Goal: Task Accomplishment & Management: Complete application form

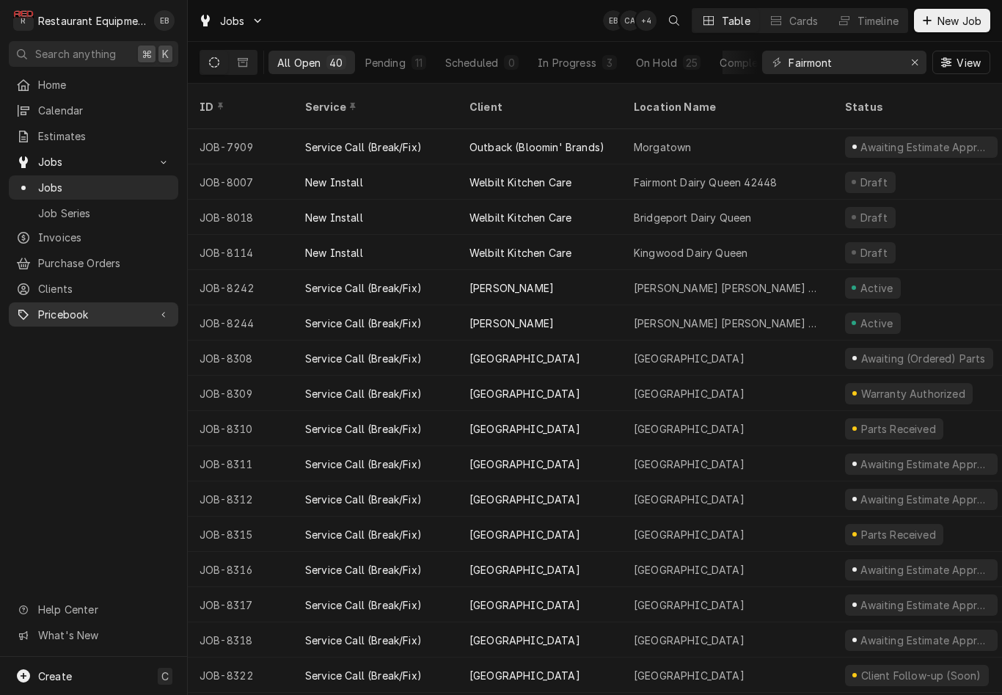
click at [135, 307] on span "Pricebook" at bounding box center [93, 314] width 111 height 15
click at [122, 308] on span "Pricebook" at bounding box center [93, 314] width 111 height 15
click at [110, 255] on span "Purchase Orders" at bounding box center [104, 262] width 133 height 15
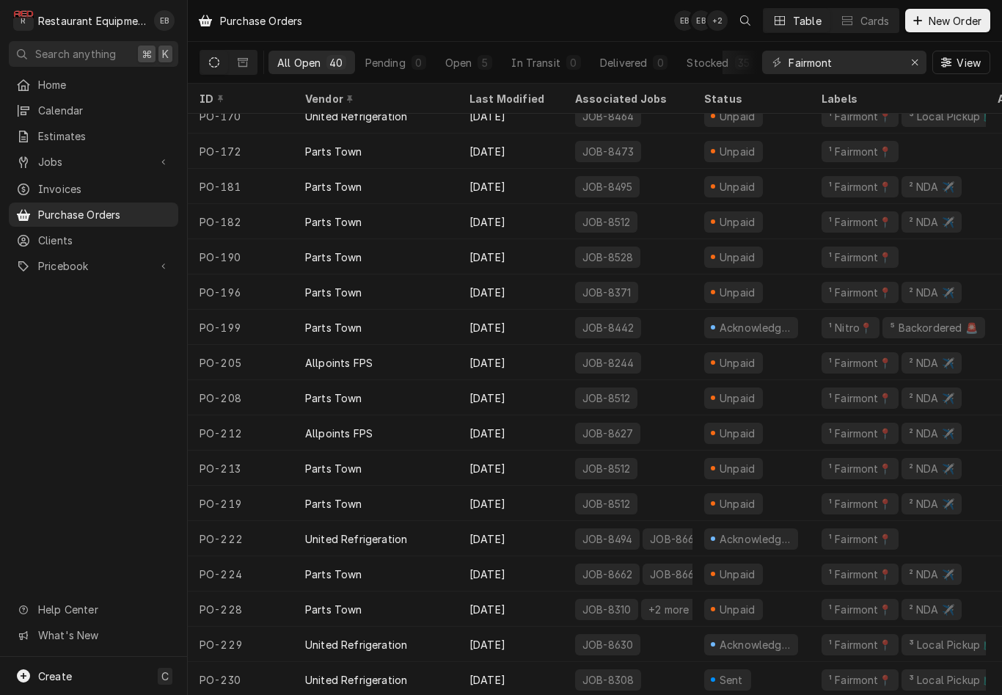
scroll to position [824, 0]
click at [945, 26] on span "New Order" at bounding box center [955, 20] width 59 height 15
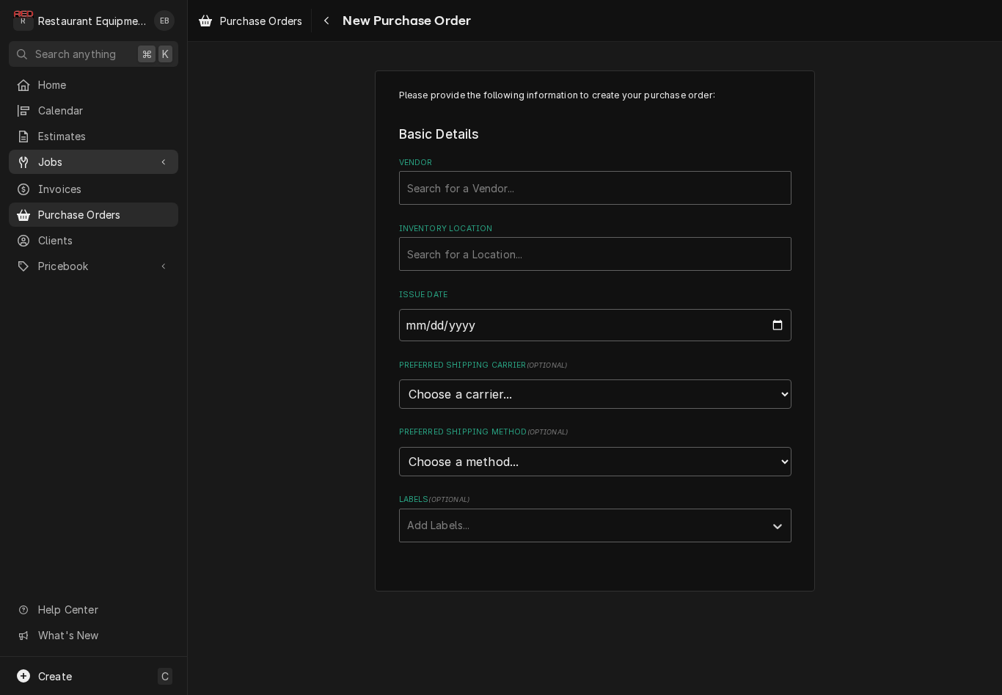
click at [100, 154] on span "Jobs" at bounding box center [93, 161] width 111 height 15
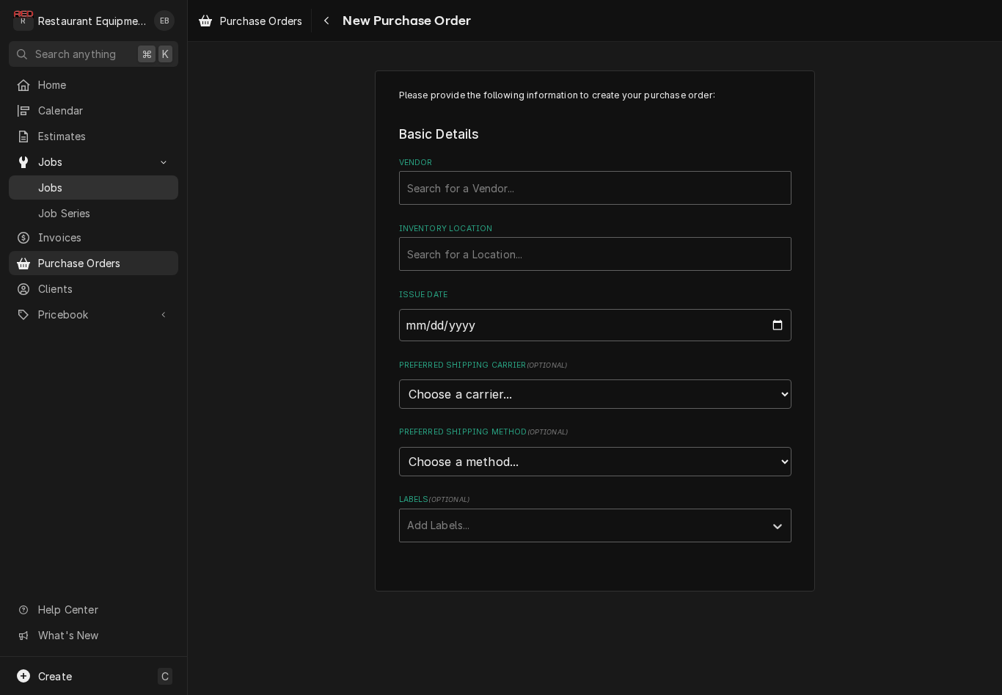
click at [107, 187] on span "Jobs" at bounding box center [104, 187] width 133 height 15
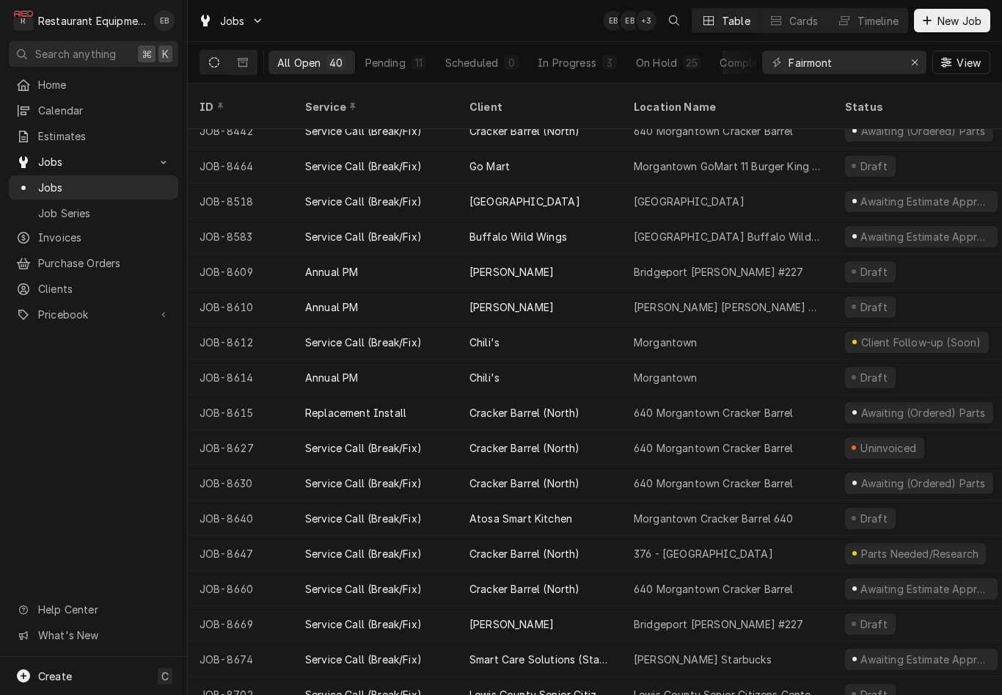
scroll to position [825, 0]
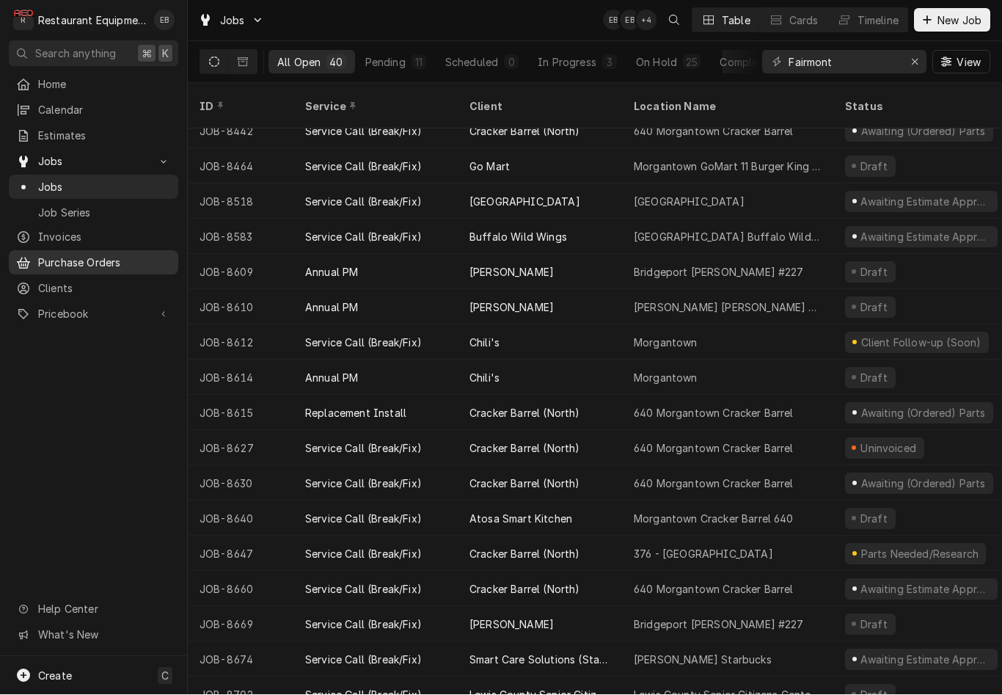
click at [114, 256] on span "Purchase Orders" at bounding box center [104, 262] width 133 height 15
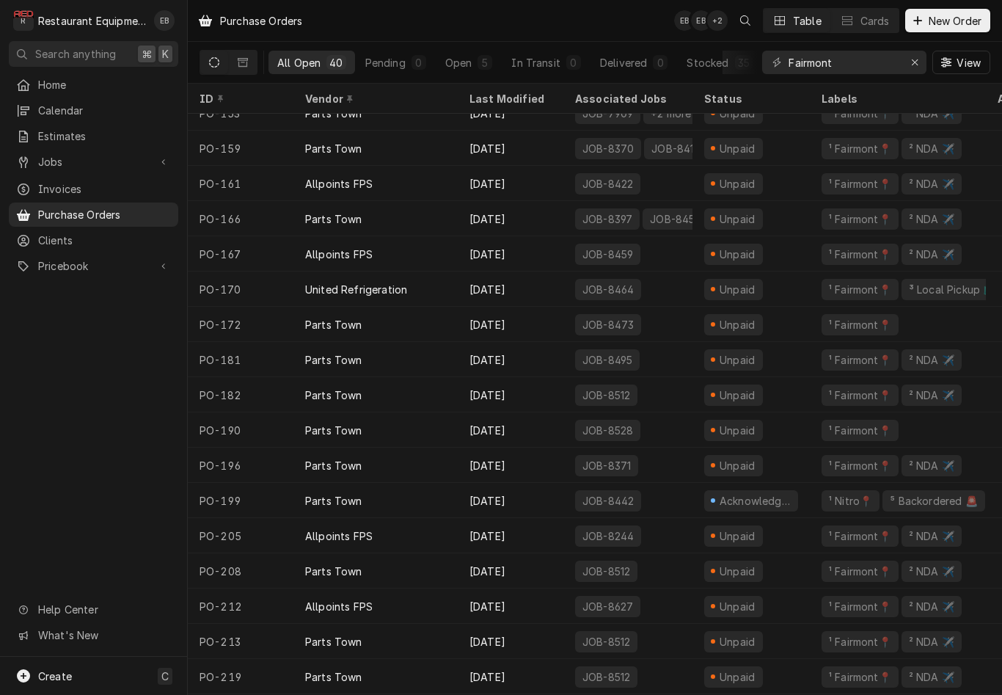
scroll to position [663, -1]
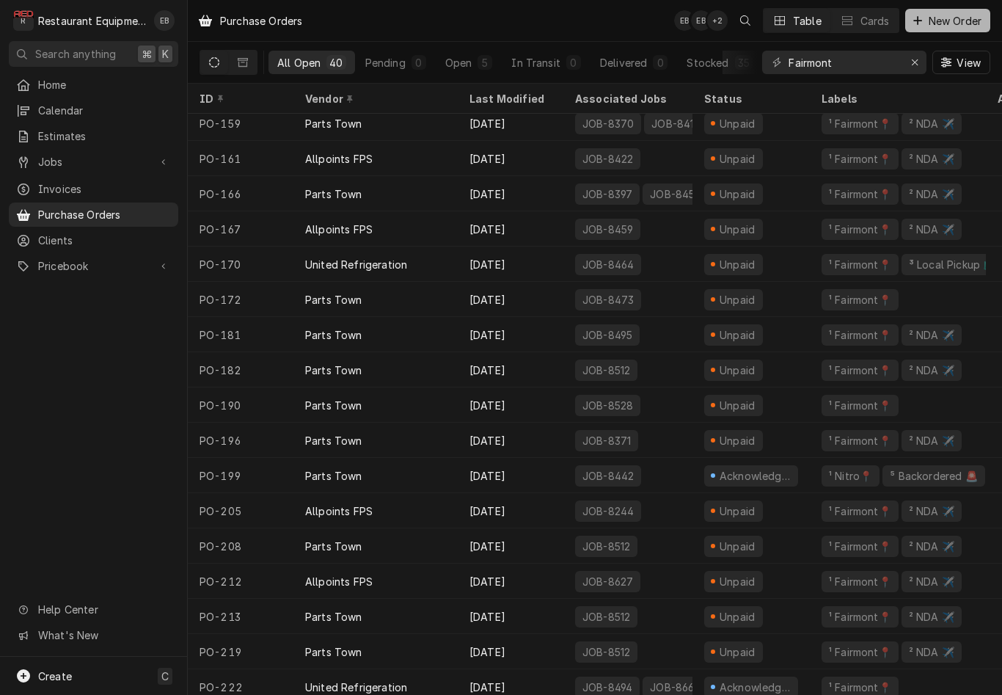
click at [948, 21] on span "New Order" at bounding box center [955, 20] width 59 height 15
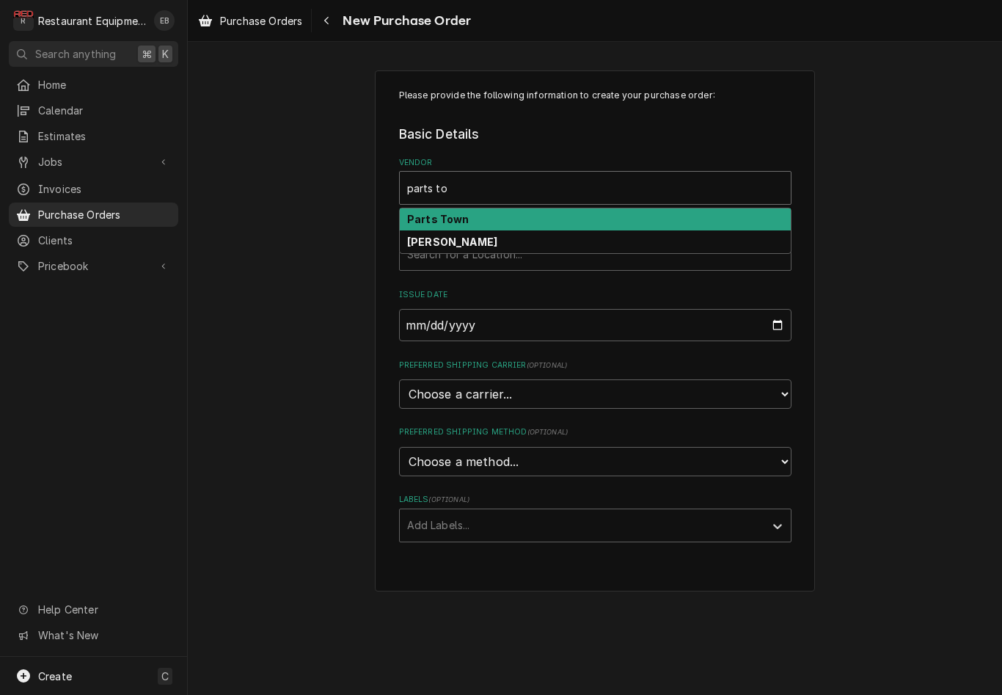
click at [665, 221] on div "Parts Town" at bounding box center [595, 219] width 391 height 23
type input "parts to"
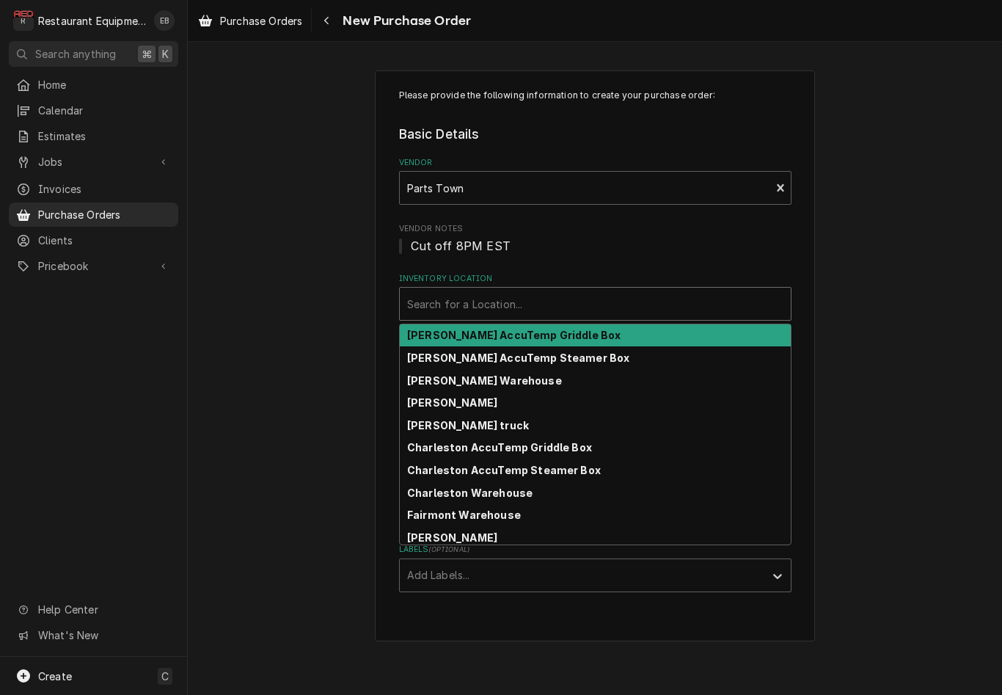
click at [574, 306] on div "Inventory Location" at bounding box center [595, 303] width 376 height 26
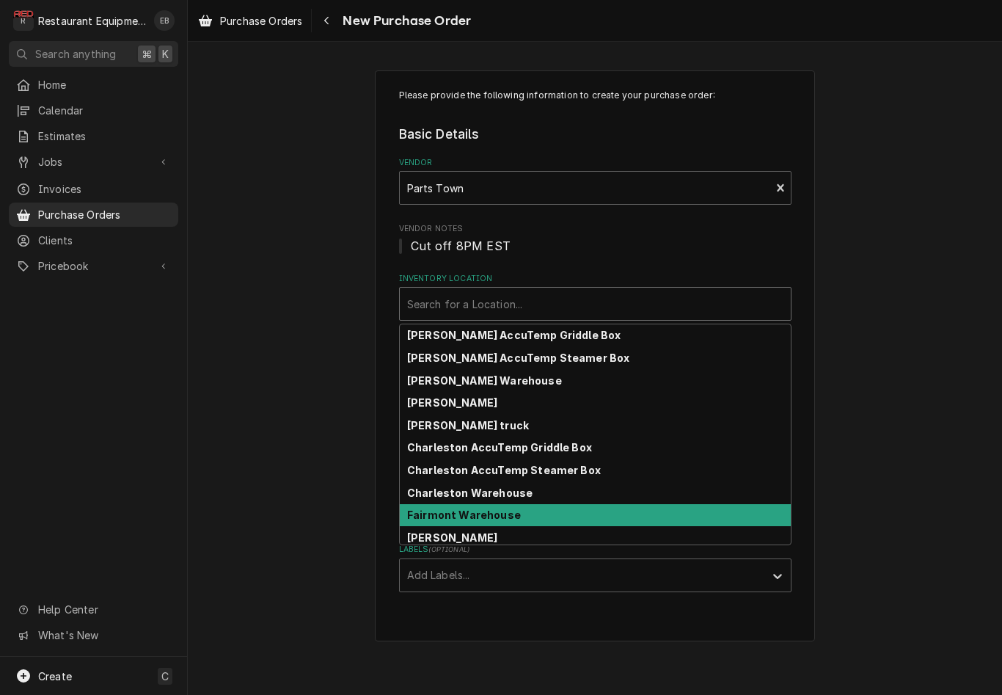
click at [510, 516] on strong "Fairmont Warehouse" at bounding box center [464, 514] width 114 height 12
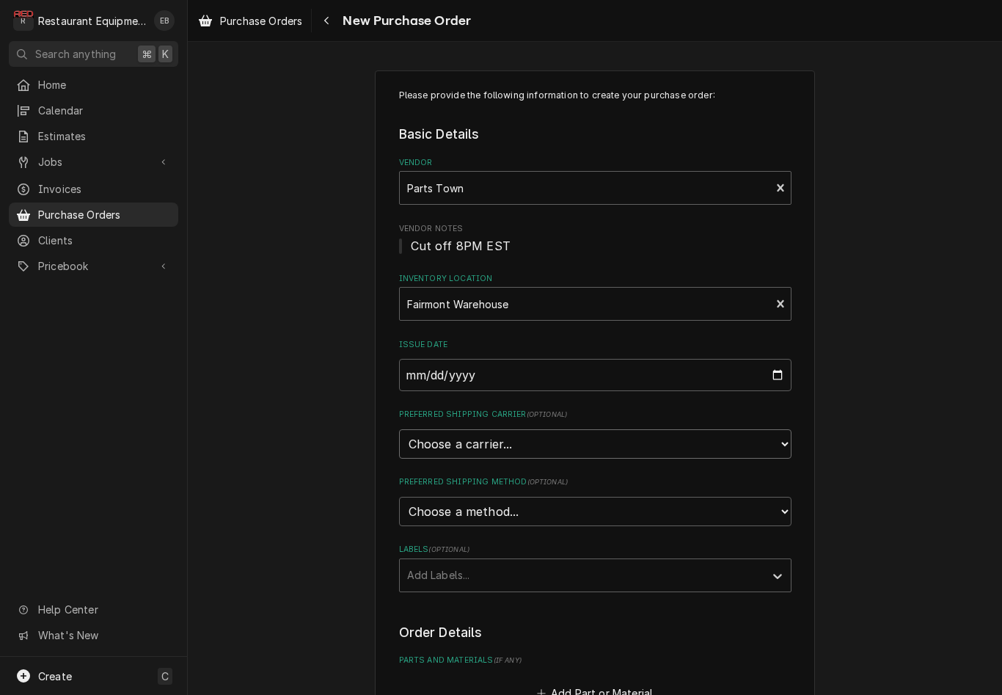
select select "4"
type textarea "x"
select select "3"
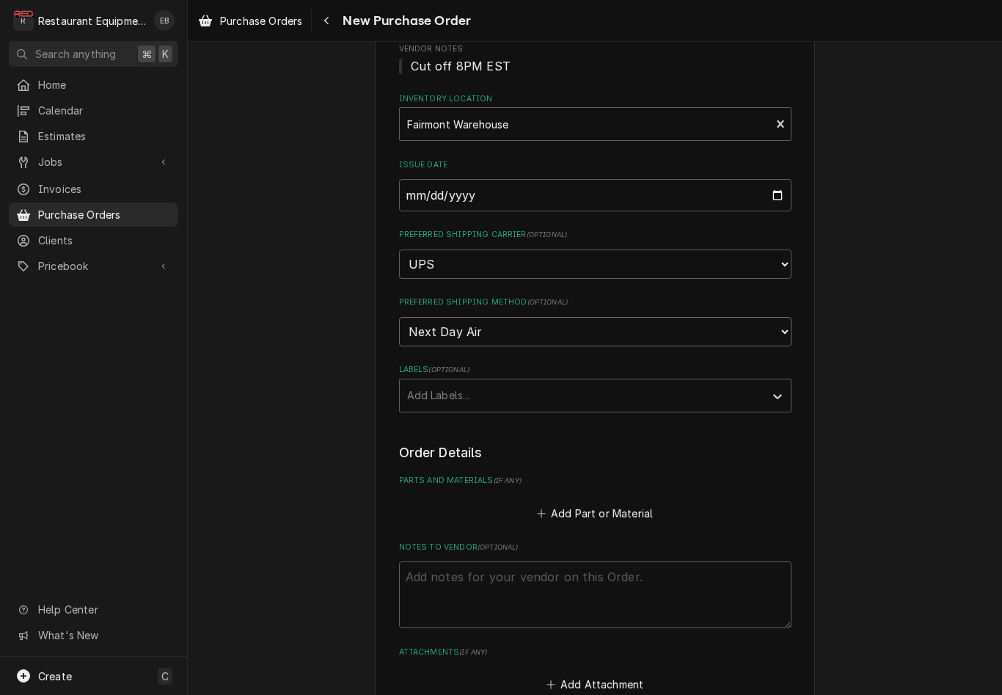
scroll to position [180, 0]
click at [531, 383] on div "Labels" at bounding box center [582, 394] width 350 height 26
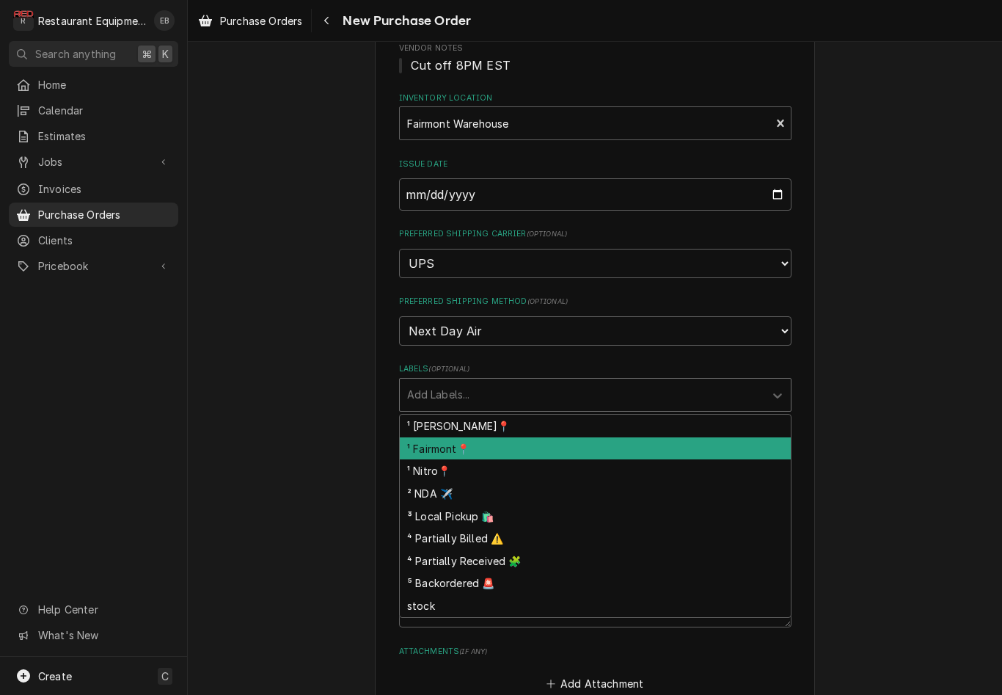
click at [498, 437] on div "¹ Fairmont📍" at bounding box center [595, 448] width 391 height 23
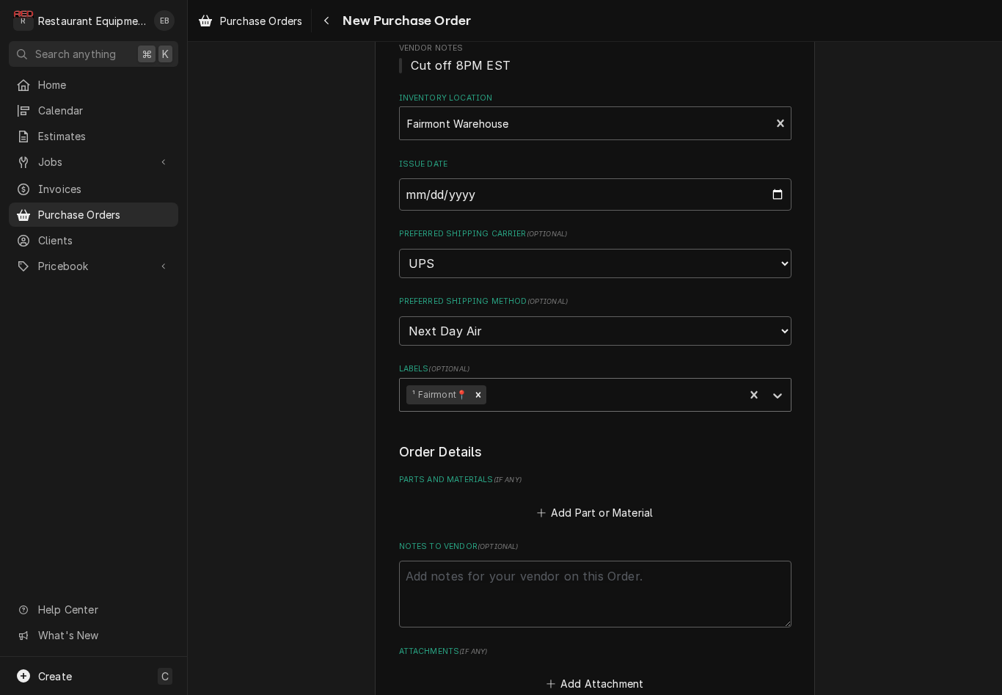
click at [543, 386] on div "Labels" at bounding box center [613, 394] width 248 height 26
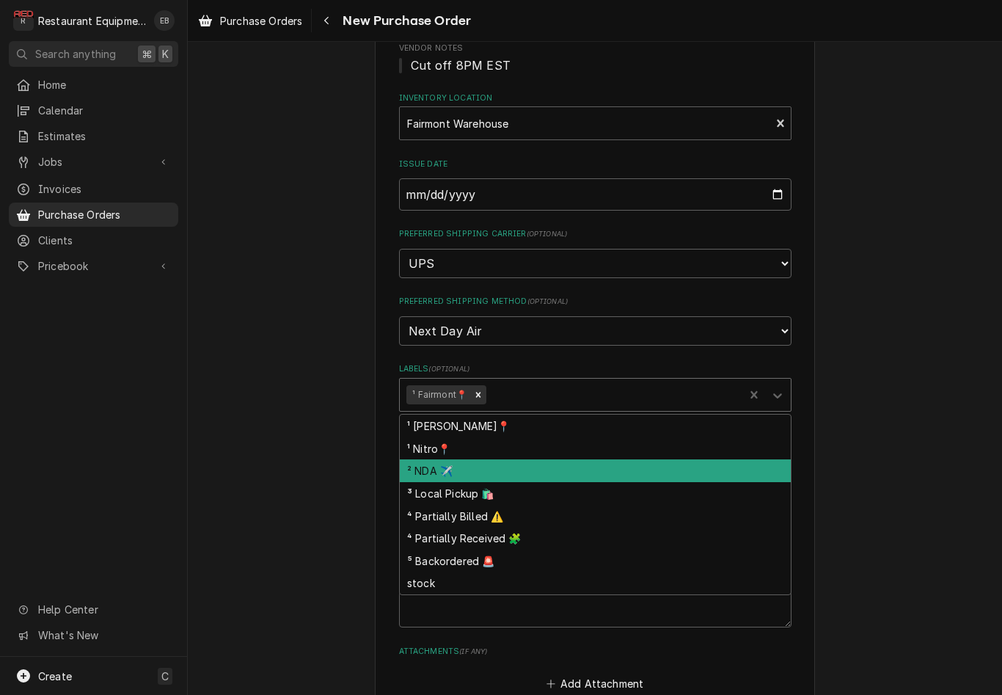
click at [484, 461] on div "² NDA ✈️" at bounding box center [595, 470] width 391 height 23
type textarea "x"
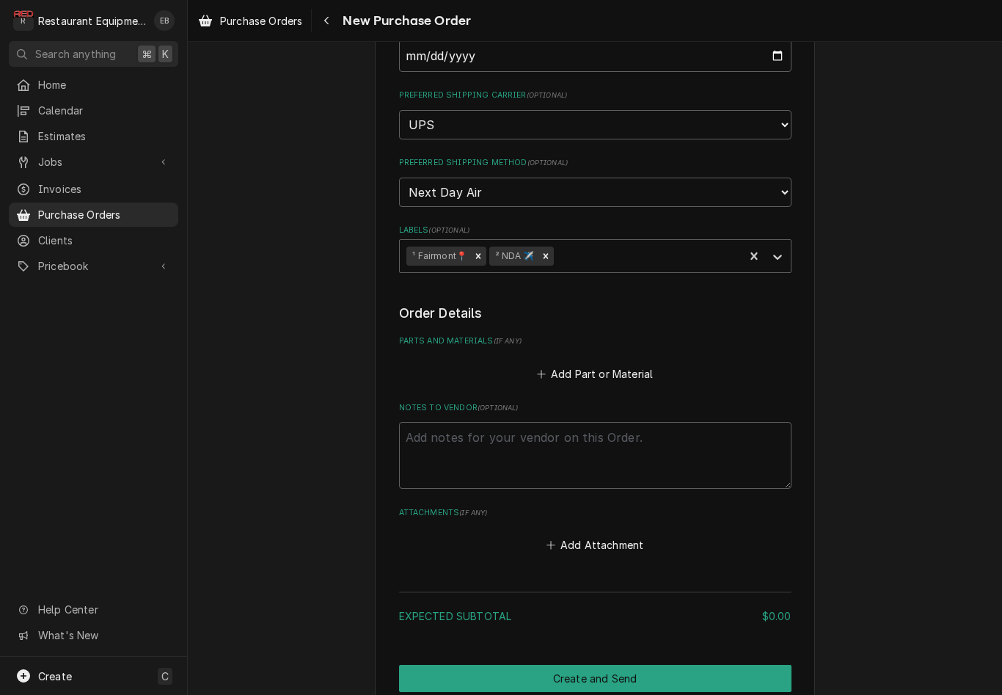
scroll to position [324, 0]
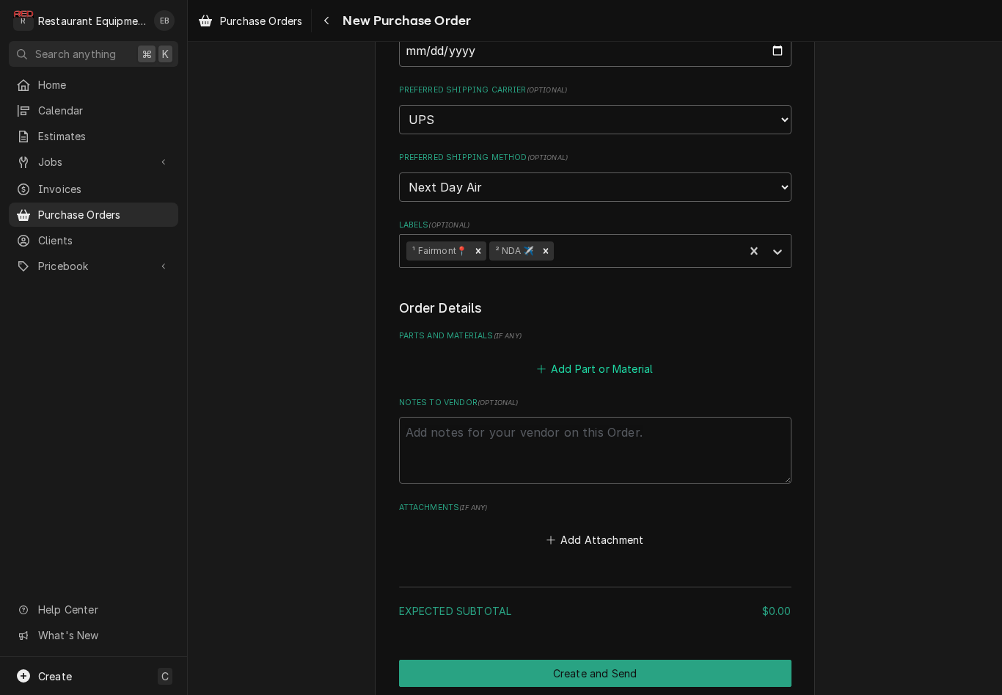
click at [619, 358] on button "Add Part or Material" at bounding box center [594, 368] width 121 height 21
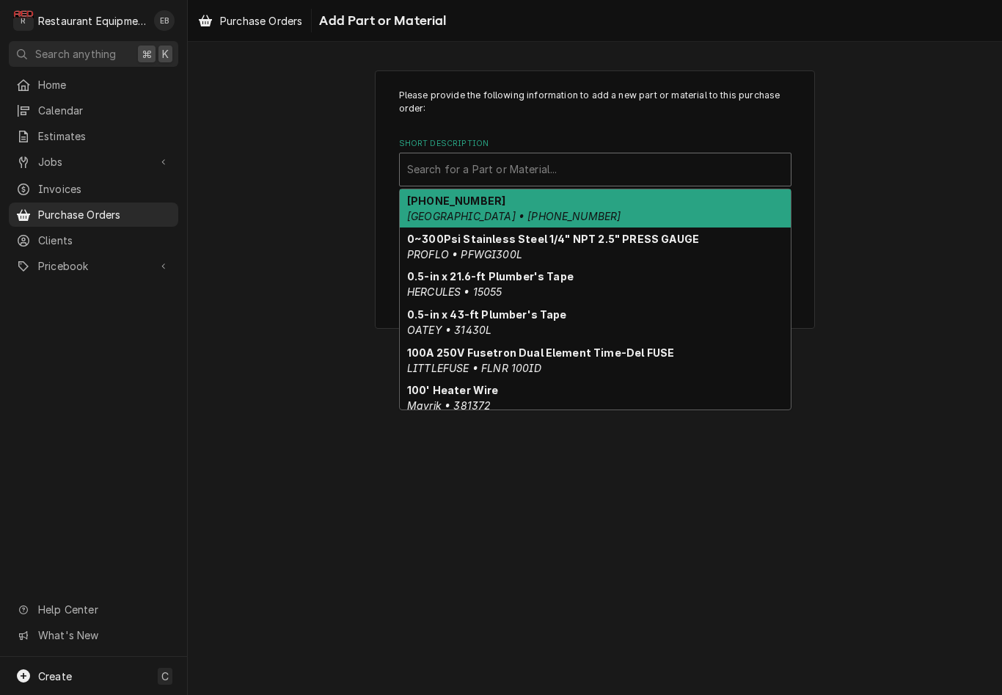
click at [477, 169] on div "Search for a Part or Material..." at bounding box center [595, 168] width 376 height 15
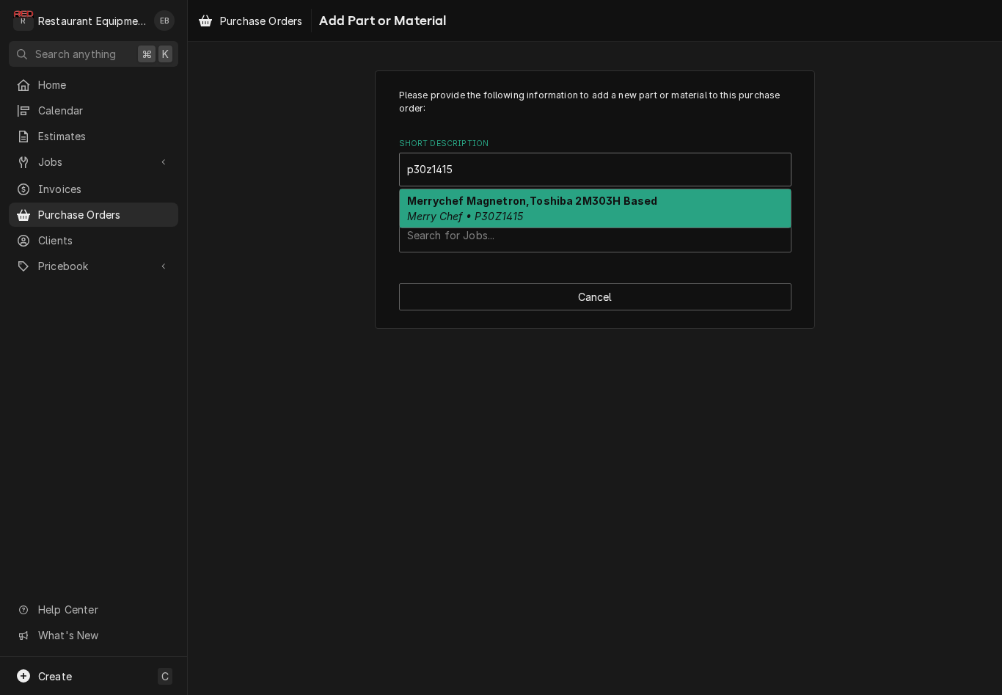
click at [570, 211] on div "Merrychef Magnetron,Toshiba 2M303H Based Merry Chef • P30Z1415" at bounding box center [595, 208] width 391 height 38
type input "p30z1415"
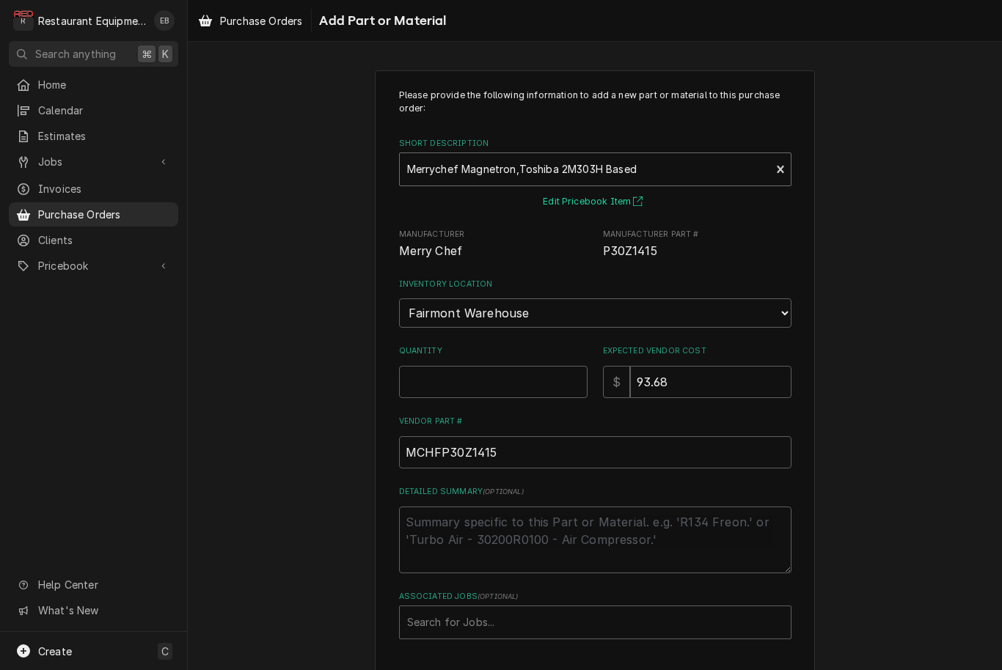
click at [591, 204] on button "Edit Pricebook Item" at bounding box center [595, 202] width 109 height 18
click at [516, 366] on input "Quantity" at bounding box center [493, 382] width 188 height 32
type textarea "x"
type input "2"
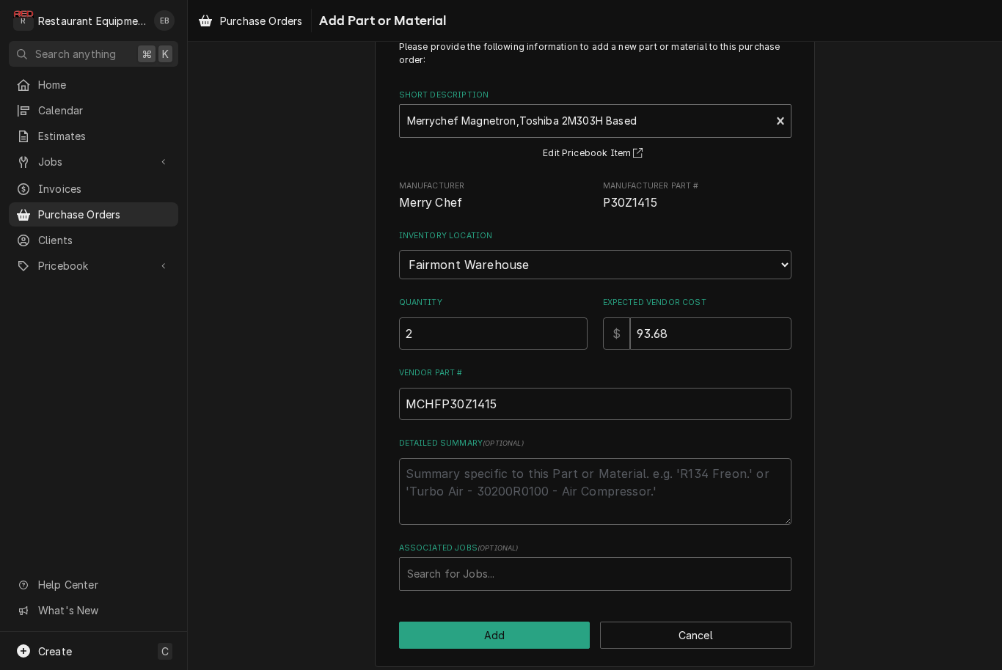
scroll to position [48, 0]
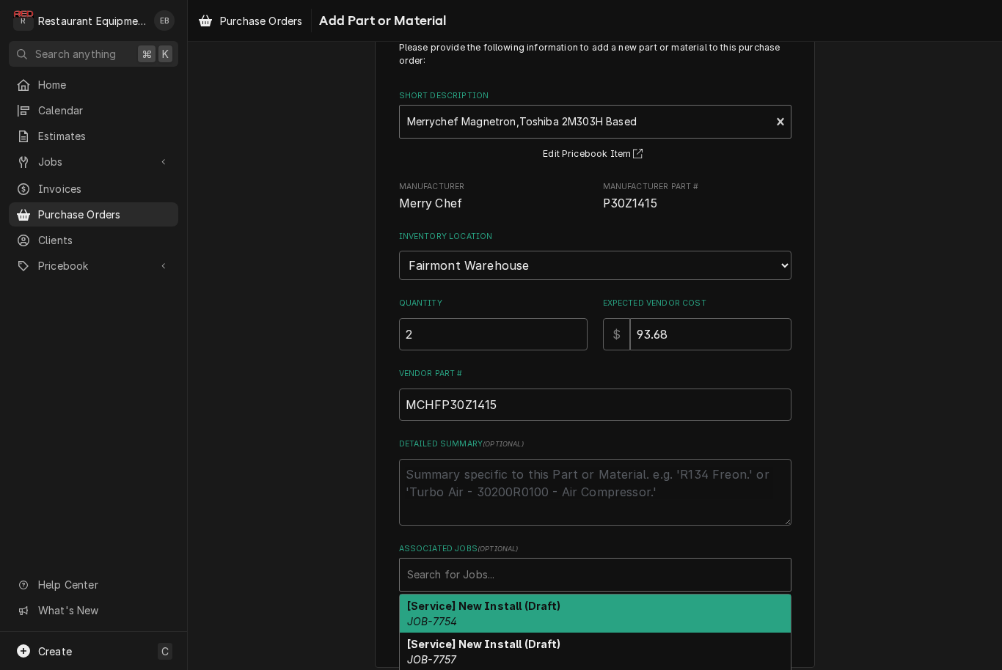
click at [524, 562] on div "Associated Jobs" at bounding box center [595, 575] width 376 height 26
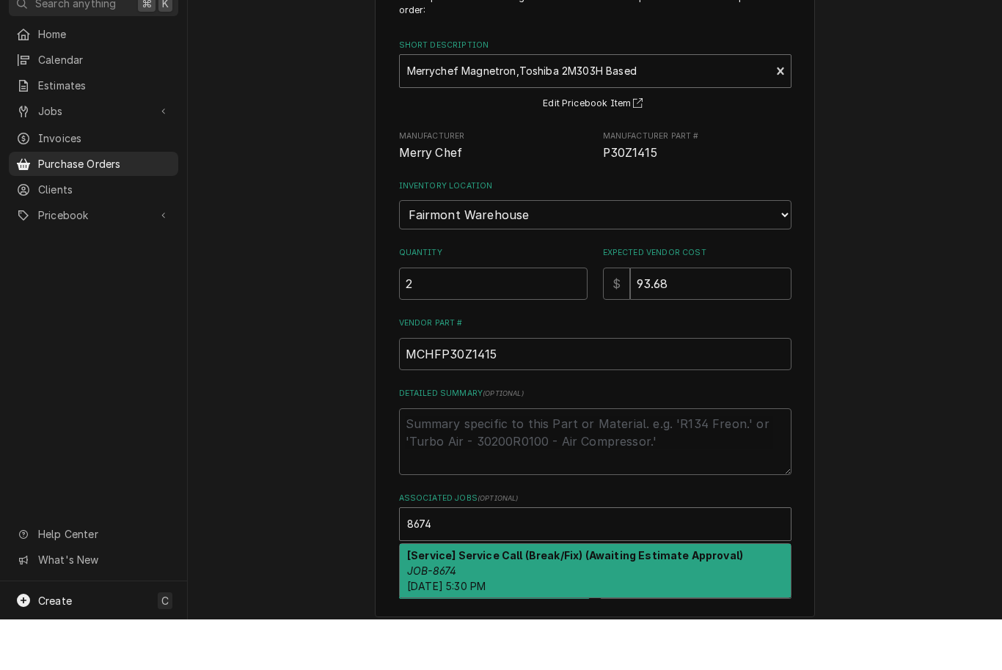
click at [515, 595] on div "[Service] Service Call (Break/Fix) (Awaiting Estimate Approval) JOB-8674 Sat, A…" at bounding box center [595, 622] width 391 height 54
type input "8674"
type textarea "x"
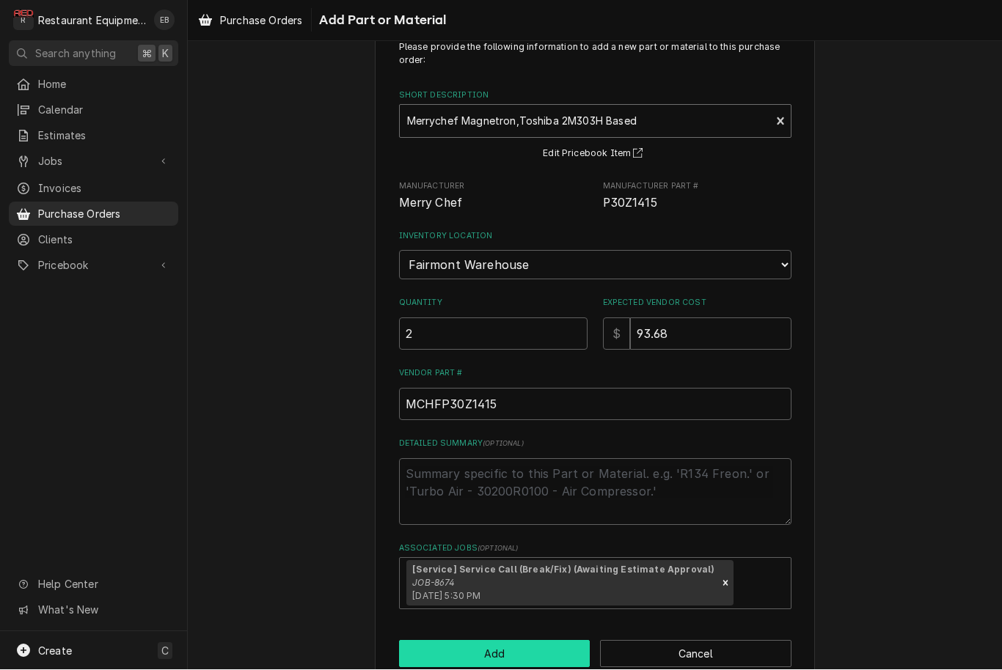
click at [525, 641] on button "Add" at bounding box center [494, 654] width 191 height 27
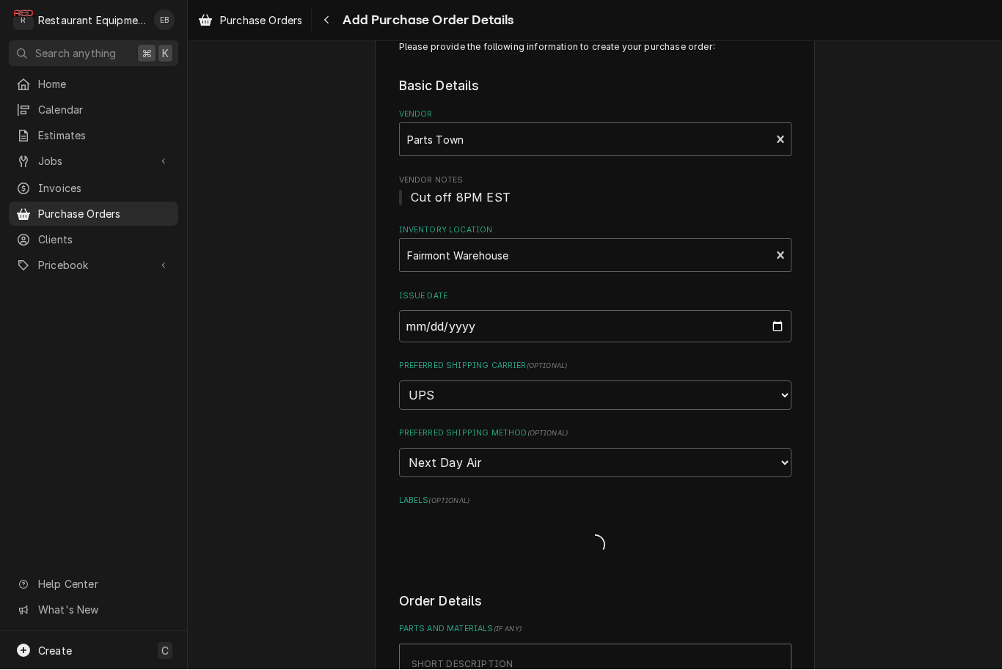
type textarea "x"
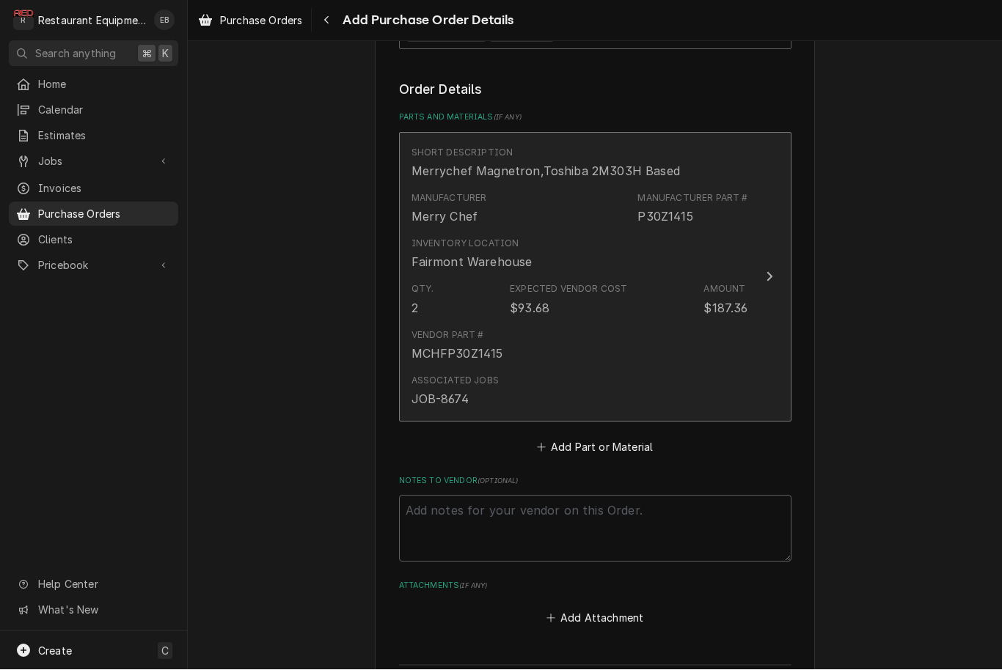
scroll to position [547, 0]
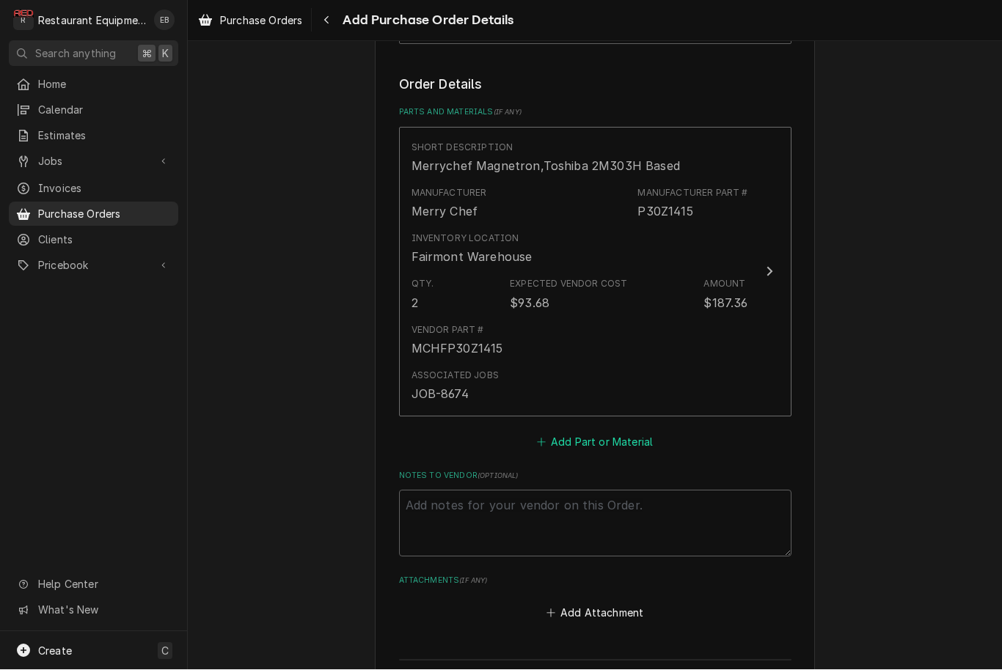
click at [585, 433] on button "Add Part or Material" at bounding box center [594, 443] width 121 height 21
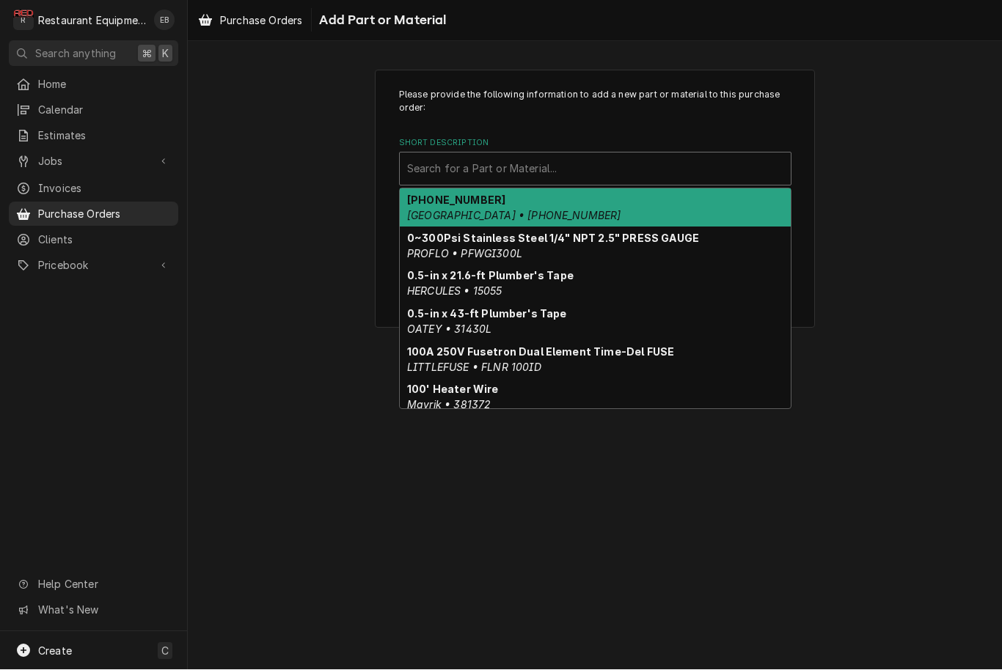
click at [587, 168] on div "Short Description" at bounding box center [595, 169] width 376 height 26
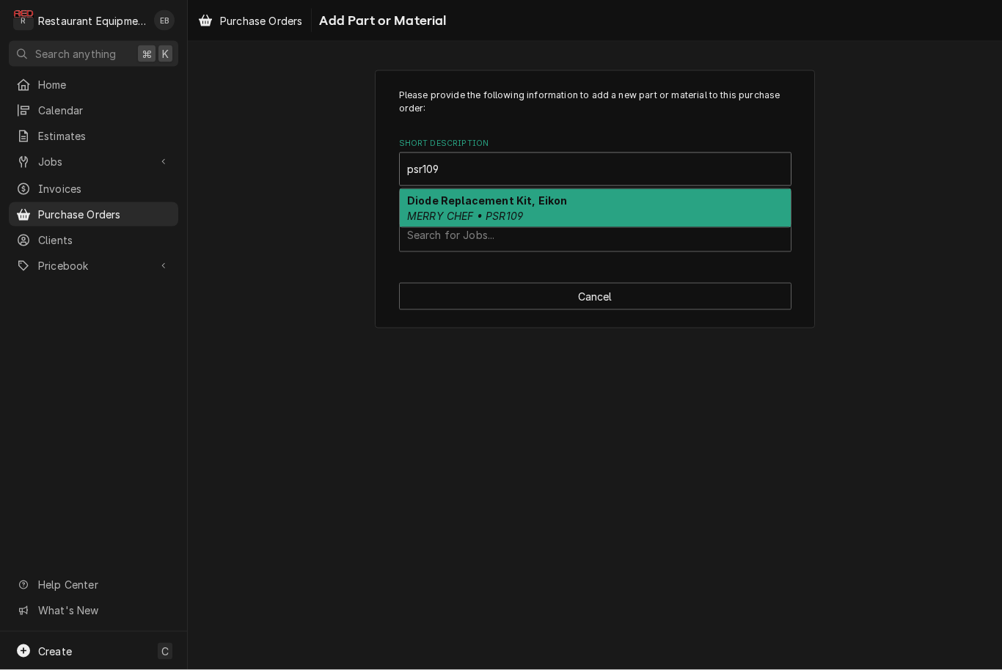
click at [547, 202] on strong "Diode Replacement Kit, Eikon" at bounding box center [487, 200] width 160 height 12
type input "psr109"
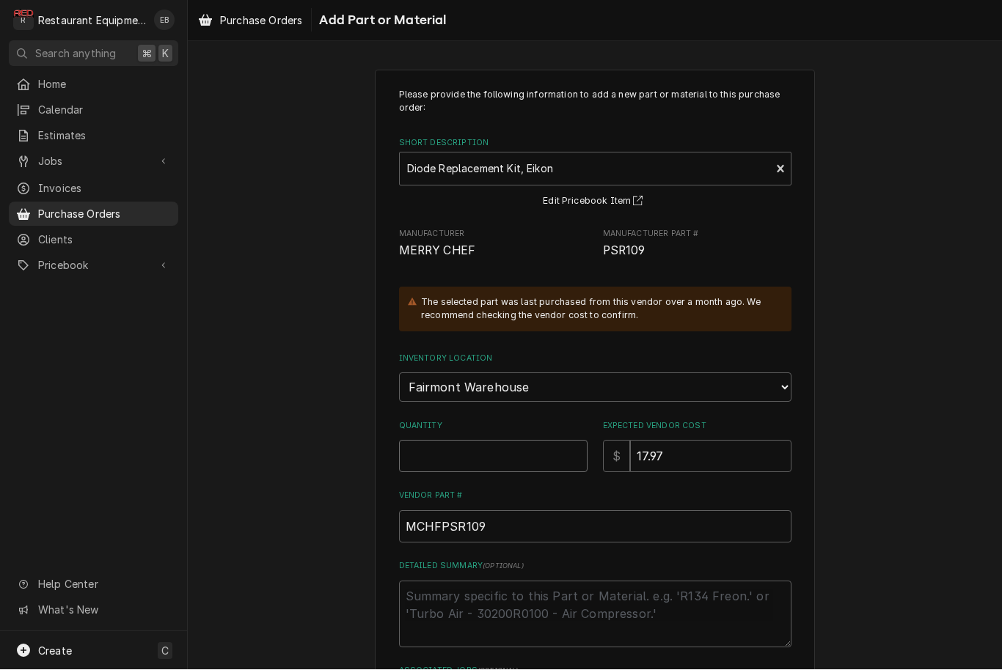
click at [499, 450] on input "Quantity" at bounding box center [493, 457] width 188 height 32
type textarea "x"
type input "2"
drag, startPoint x: 602, startPoint y: 248, endPoint x: 636, endPoint y: 248, distance: 33.7
click at [636, 248] on span "PSR109" at bounding box center [624, 251] width 43 height 14
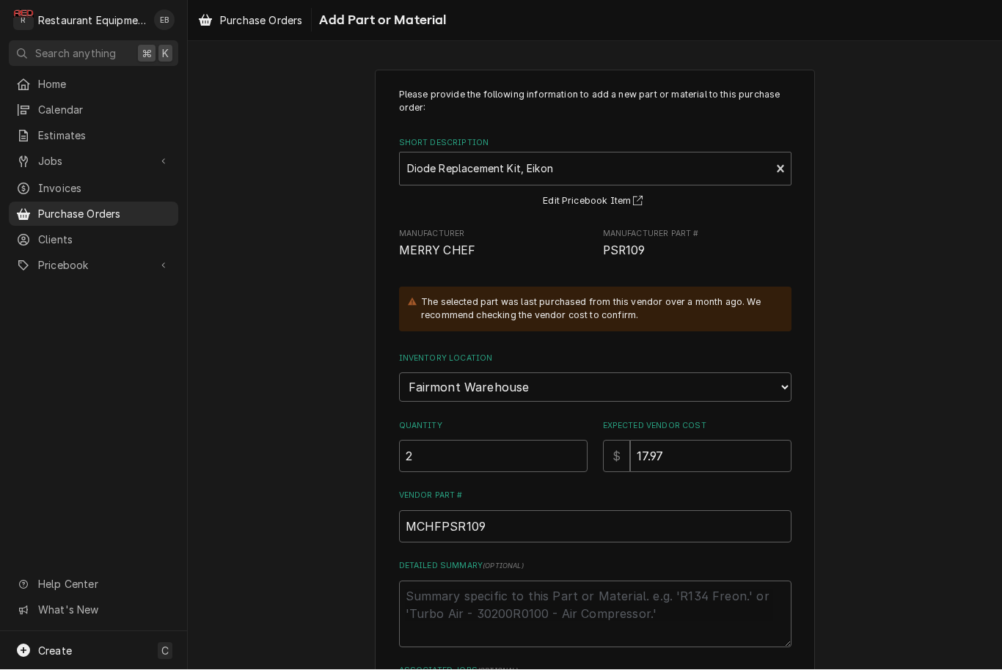
click at [636, 248] on span "PSR109" at bounding box center [624, 251] width 43 height 14
click at [632, 249] on span "PSR109" at bounding box center [624, 251] width 43 height 14
click at [632, 248] on span "PSR109" at bounding box center [624, 251] width 43 height 14
click at [631, 248] on span "PSR109" at bounding box center [624, 251] width 43 height 14
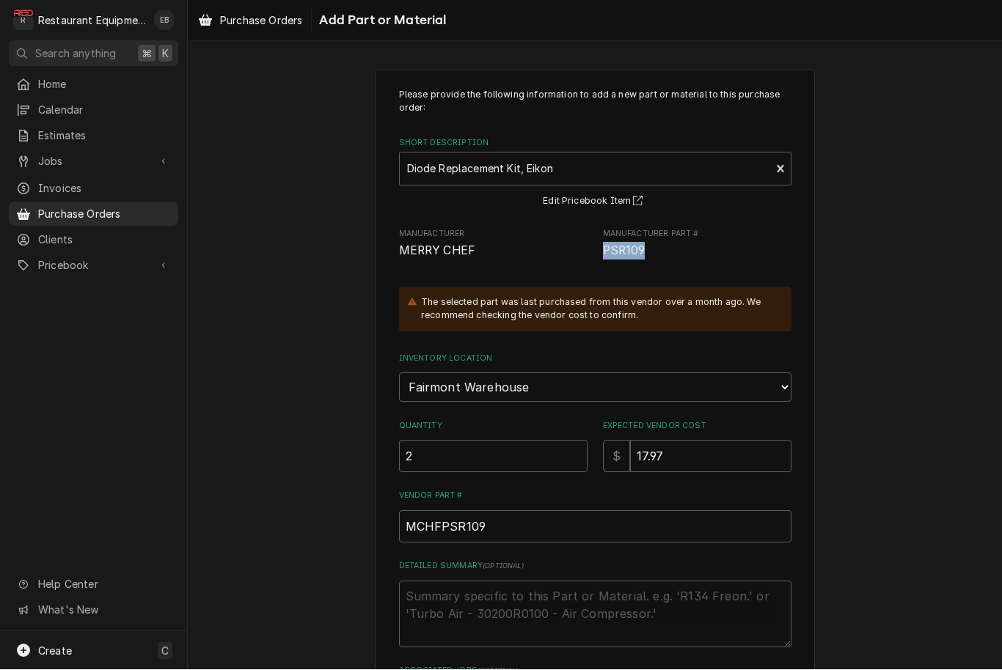
click at [631, 248] on span "PSR109" at bounding box center [624, 251] width 43 height 14
click at [631, 249] on span "PSR109" at bounding box center [624, 251] width 43 height 14
copy span "PSR109"
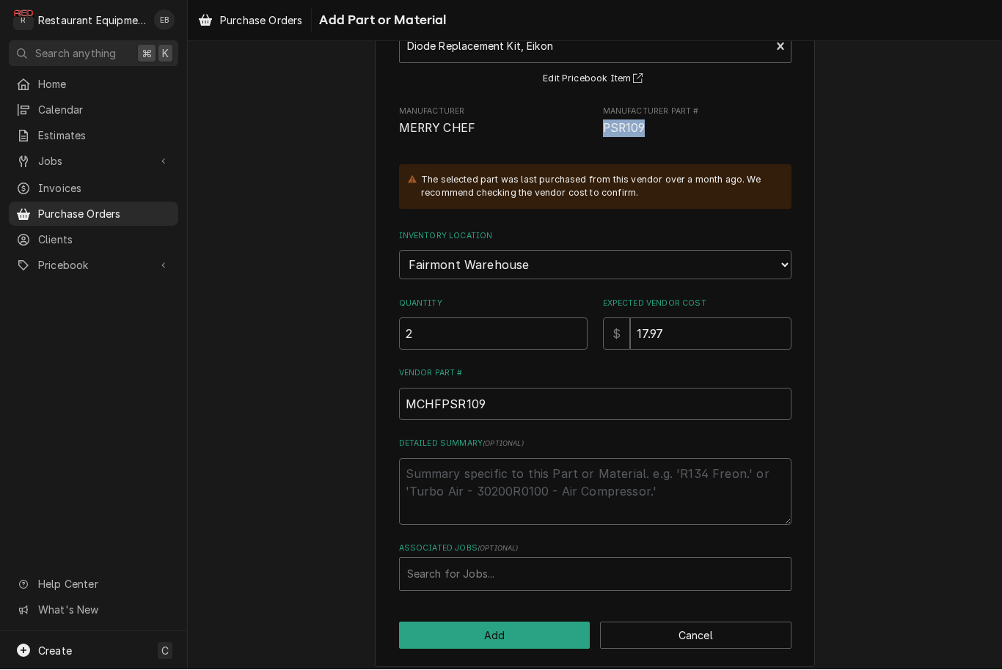
scroll to position [122, 0]
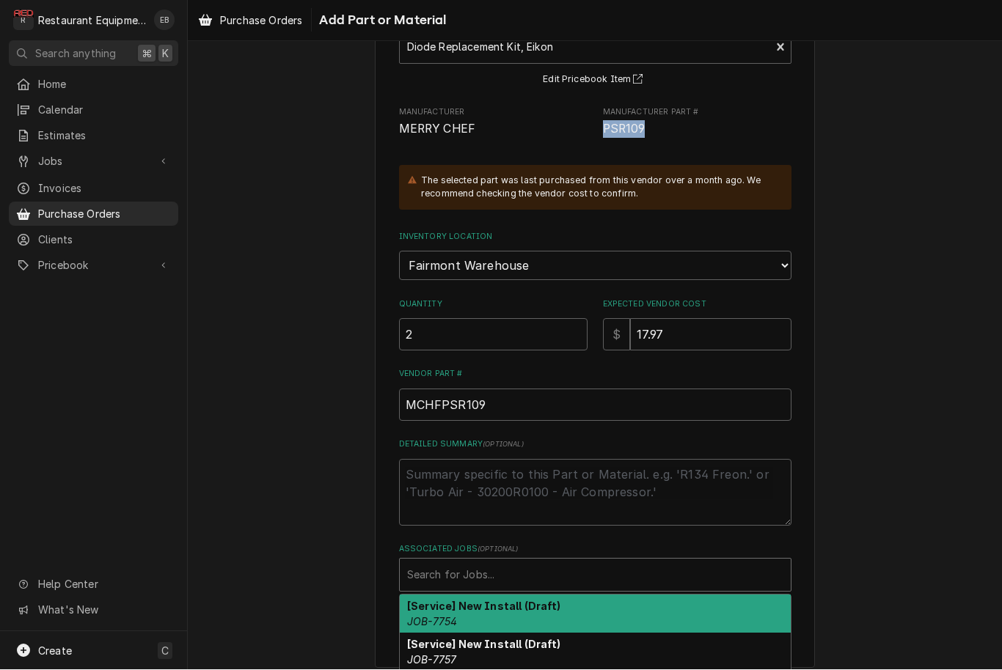
click at [521, 566] on html "R Restaurant Equipment Diagnostics EB Search anything ⌘ K Home Calendar Estimat…" at bounding box center [501, 335] width 1002 height 670
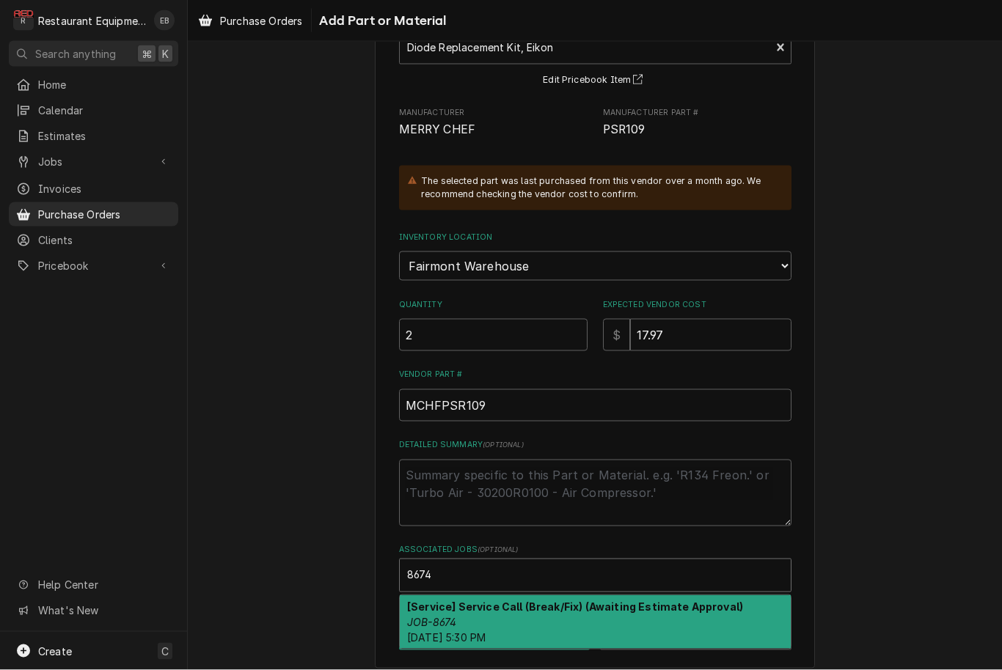
click at [637, 601] on strong "[Service] Service Call (Break/Fix) (Awaiting Estimate Approval)" at bounding box center [575, 607] width 336 height 12
type input "8674"
type textarea "x"
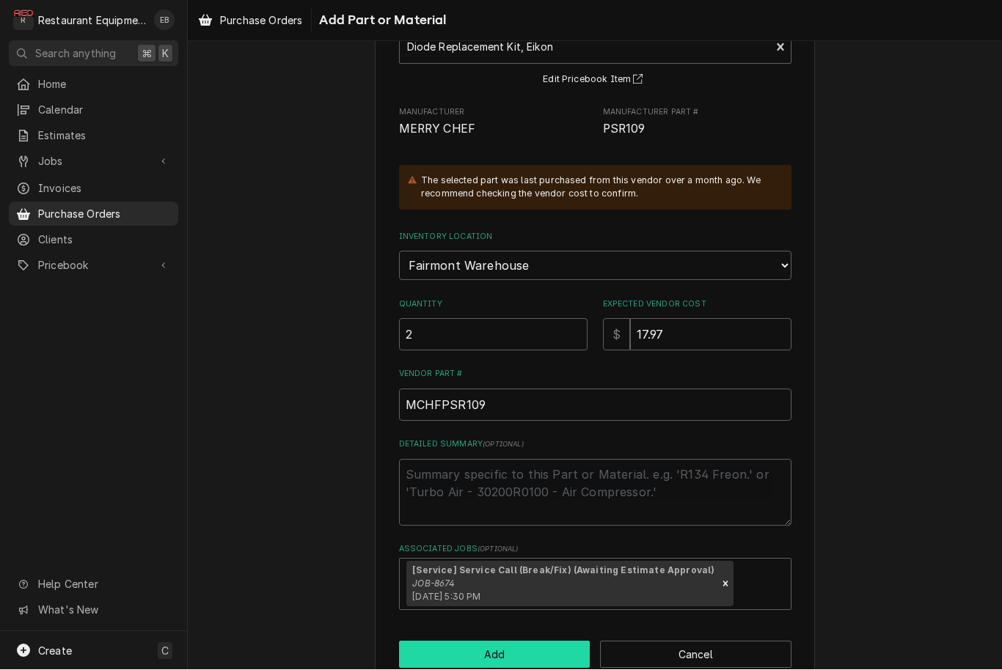
click at [552, 642] on button "Add" at bounding box center [494, 655] width 191 height 27
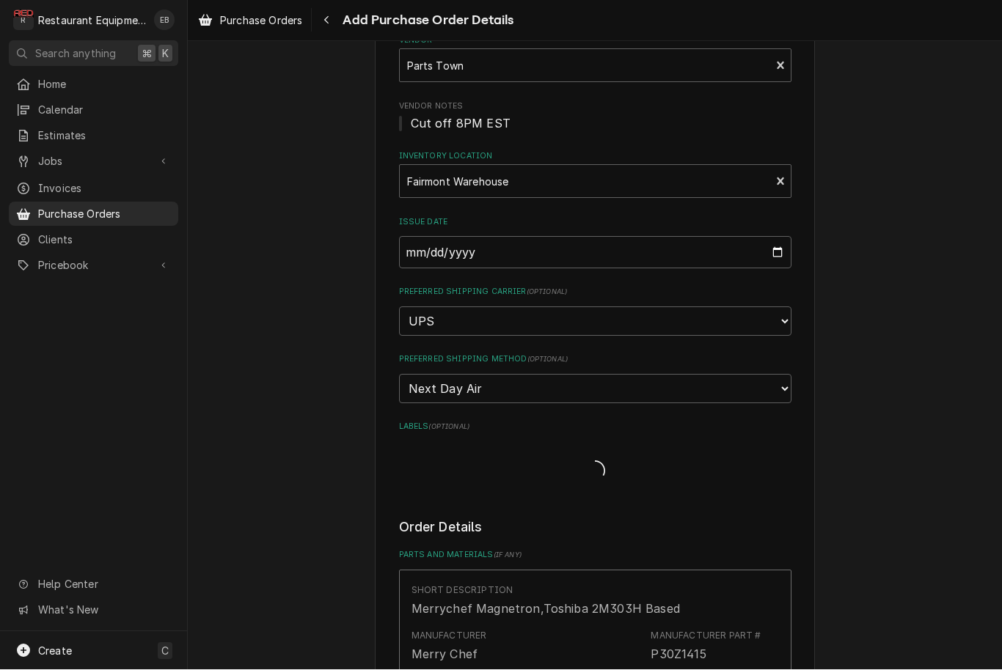
type textarea "x"
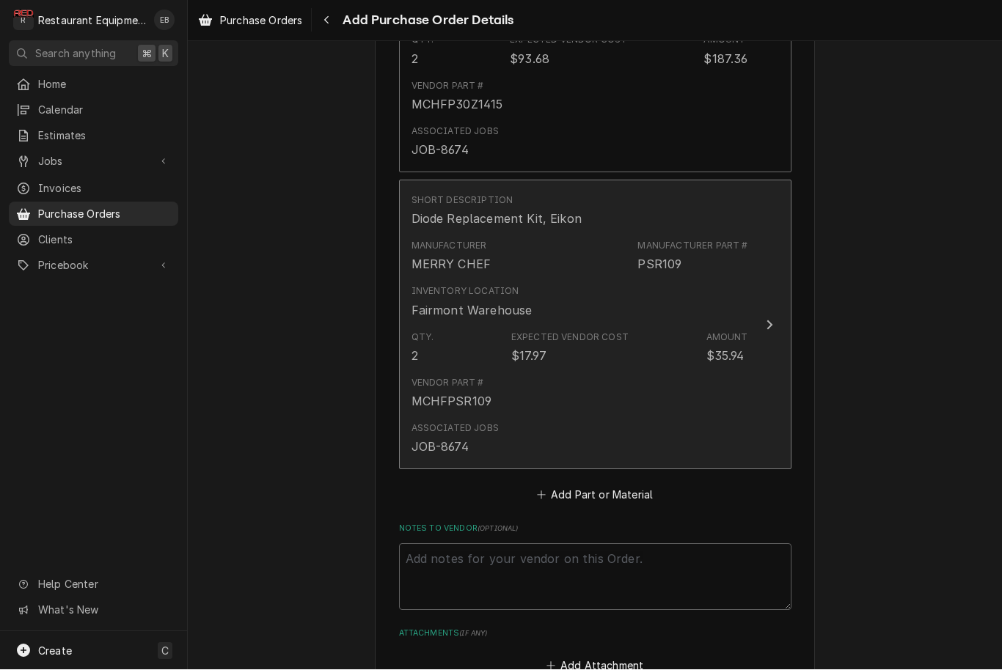
scroll to position [796, 0]
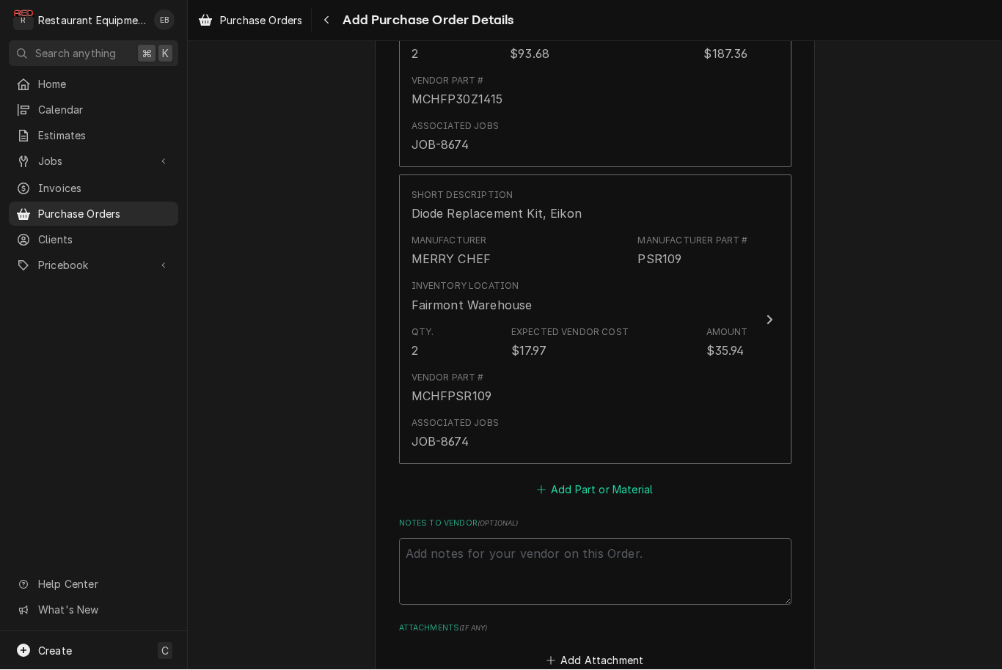
click at [609, 480] on button "Add Part or Material" at bounding box center [594, 490] width 121 height 21
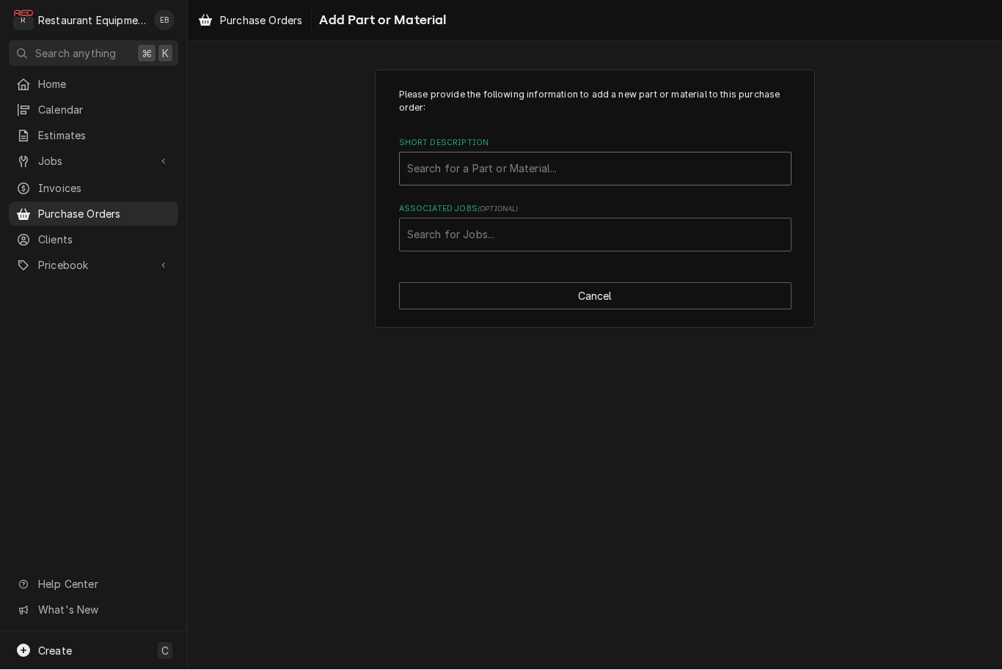
click at [530, 165] on div "Search for a Part or Material..." at bounding box center [595, 168] width 376 height 15
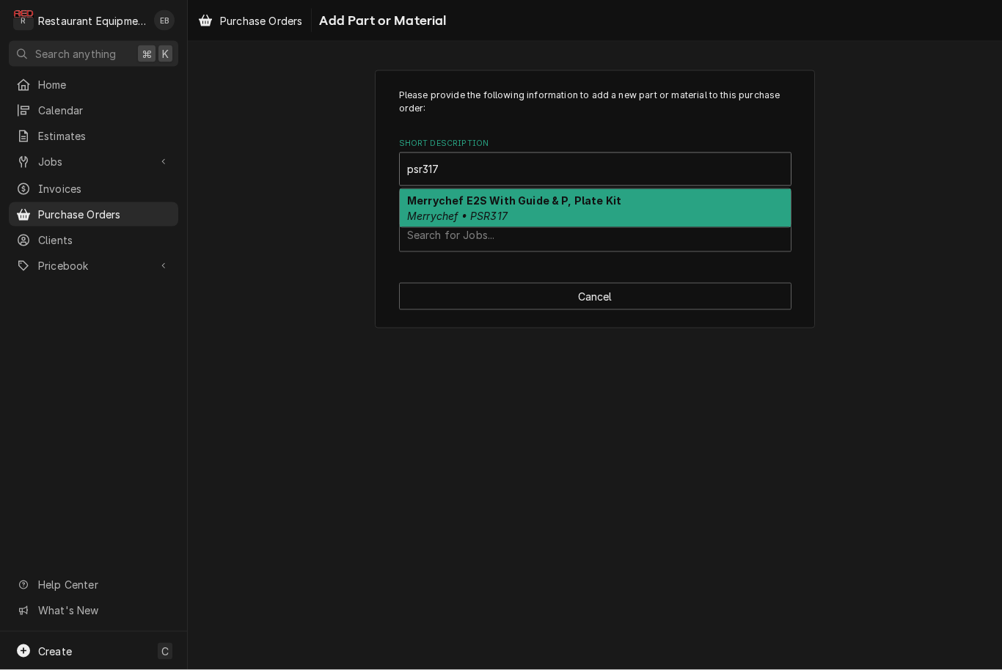
click at [490, 202] on strong "Merrychef E2S With Guide & P, Plate Kit" at bounding box center [514, 200] width 214 height 12
type input "psr317"
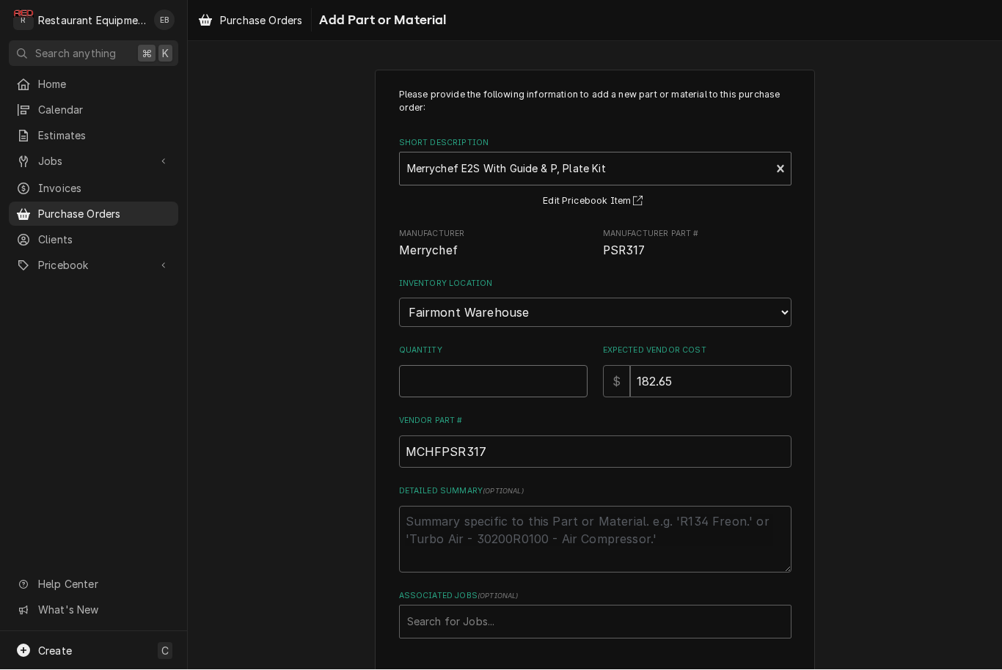
click at [506, 372] on input "Quantity" at bounding box center [493, 382] width 188 height 32
type textarea "x"
type input "2"
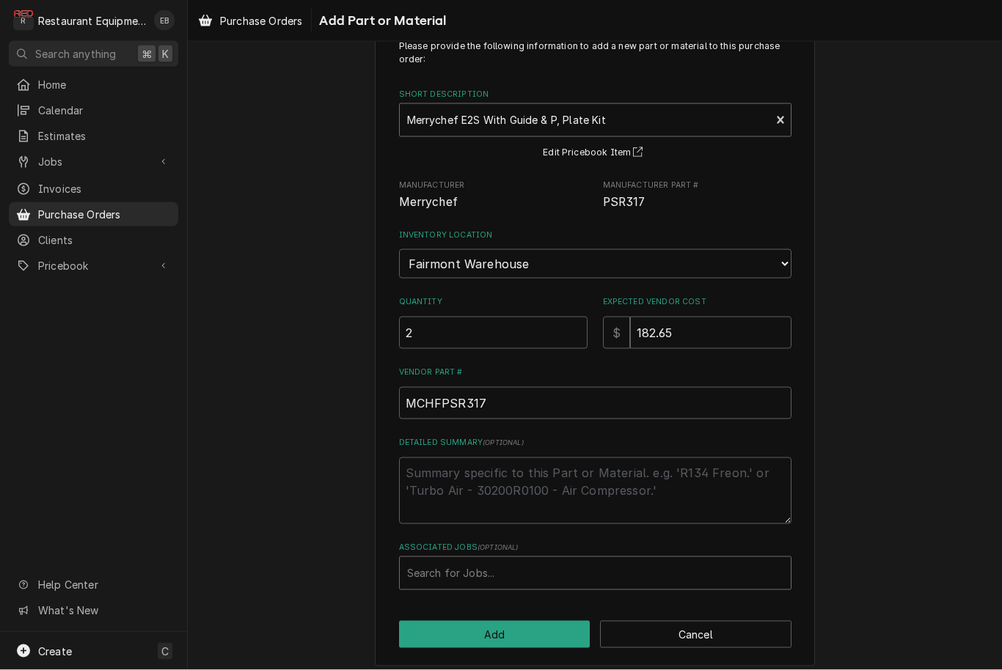
scroll to position [48, 0]
click at [521, 563] on div "Associated Jobs" at bounding box center [595, 575] width 376 height 26
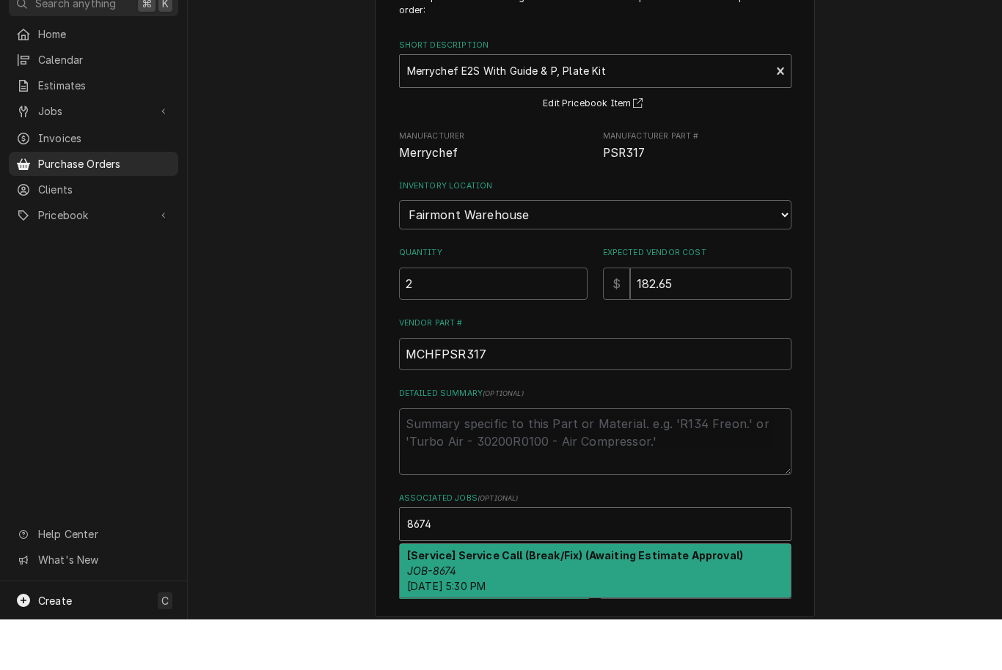
click at [519, 595] on div "[Service] Service Call (Break/Fix) (Awaiting Estimate Approval) JOB-8674 Sat, A…" at bounding box center [595, 622] width 391 height 54
type input "8674"
type textarea "x"
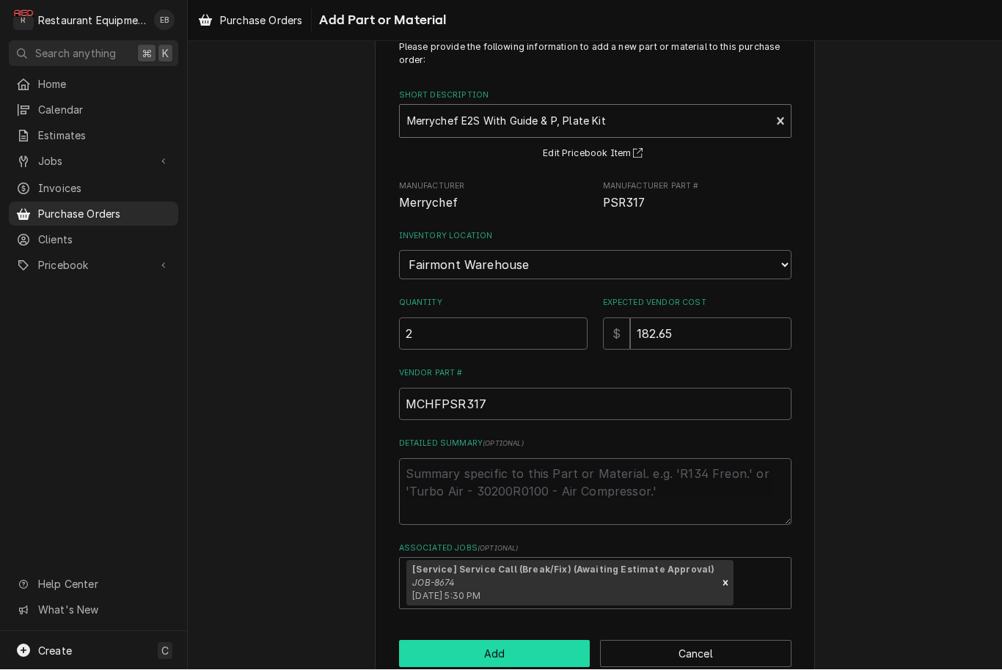
click at [524, 641] on button "Add" at bounding box center [494, 654] width 191 height 27
type textarea "x"
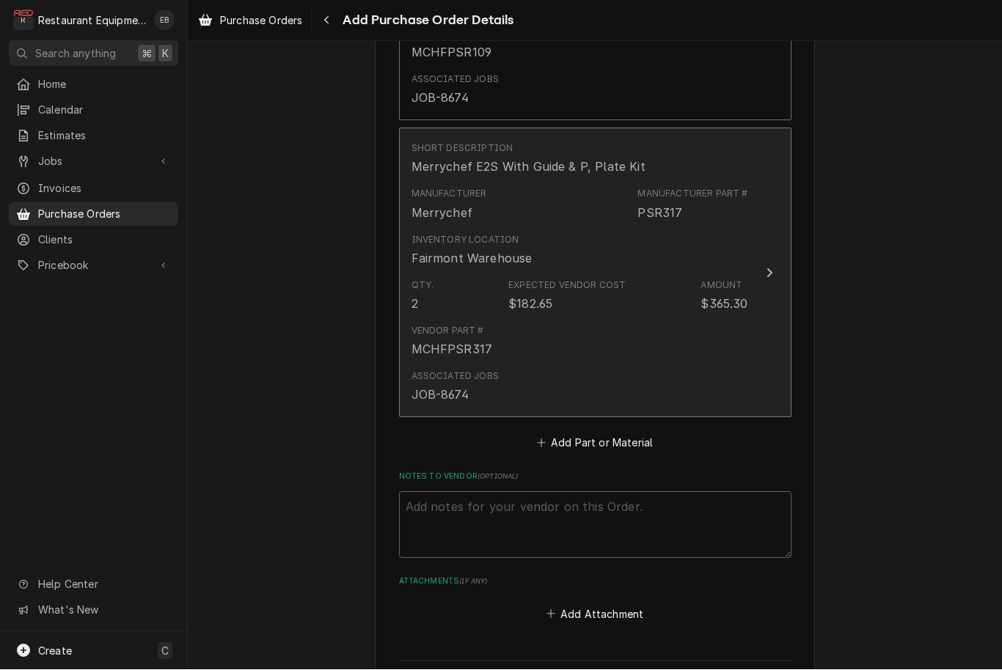
scroll to position [1162, 0]
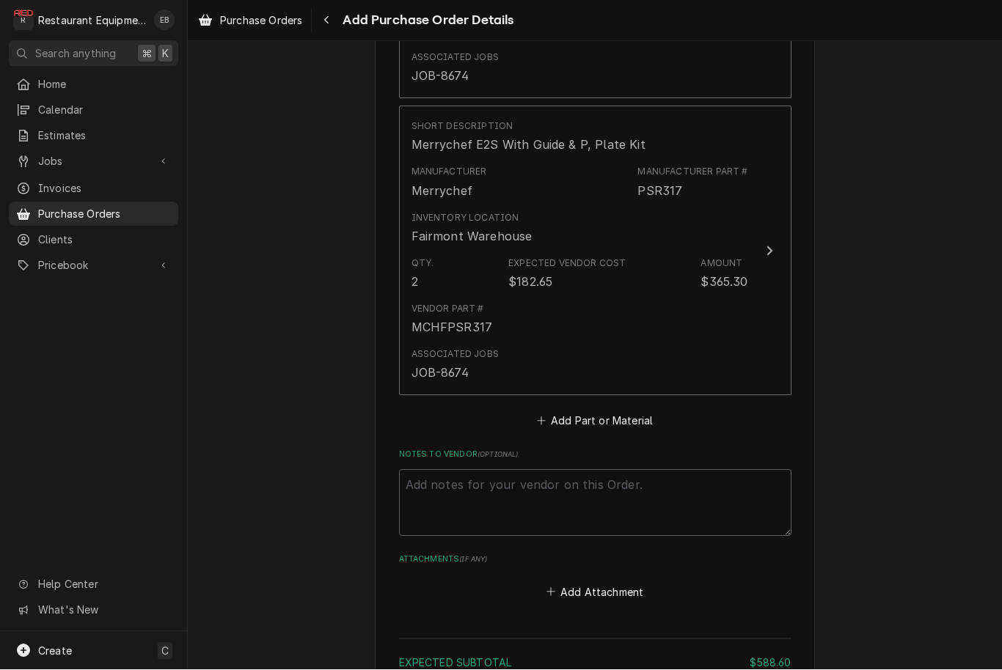
click at [593, 411] on button "Add Part or Material" at bounding box center [594, 421] width 121 height 21
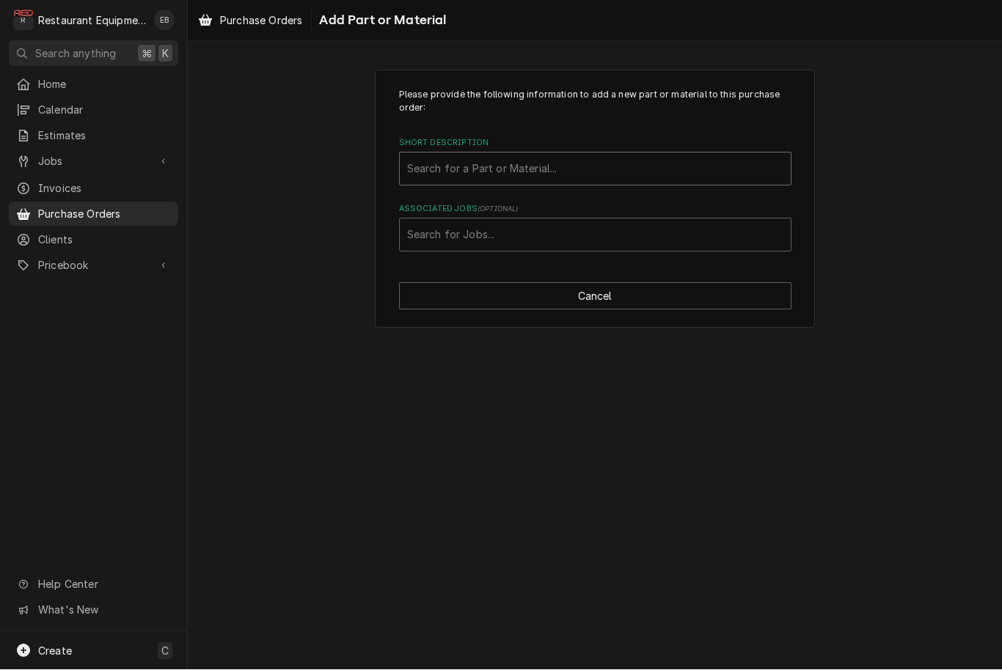
click at [498, 172] on div "Search for a Part or Material..." at bounding box center [595, 168] width 376 height 15
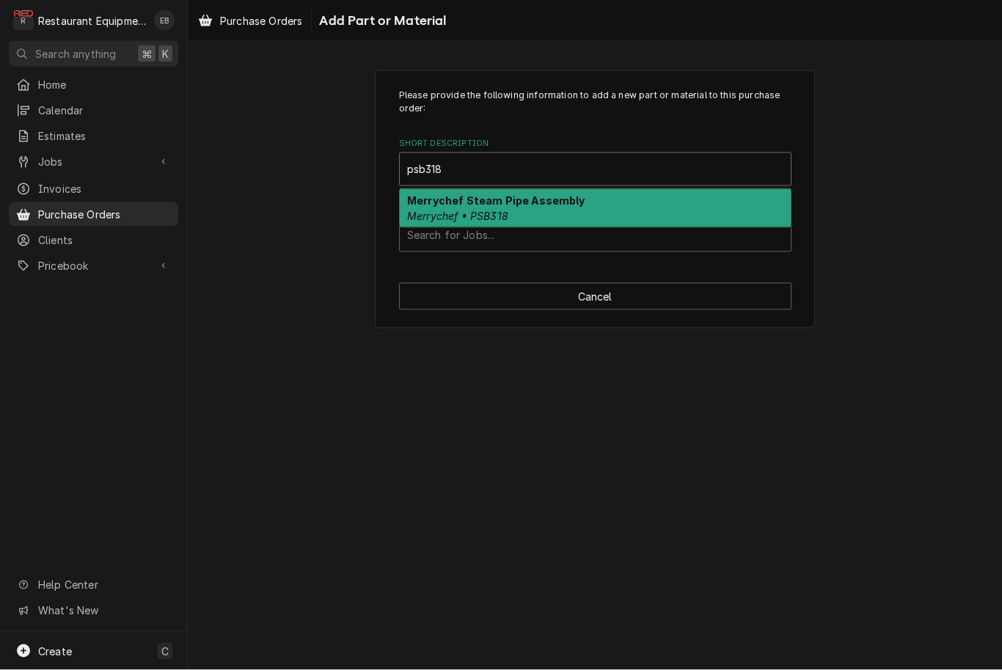
click at [486, 205] on strong "Merrychef Steam Pipe Assembly" at bounding box center [496, 200] width 178 height 12
type input "psb318"
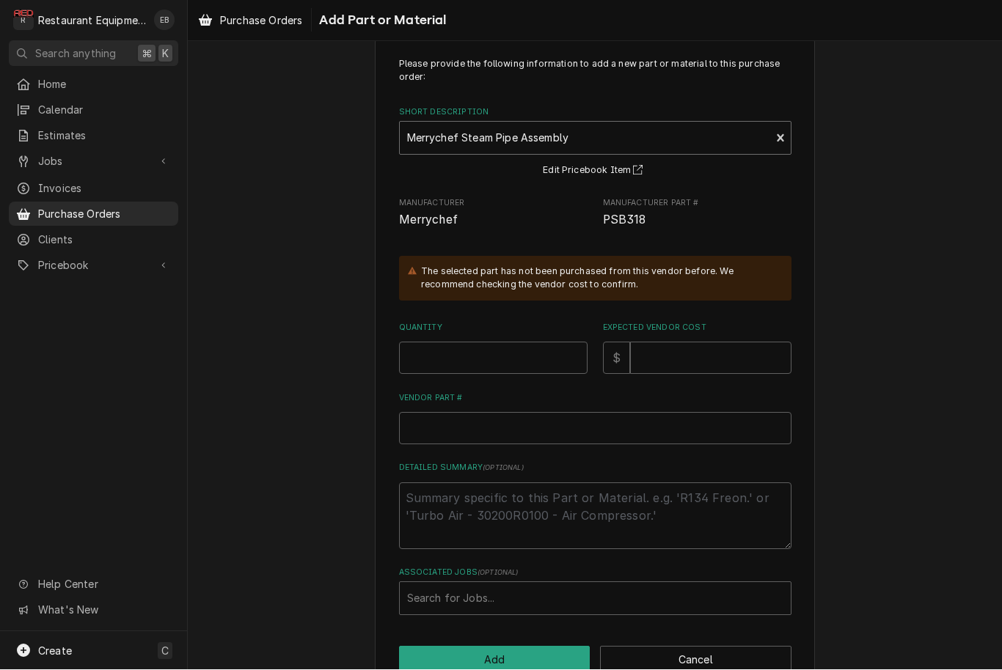
scroll to position [29, 0]
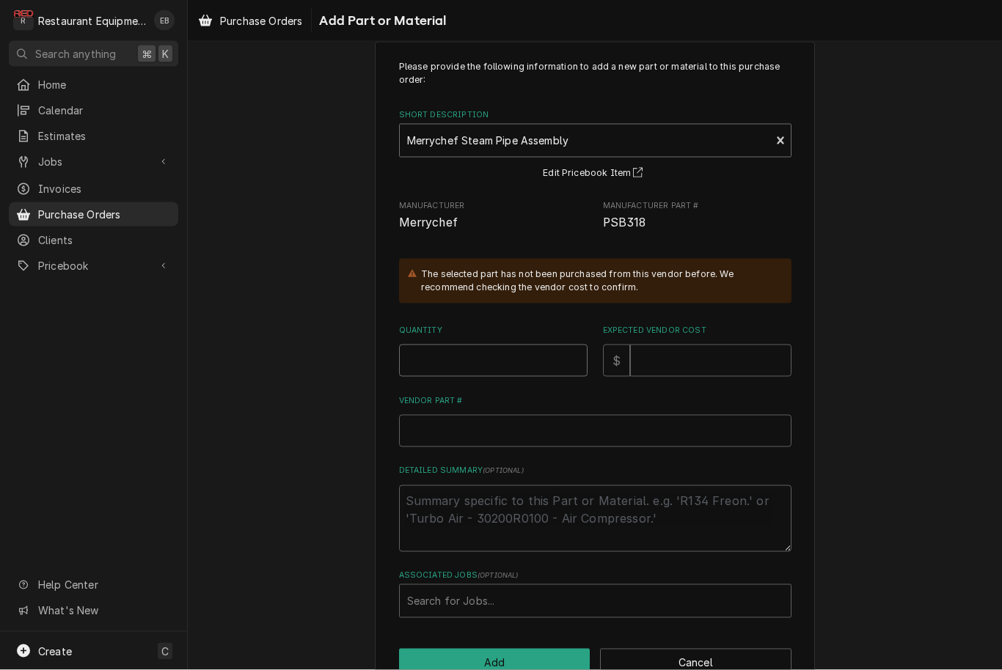
click at [498, 364] on input "Quantity" at bounding box center [493, 361] width 188 height 32
click at [587, 176] on button "Edit Pricebook Item" at bounding box center [595, 173] width 109 height 18
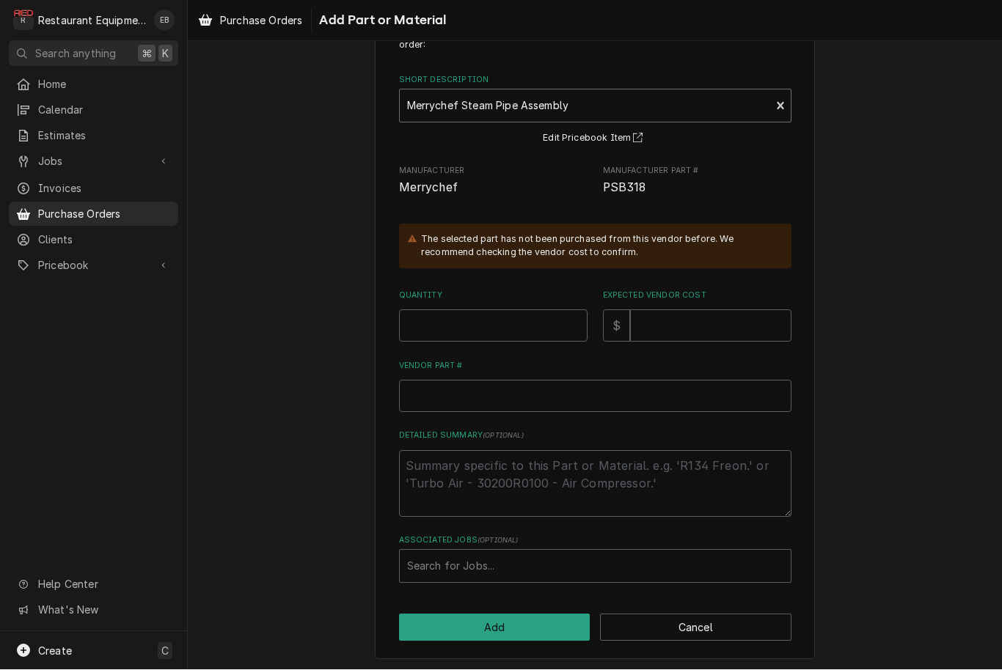
click at [692, 640] on div "Please provide the following information to add a new part or material to this …" at bounding box center [595, 333] width 440 height 653
click at [692, 628] on button "Cancel" at bounding box center [695, 628] width 191 height 27
type textarea "x"
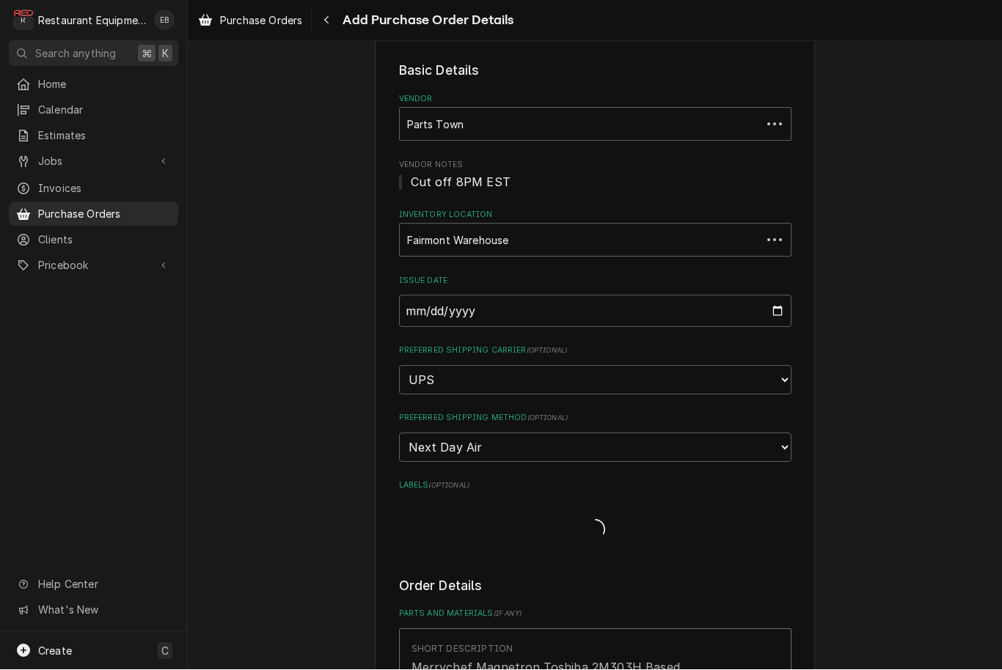
scroll to position [1162, 0]
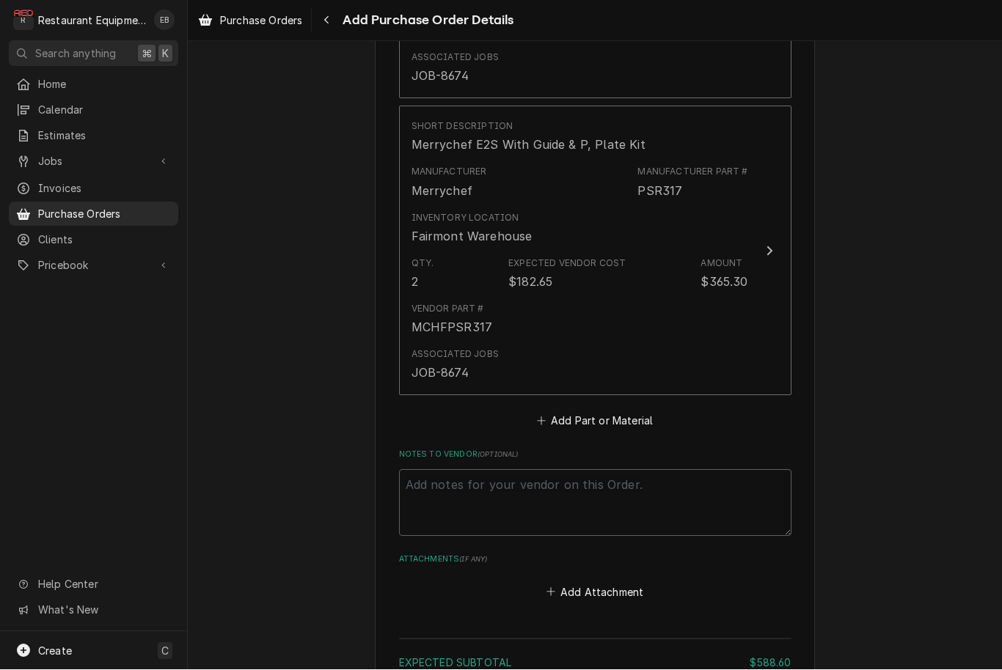
click at [618, 411] on button "Add Part or Material" at bounding box center [594, 421] width 121 height 21
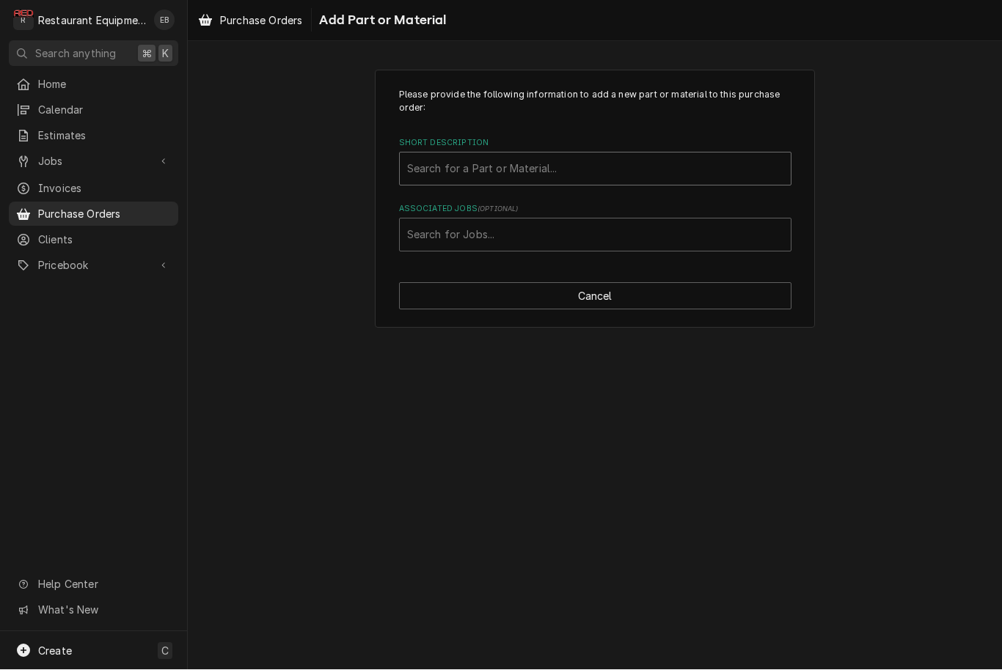
click at [610, 165] on div "Short Description" at bounding box center [595, 169] width 376 height 26
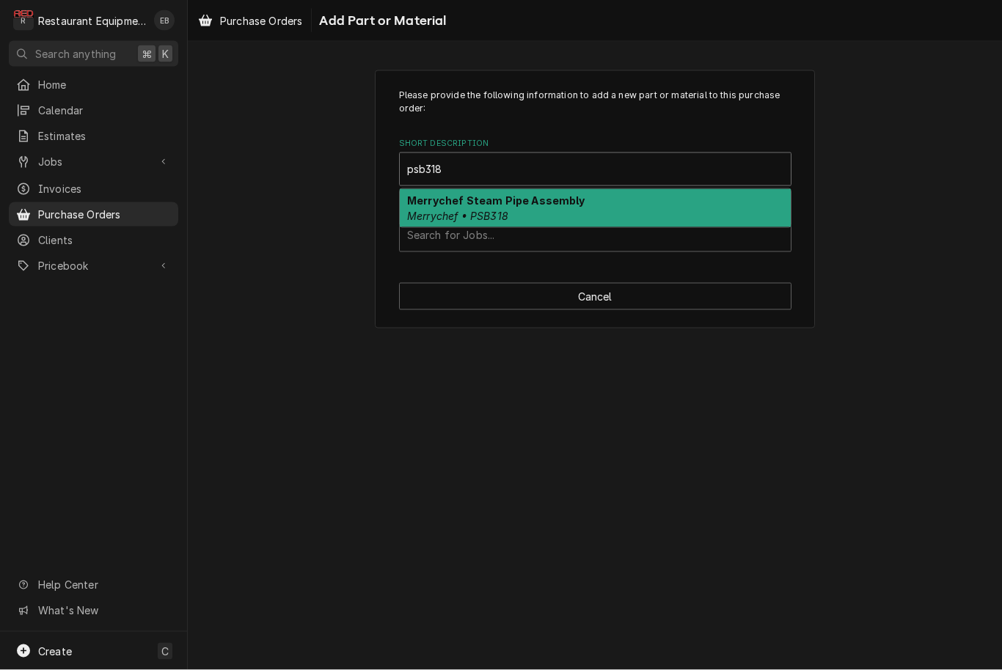
click at [516, 200] on strong "Merrychef Steam Pipe Assembly" at bounding box center [496, 200] width 178 height 12
type input "psb318"
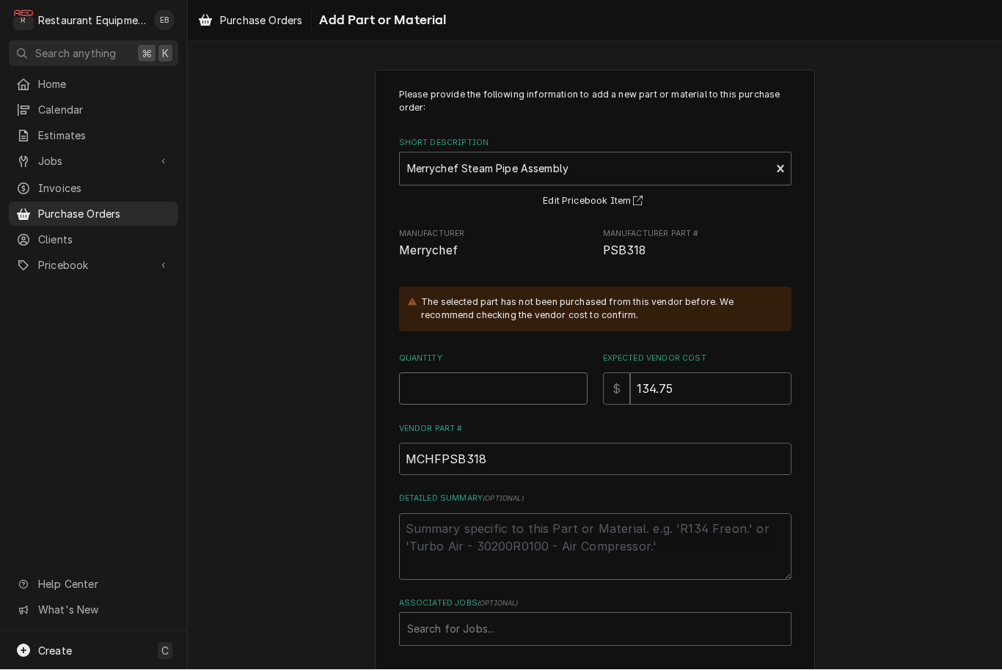
click at [510, 388] on input "Quantity" at bounding box center [493, 389] width 188 height 32
type textarea "x"
type input "1"
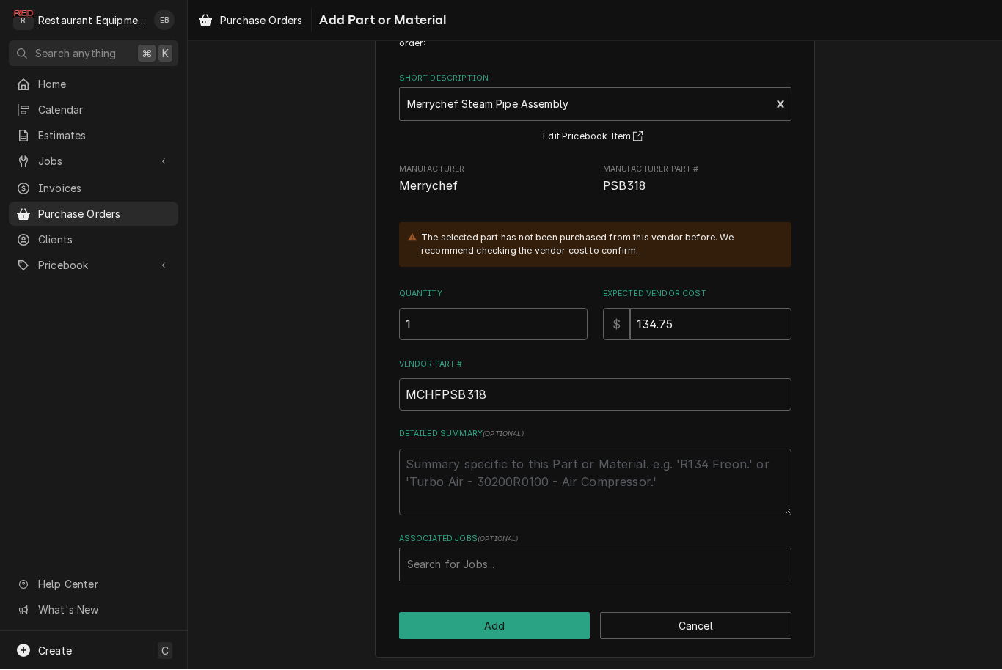
scroll to position [63, 0]
click at [509, 559] on div "Associated Jobs" at bounding box center [595, 567] width 376 height 26
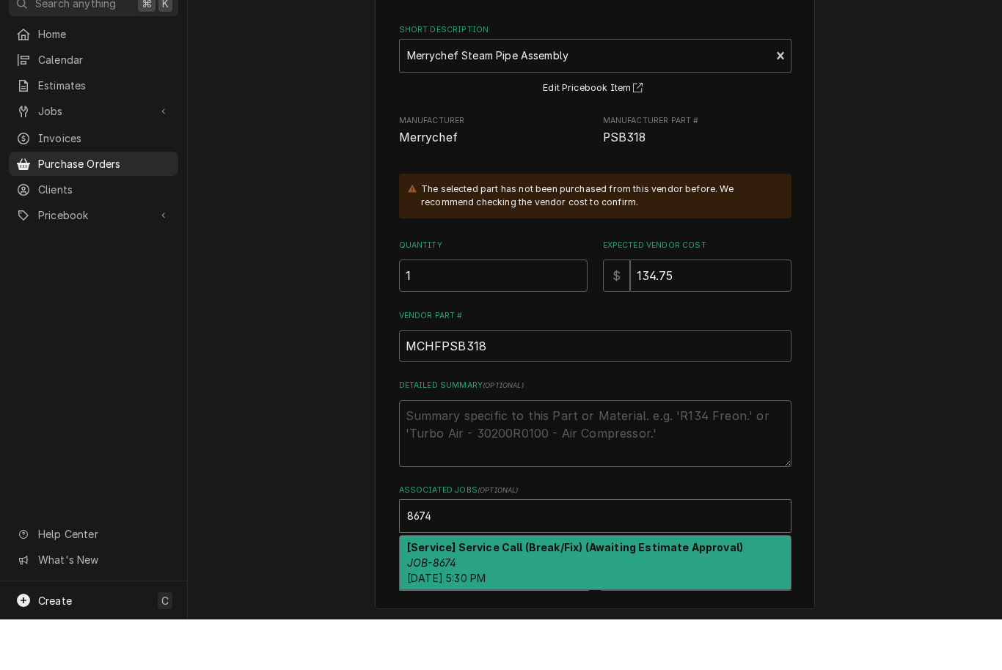
click at [557, 592] on strong "[Service] Service Call (Break/Fix) (Awaiting Estimate Approval)" at bounding box center [575, 598] width 336 height 12
type input "8674"
type textarea "x"
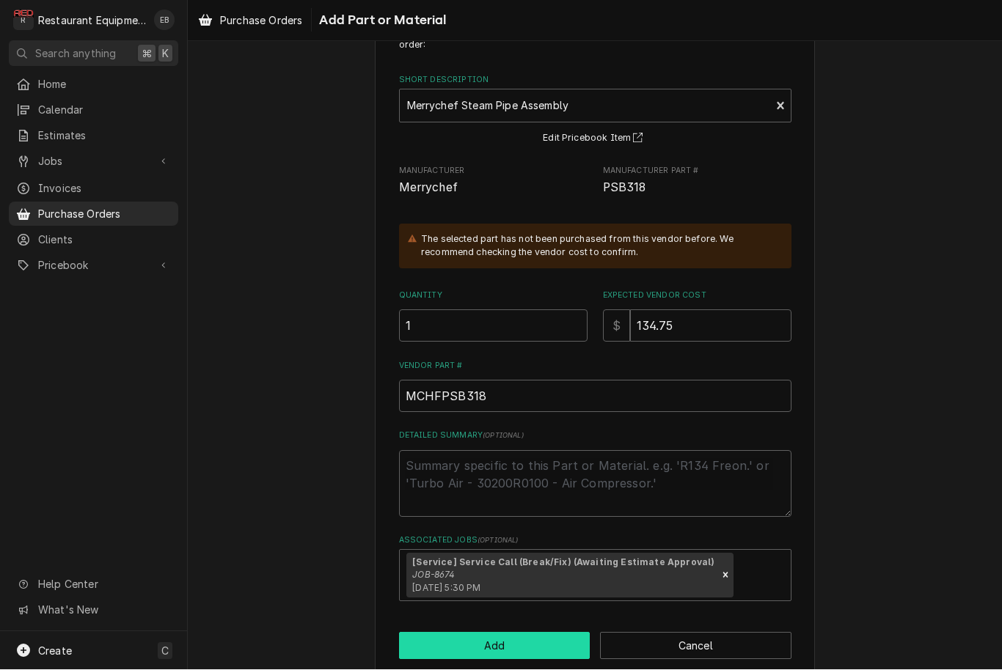
click at [547, 637] on button "Add" at bounding box center [494, 646] width 191 height 27
type textarea "x"
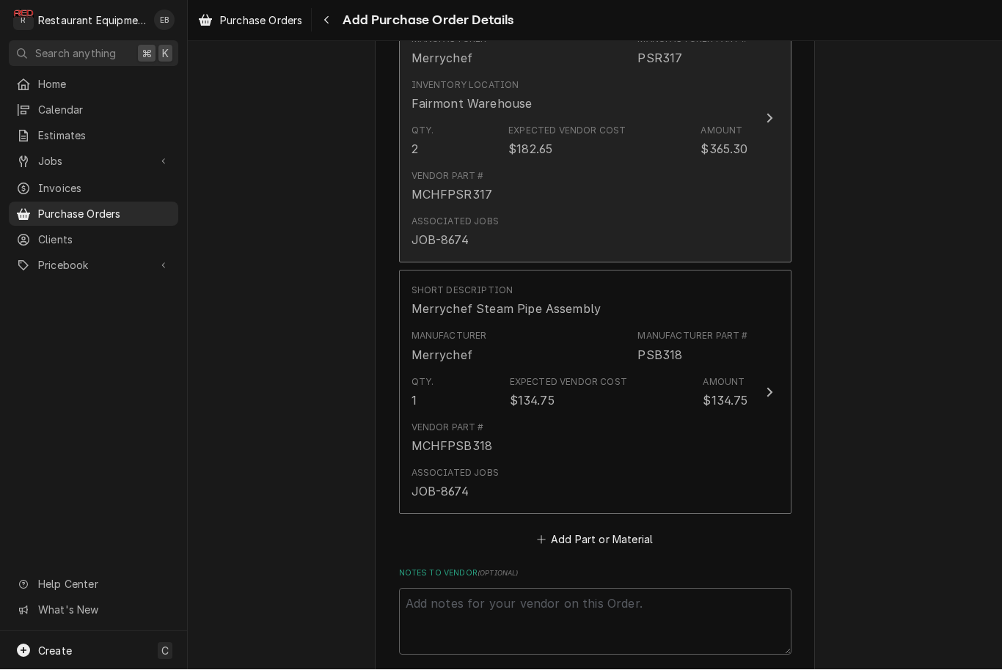
scroll to position [1321, 0]
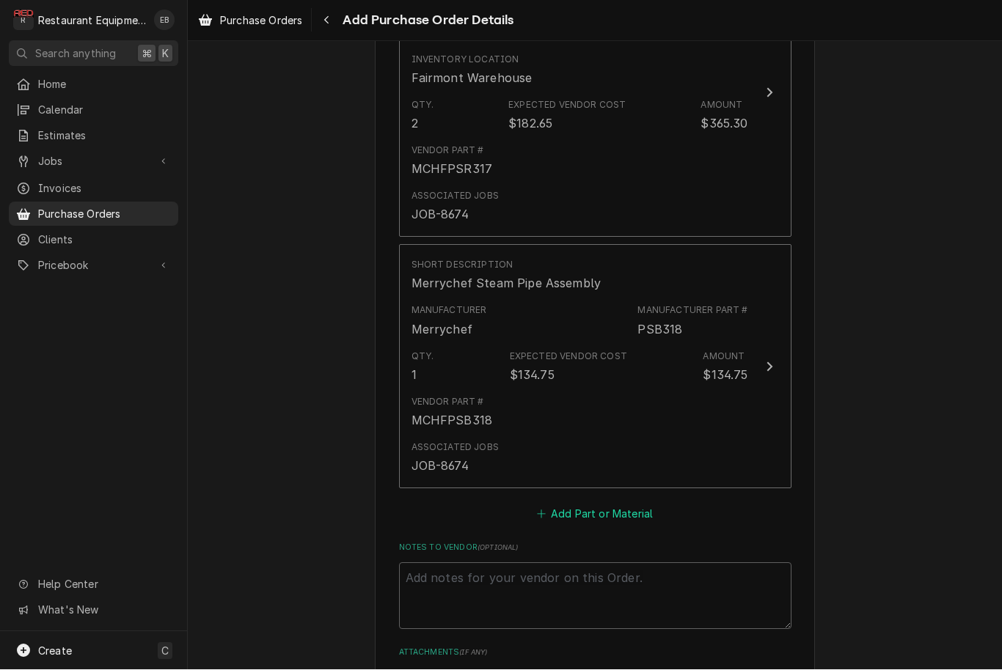
click at [600, 505] on button "Add Part or Material" at bounding box center [594, 515] width 121 height 21
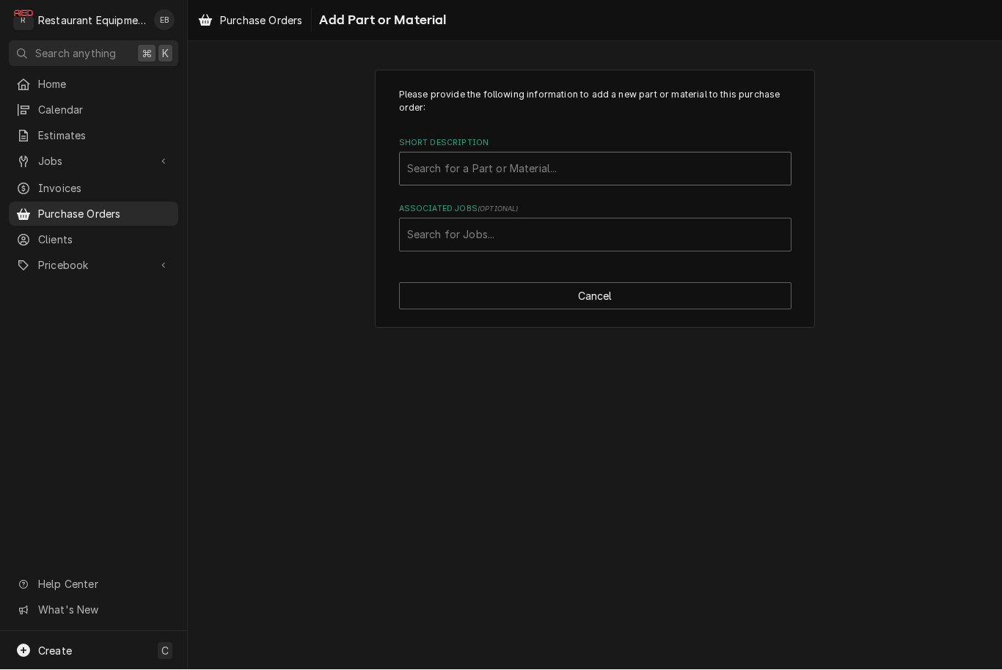
click at [590, 159] on div "Short Description" at bounding box center [595, 169] width 376 height 26
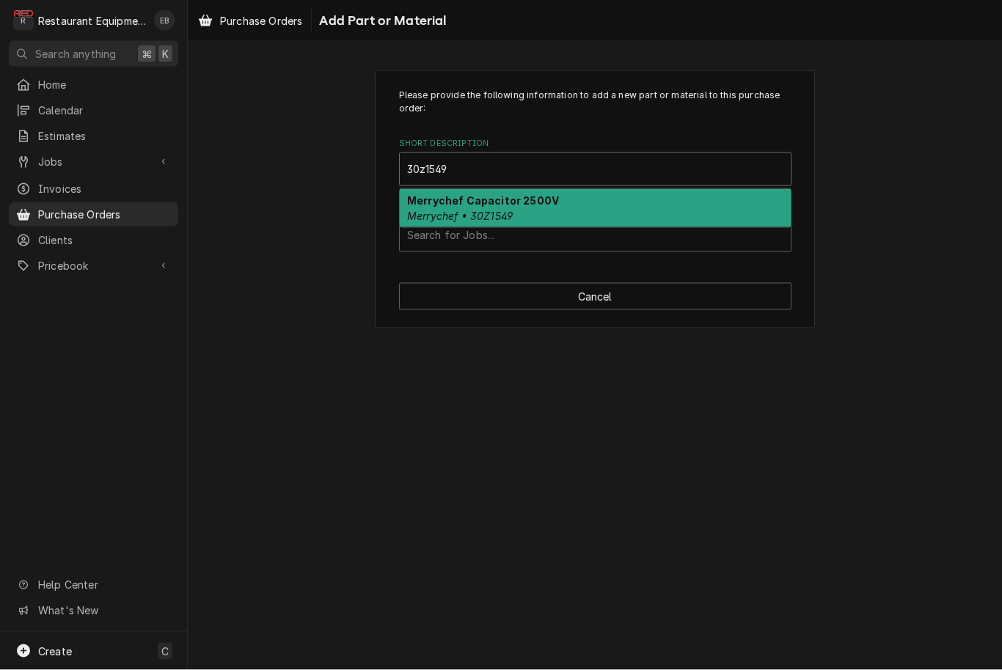
click at [617, 211] on div "Merrychef Capacitor 2500V Merrychef • 30Z1549" at bounding box center [595, 208] width 391 height 38
type input "30z1549"
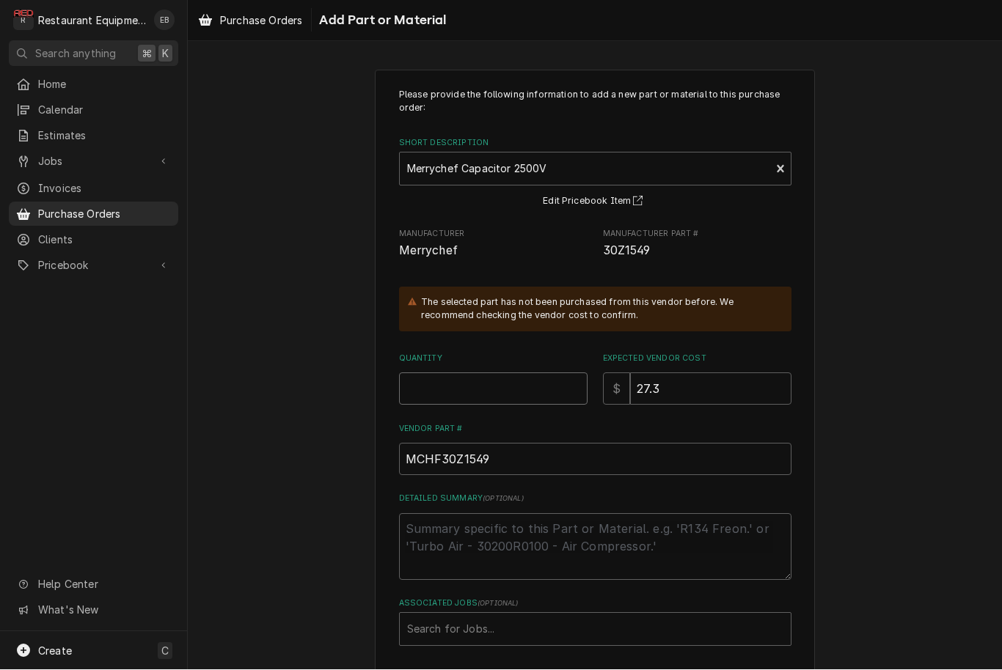
click at [479, 389] on input "Quantity" at bounding box center [493, 389] width 188 height 32
type textarea "x"
type input "2"
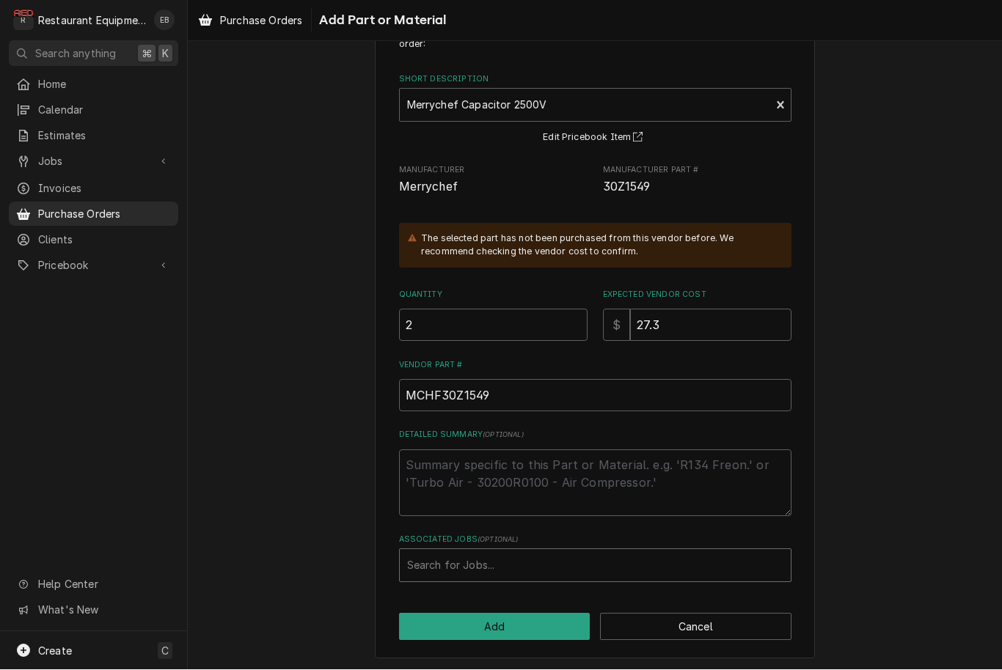
scroll to position [63, 0]
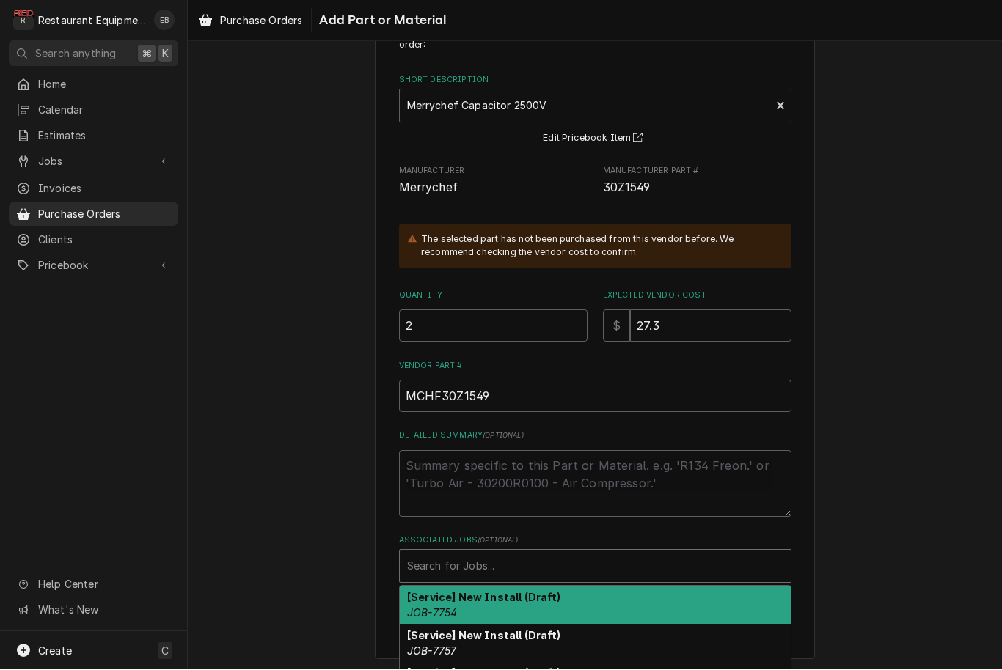
click at [537, 568] on div "Associated Jobs" at bounding box center [595, 567] width 376 height 26
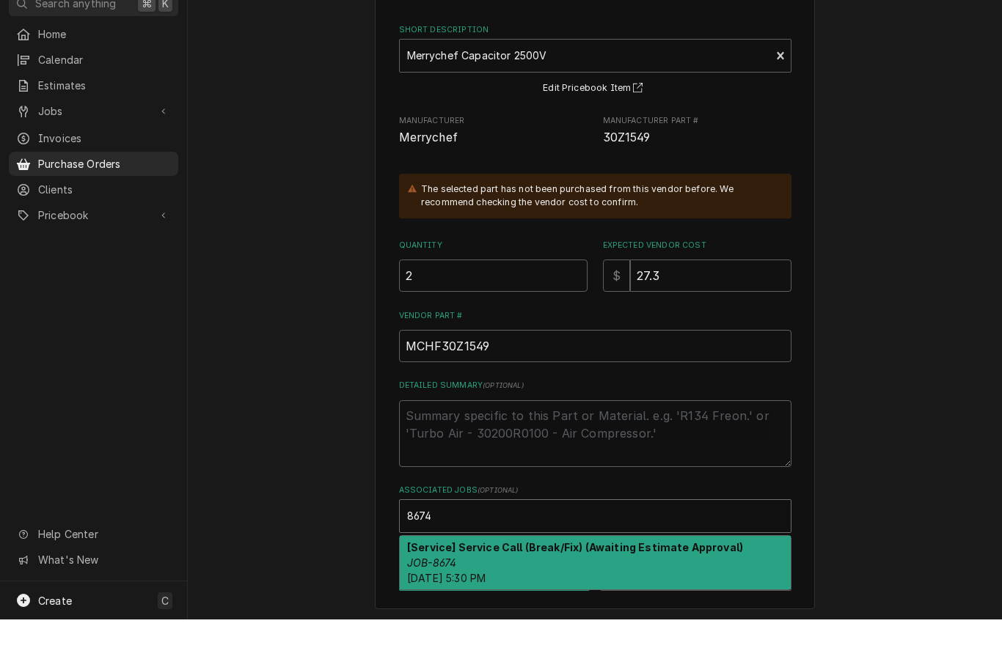
click at [590, 587] on div "[Service] Service Call (Break/Fix) (Awaiting Estimate Approval) JOB-8674 Sat, A…" at bounding box center [595, 614] width 391 height 54
type input "8674"
type textarea "x"
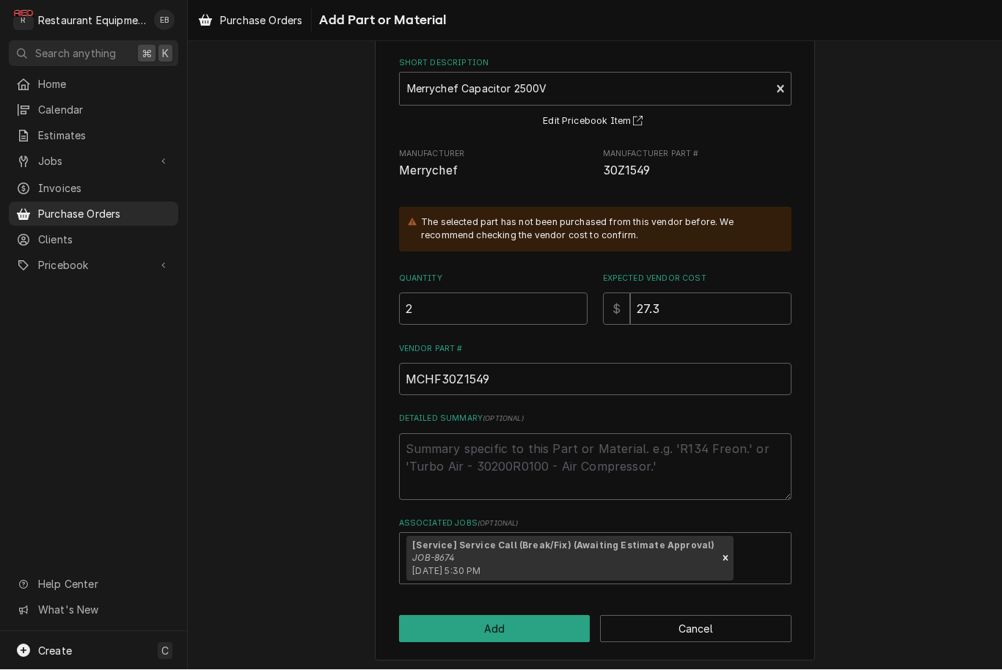
scroll to position [79, 0]
click at [540, 617] on button "Add" at bounding box center [494, 630] width 191 height 27
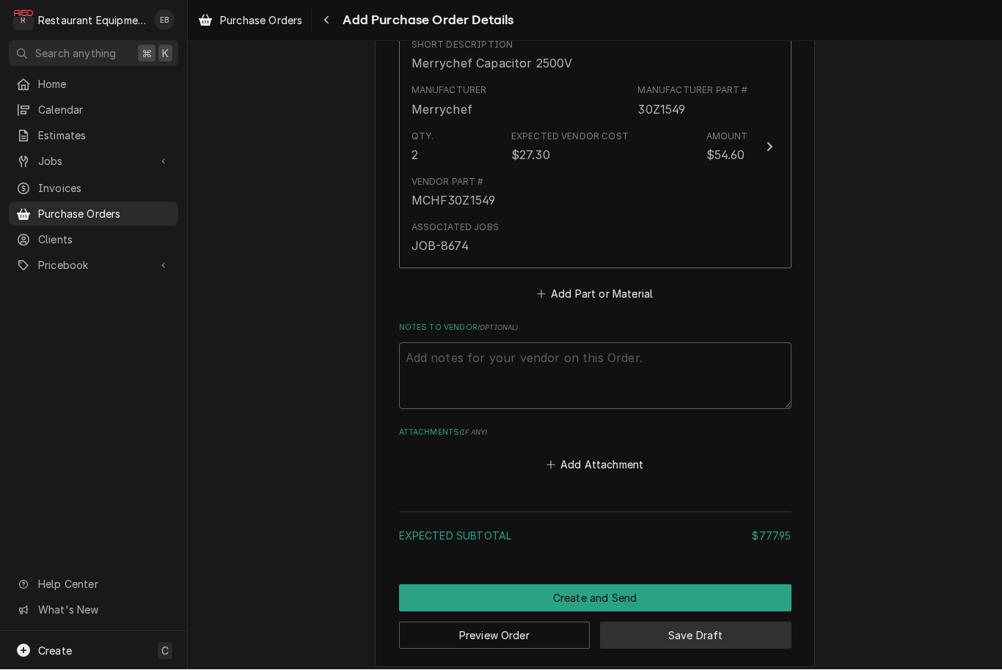
scroll to position [1791, 0]
click at [692, 630] on button "Save Draft" at bounding box center [695, 637] width 191 height 27
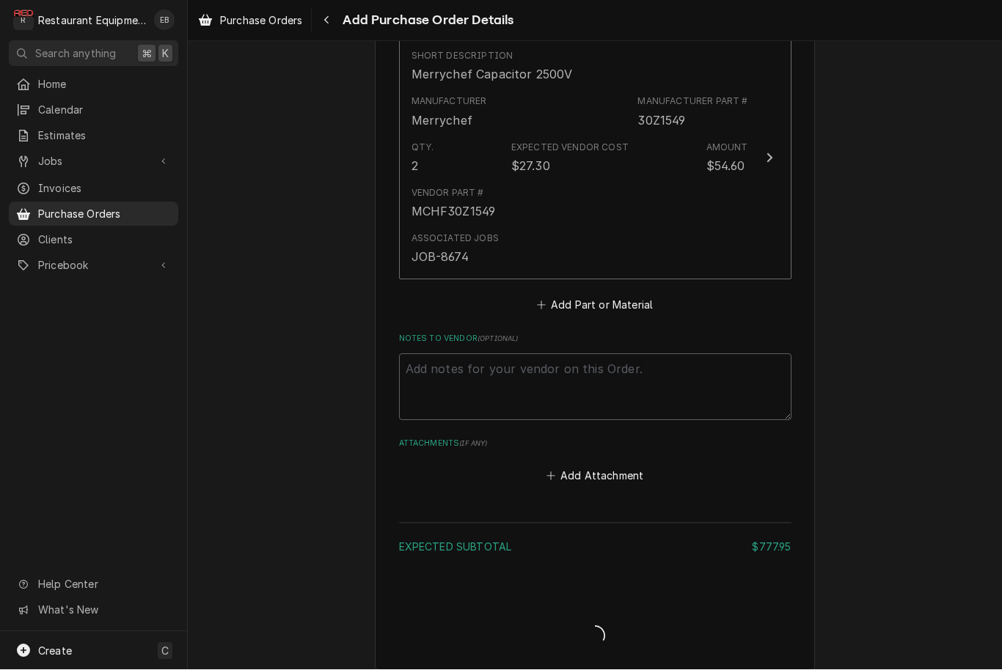
type textarea "x"
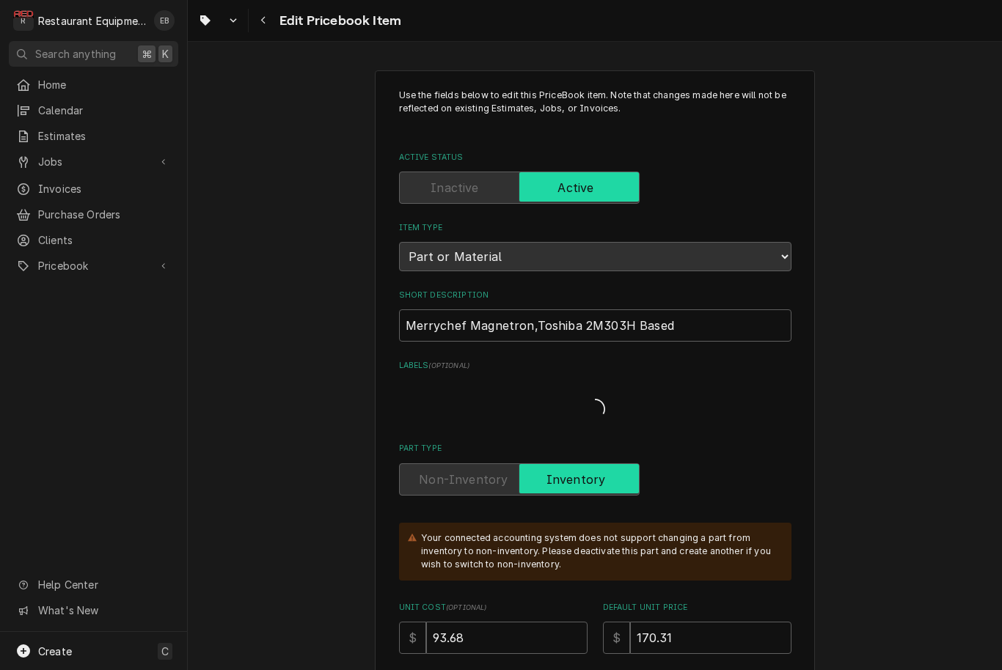
type textarea "x"
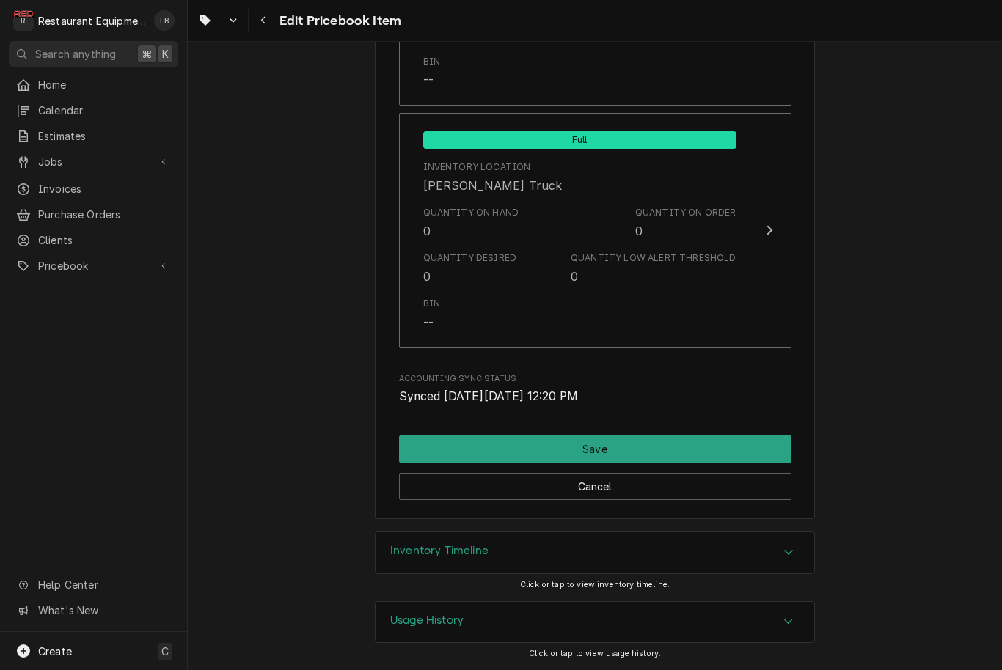
scroll to position [9700, 0]
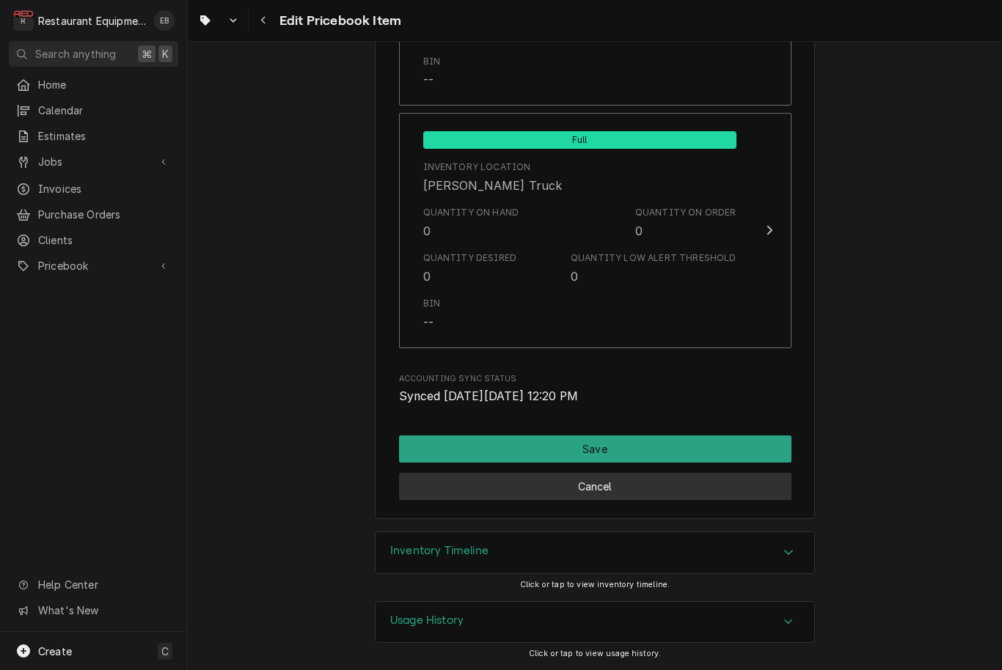
click at [632, 493] on button "Cancel" at bounding box center [595, 486] width 392 height 27
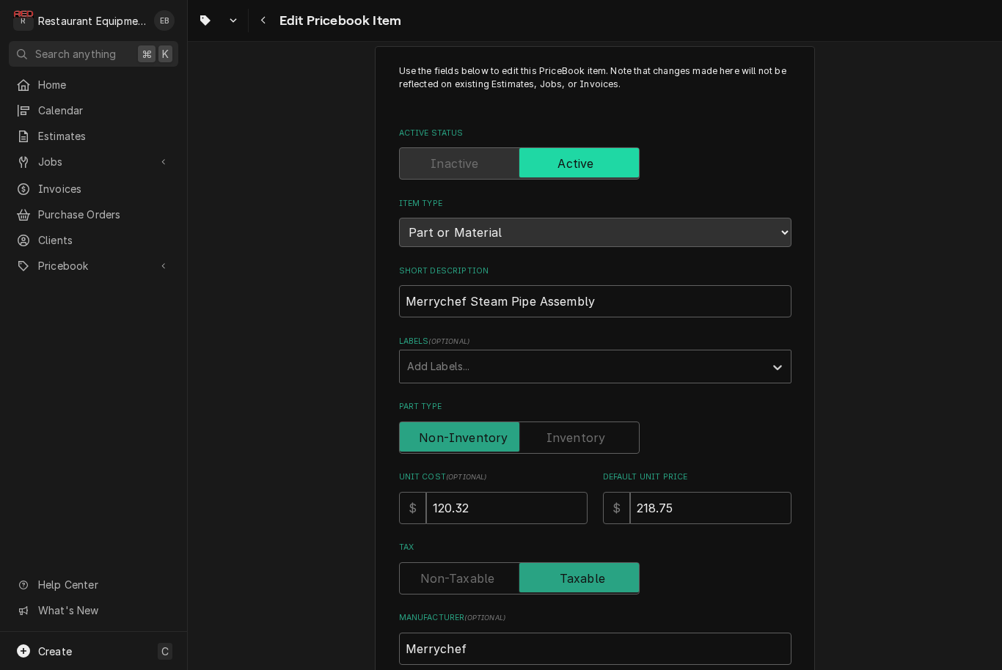
scroll to position [88, 0]
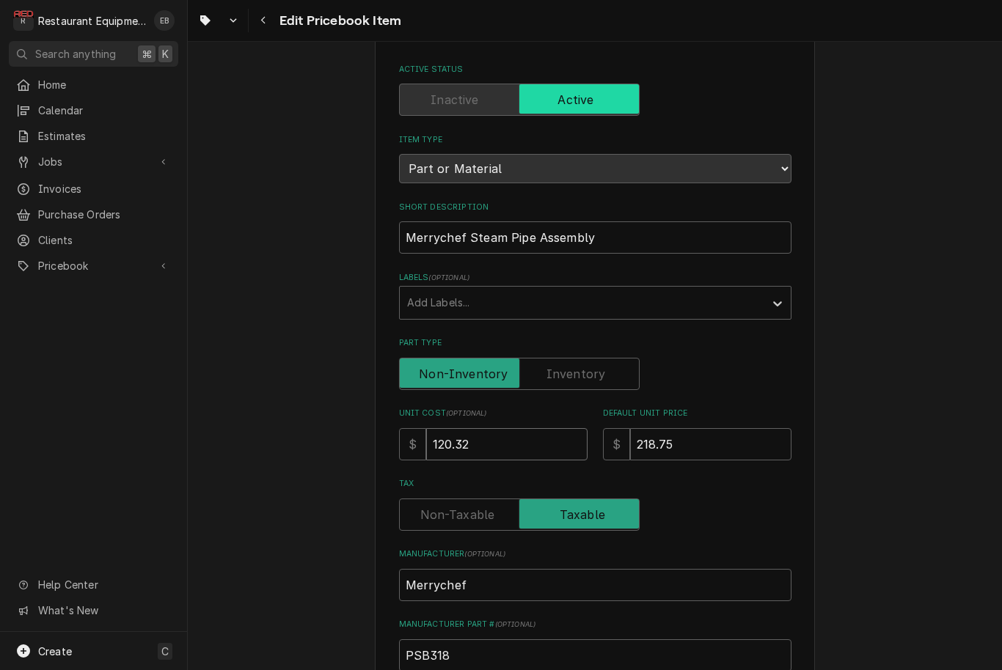
click at [513, 429] on input "120.32" at bounding box center [506, 444] width 161 height 32
type textarea "x"
type input "120.3"
type textarea "x"
type input "120"
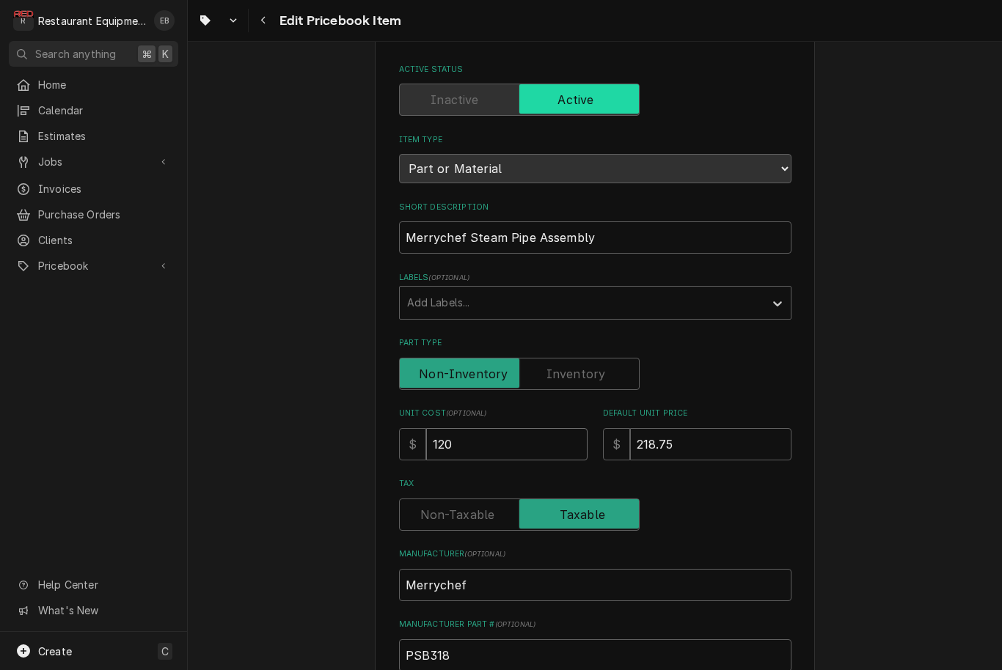
type textarea "x"
type input "12"
type textarea "x"
type input "1"
type textarea "x"
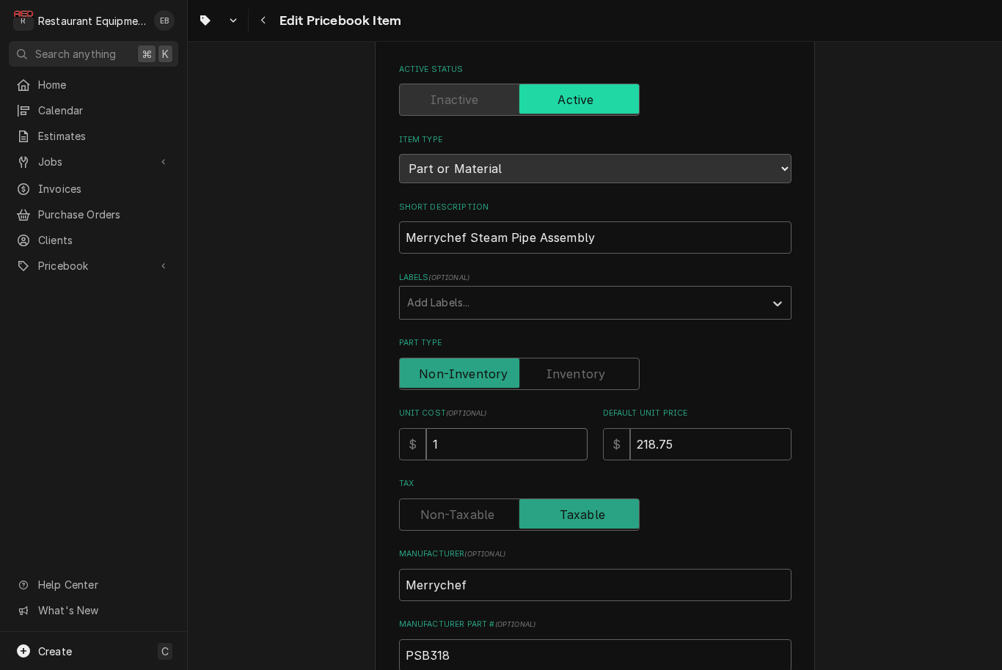
type input "13"
type textarea "x"
type input "134"
type textarea "x"
type input "134.7"
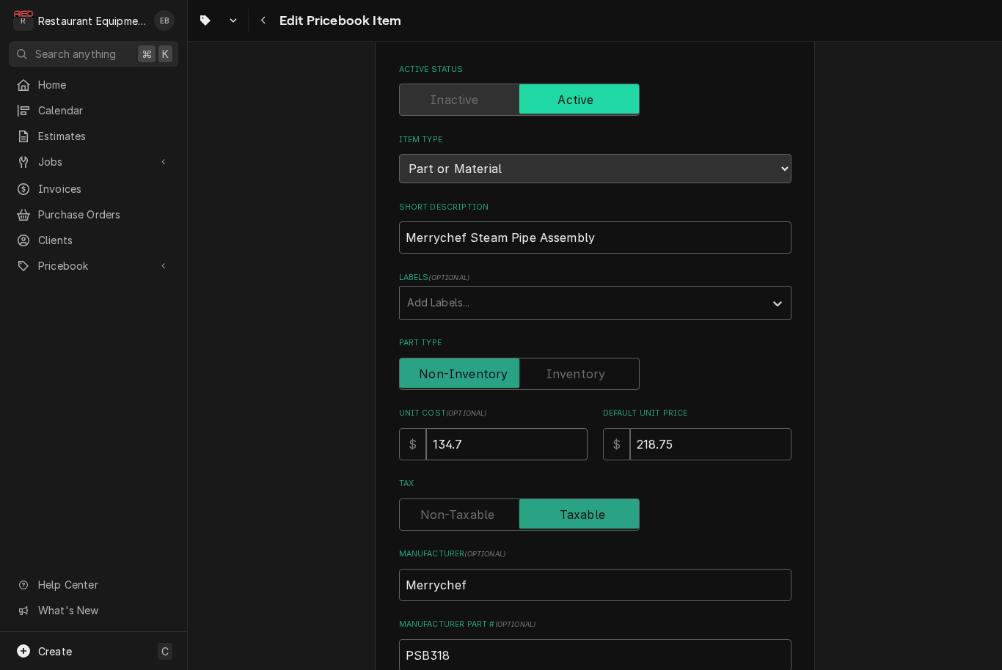
type textarea "x"
type input "134.75"
click at [706, 437] on input "218.75" at bounding box center [710, 444] width 161 height 32
type textarea "x"
type input "218.7"
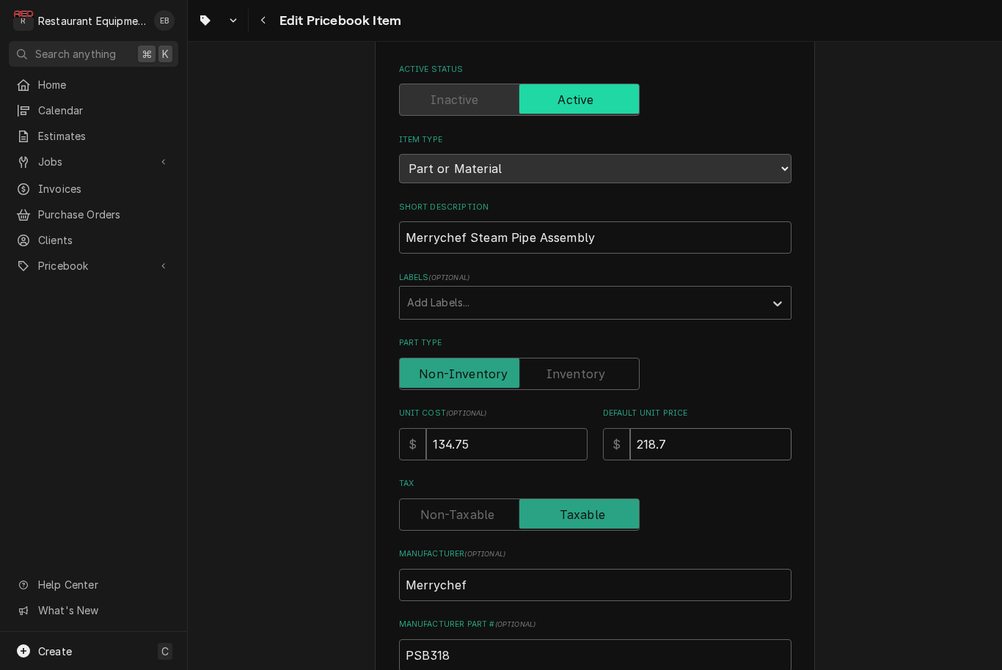
type textarea "x"
type input "218"
type textarea "x"
type input "21"
type textarea "x"
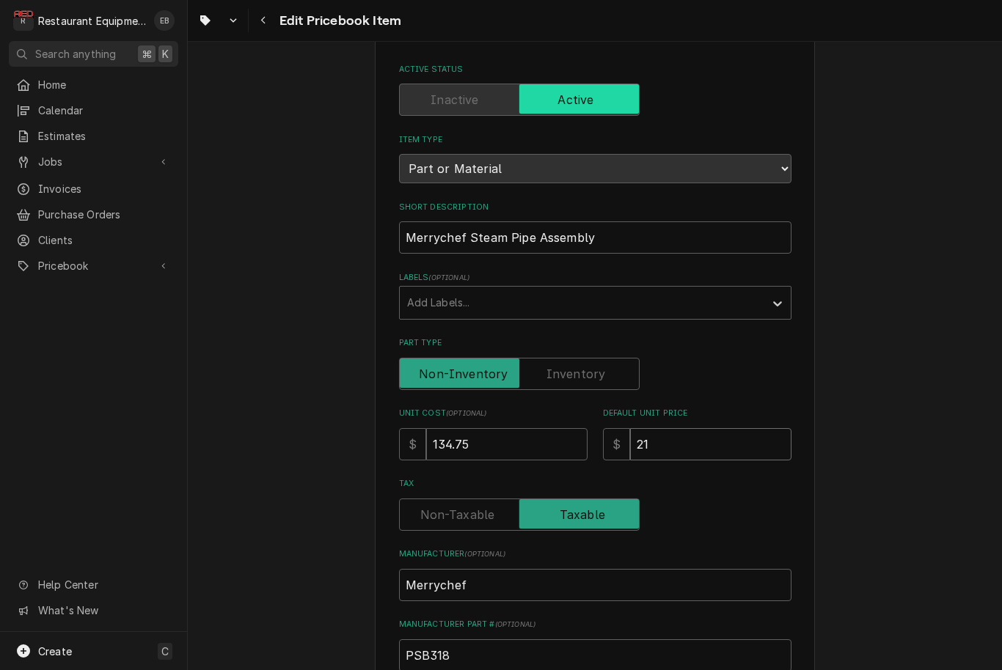
type input "2"
type textarea "x"
type input "24"
type textarea "x"
type input "245"
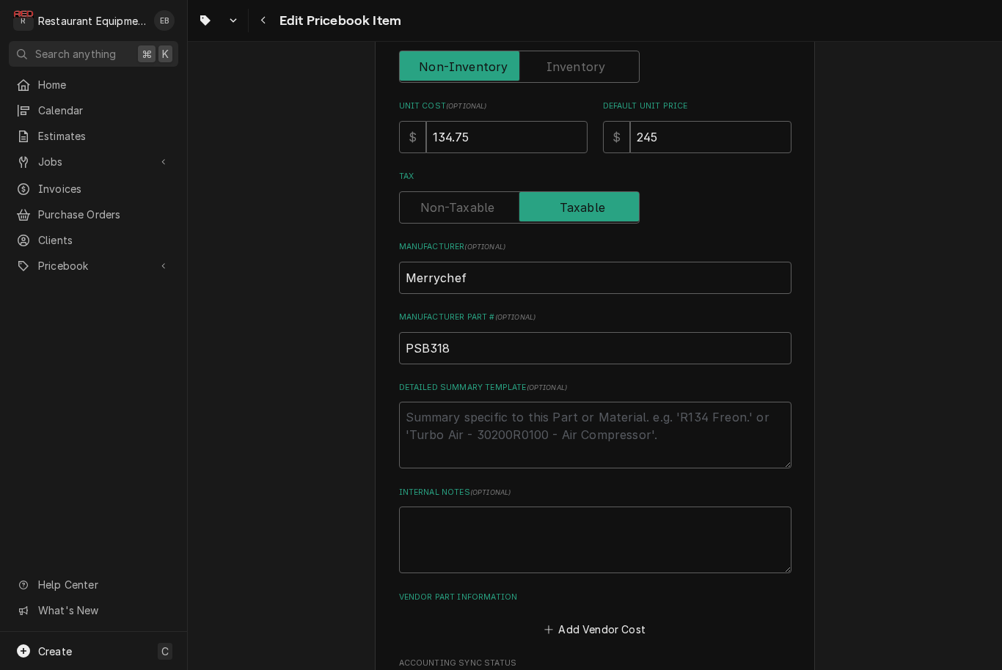
scroll to position [409, 0]
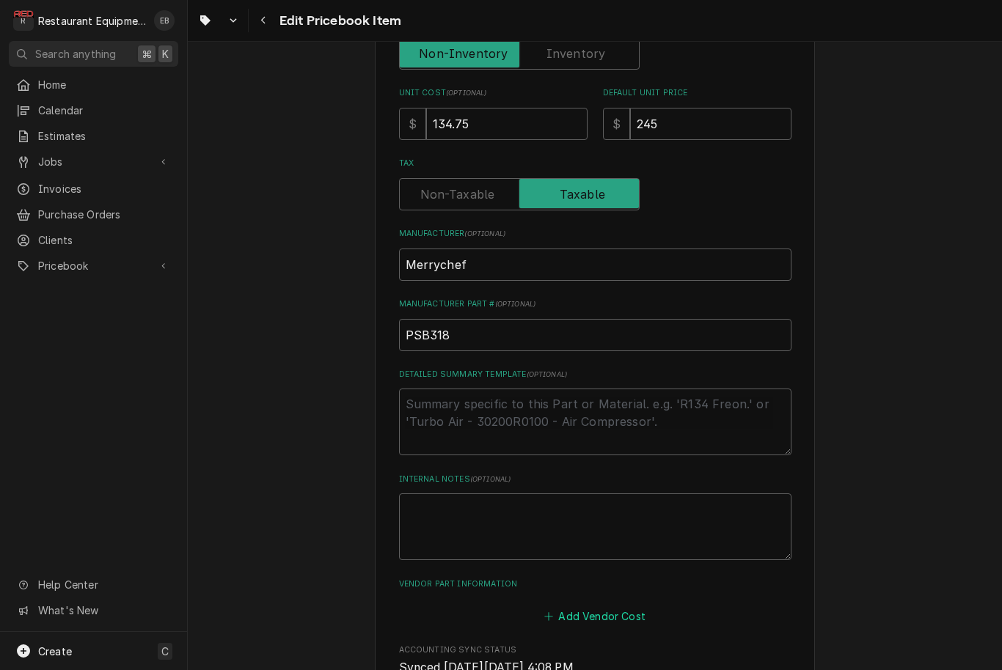
click at [593, 607] on button "Add Vendor Cost" at bounding box center [595, 617] width 106 height 21
type textarea "x"
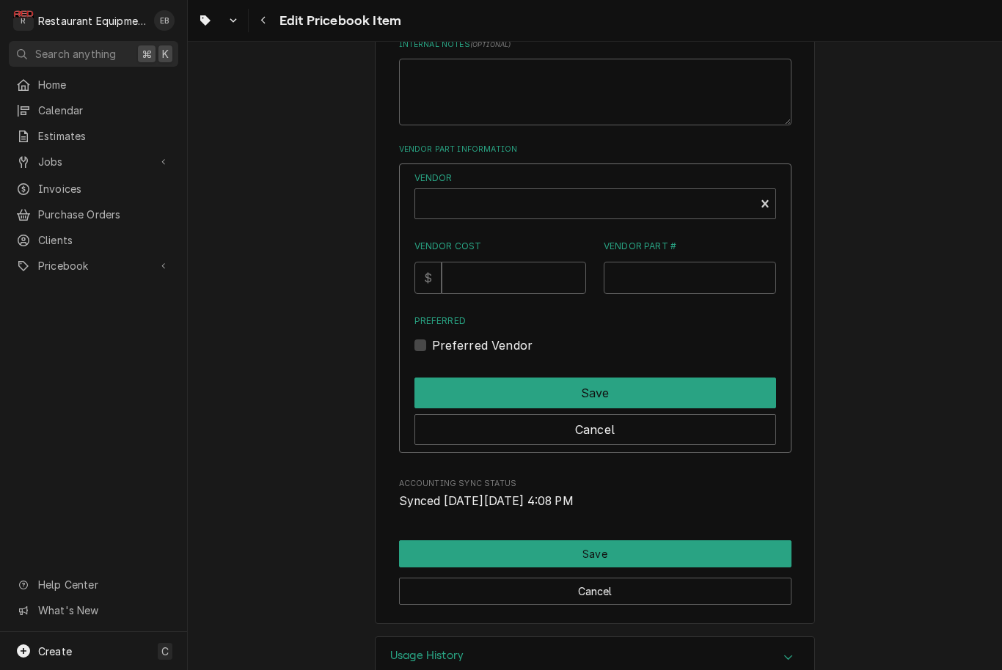
scroll to position [846, 0]
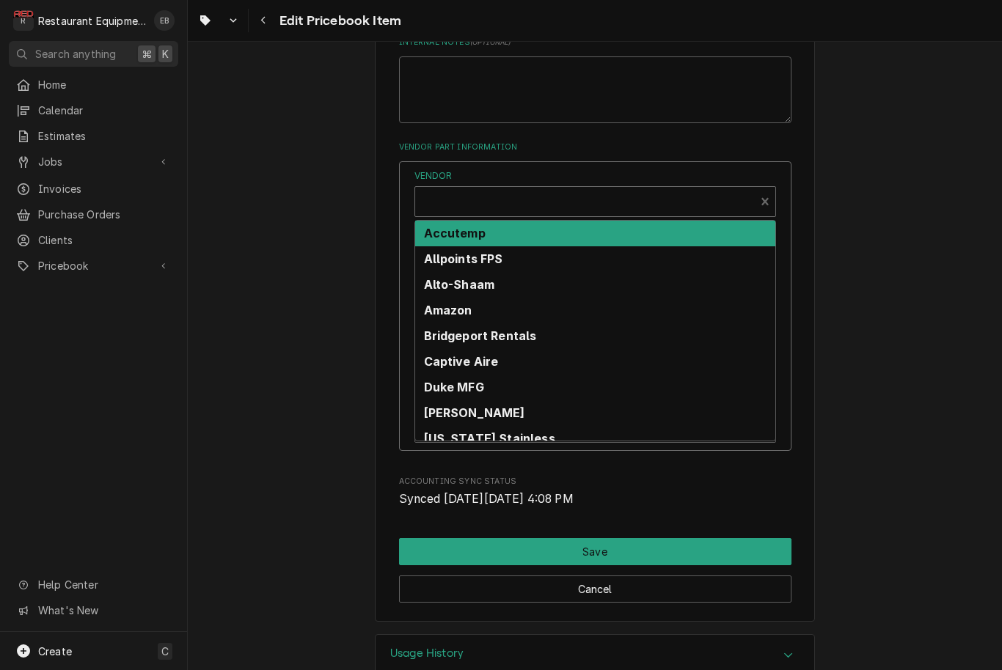
click at [593, 191] on div "Vendor" at bounding box center [584, 207] width 325 height 35
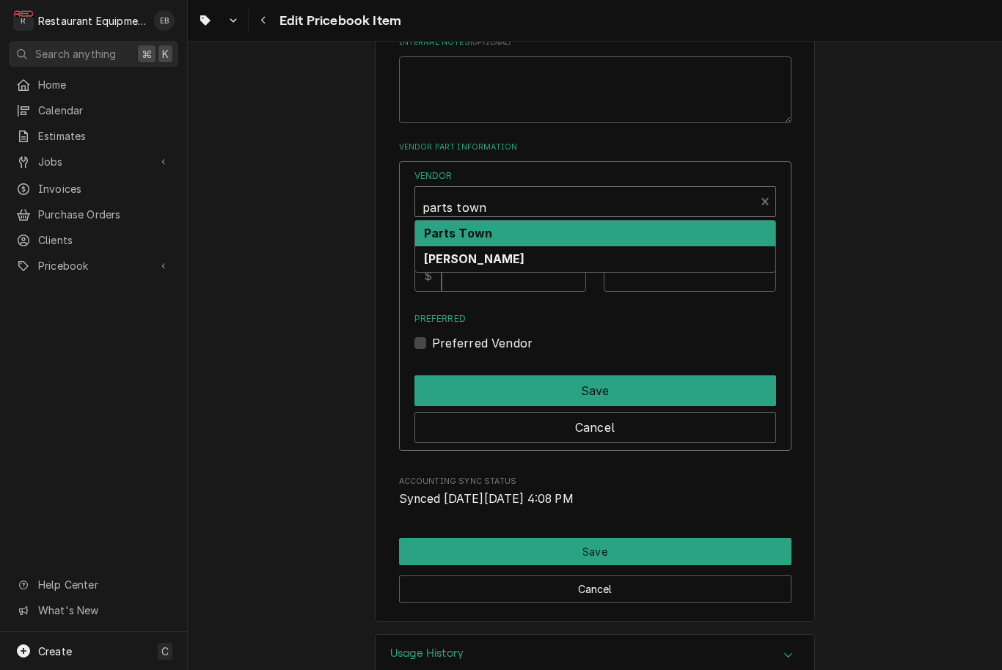
click at [579, 230] on div "Parts Town" at bounding box center [595, 234] width 360 height 26
type input "parts town"
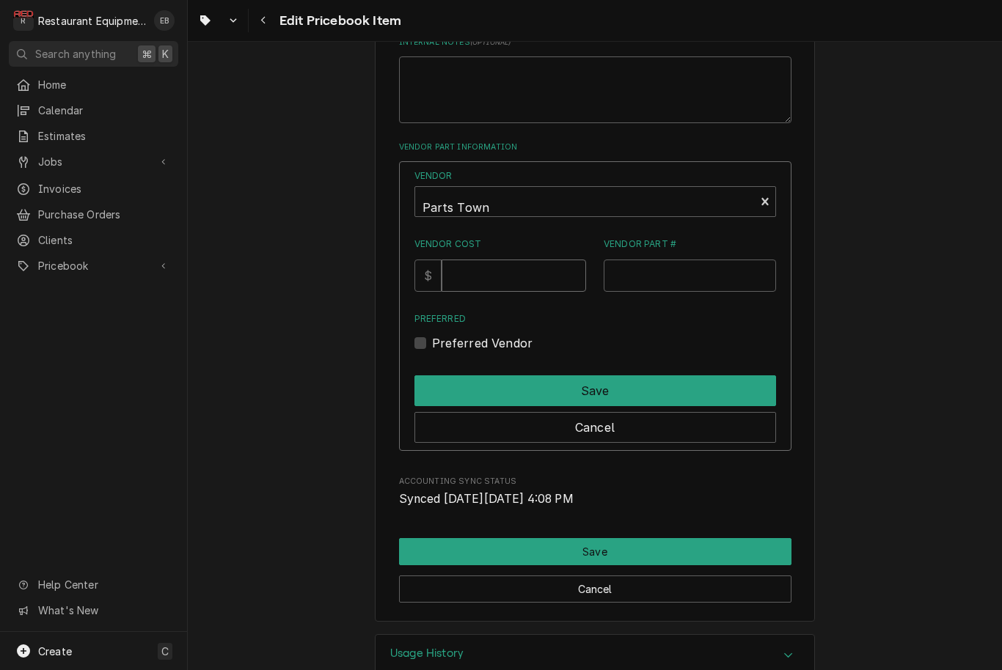
click at [546, 266] on input "Vendor Cost" at bounding box center [514, 276] width 144 height 32
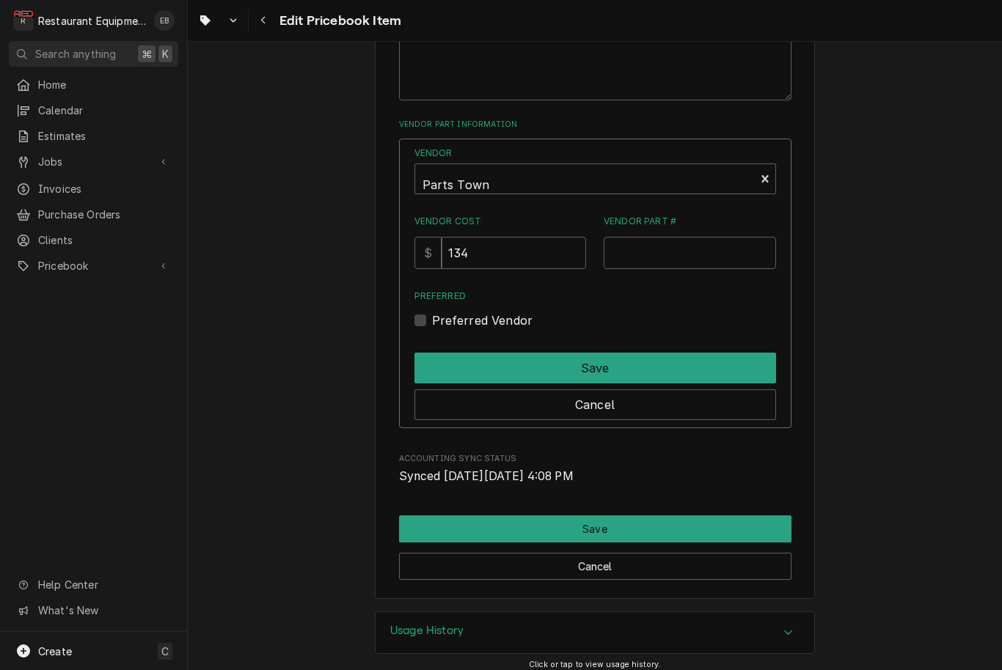
scroll to position [867, 0]
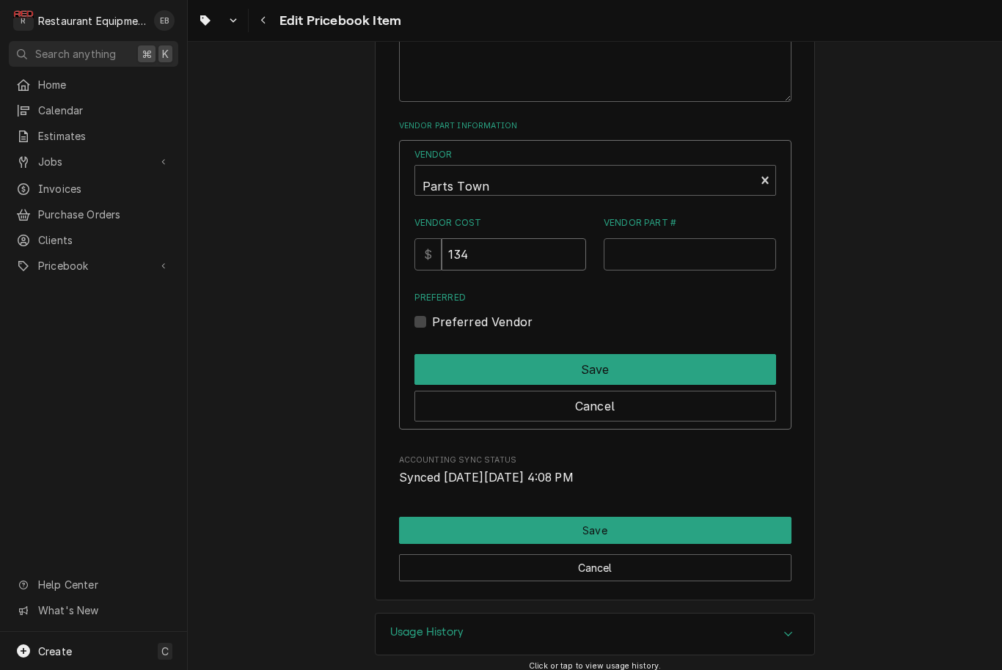
click at [532, 241] on input "134" at bounding box center [514, 254] width 144 height 32
type input "134.75"
click at [642, 242] on input "Vendor Part #" at bounding box center [690, 254] width 172 height 32
type input "MCHFPSB318"
click at [454, 313] on label "Preferred Vendor" at bounding box center [482, 322] width 101 height 18
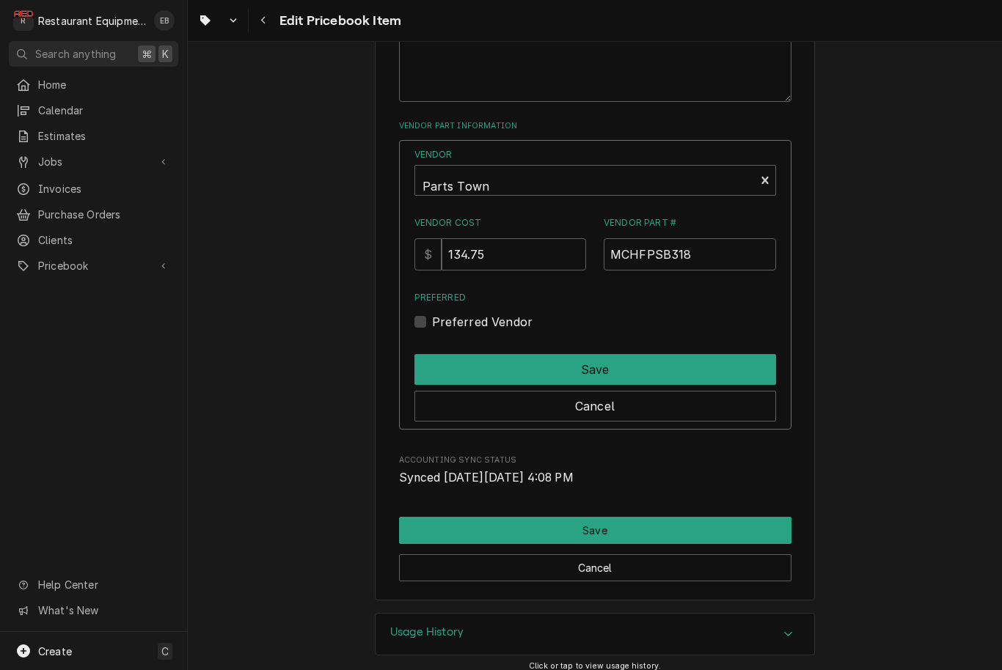
click at [454, 313] on input "Preferred" at bounding box center [613, 329] width 362 height 32
checkbox input "true"
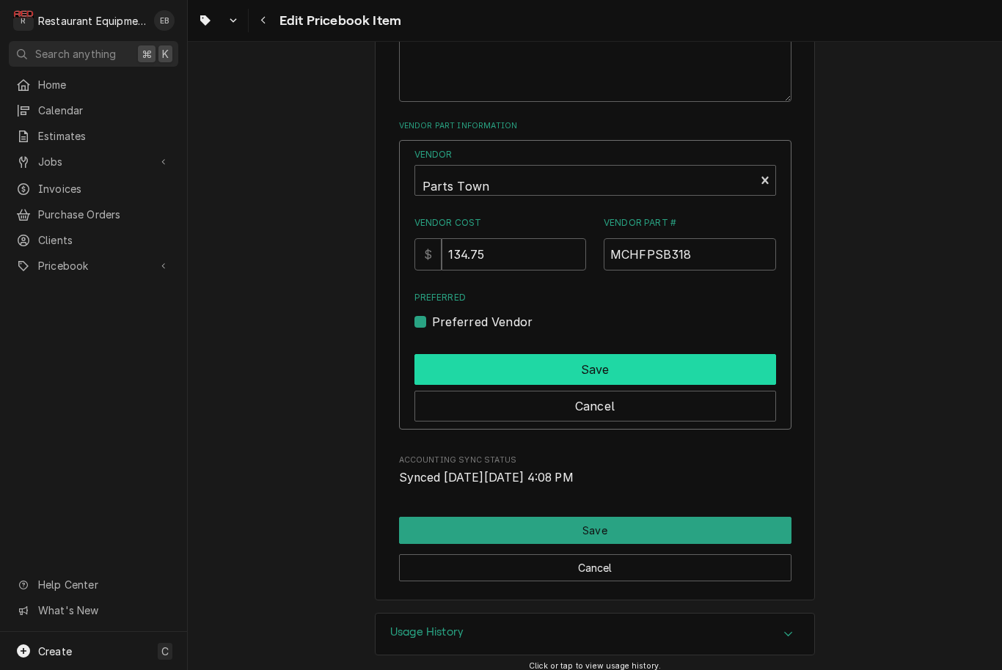
click at [515, 354] on button "Save" at bounding box center [595, 369] width 362 height 31
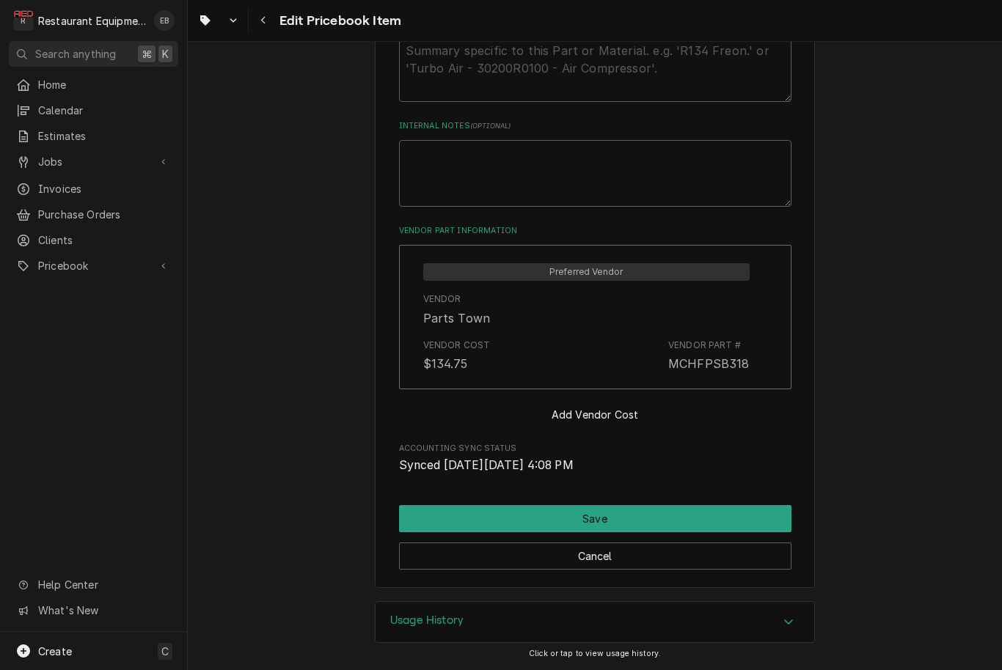
scroll to position [747, 0]
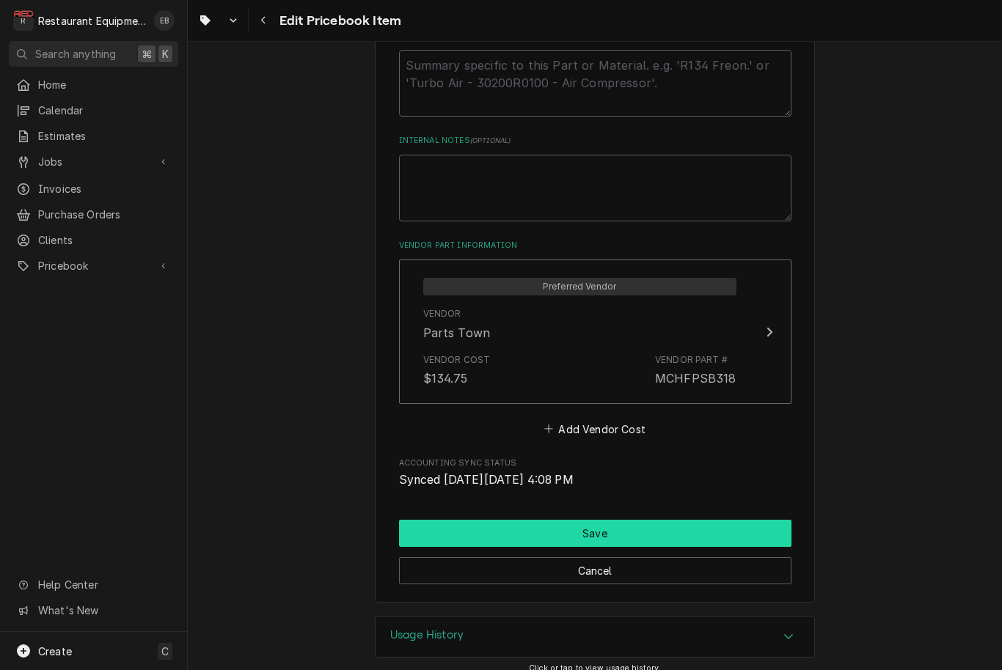
click at [577, 520] on button "Save" at bounding box center [595, 533] width 392 height 27
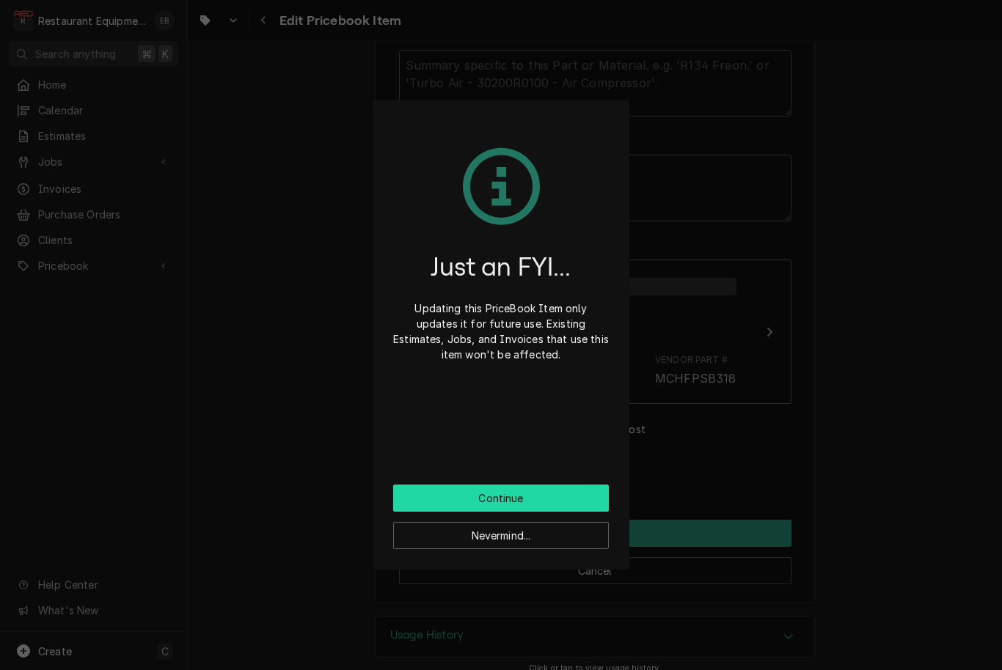
click at [541, 499] on button "Continue" at bounding box center [501, 498] width 216 height 27
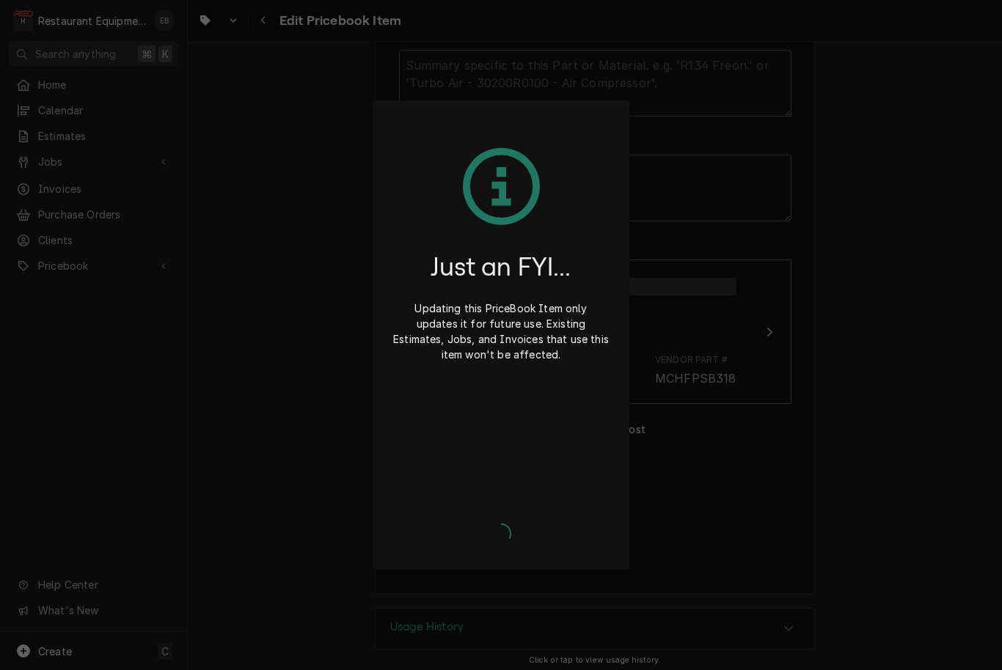
scroll to position [738, 0]
type textarea "x"
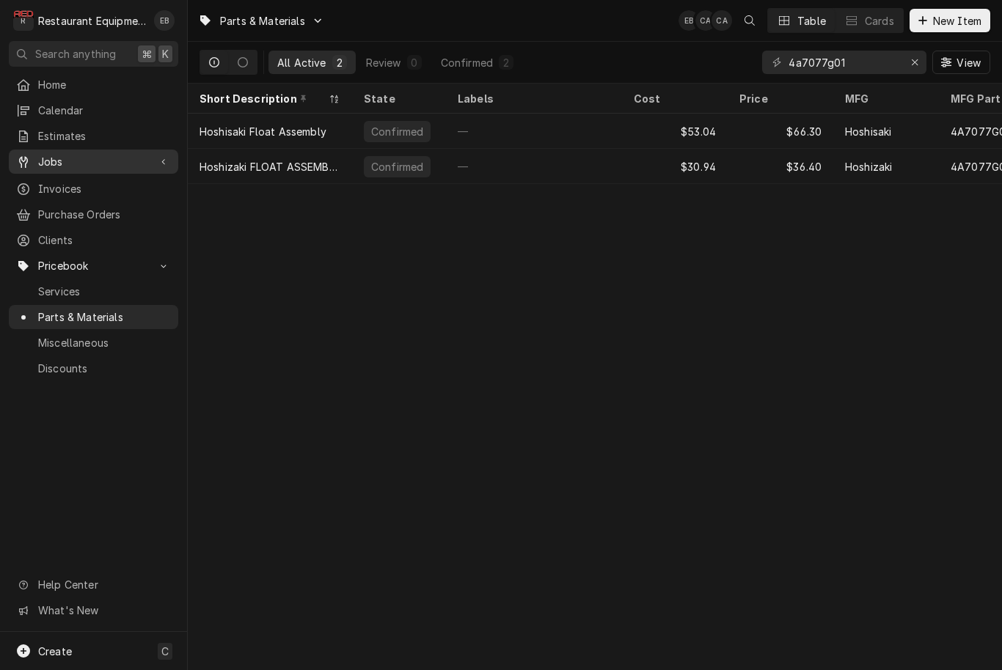
click at [123, 158] on span "Jobs" at bounding box center [93, 161] width 111 height 15
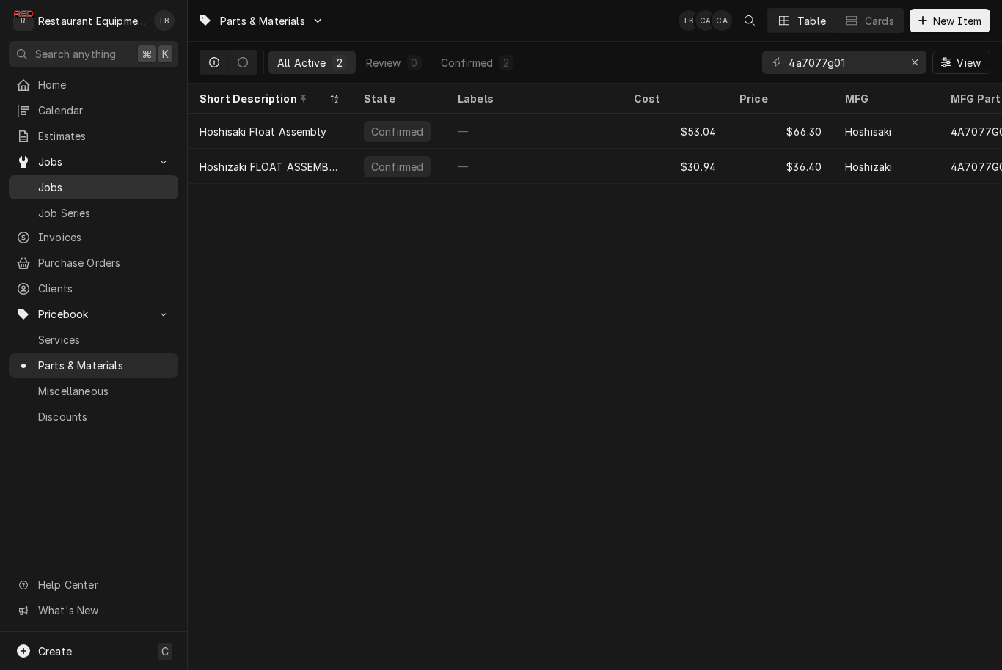
click at [118, 188] on span "Jobs" at bounding box center [104, 187] width 133 height 15
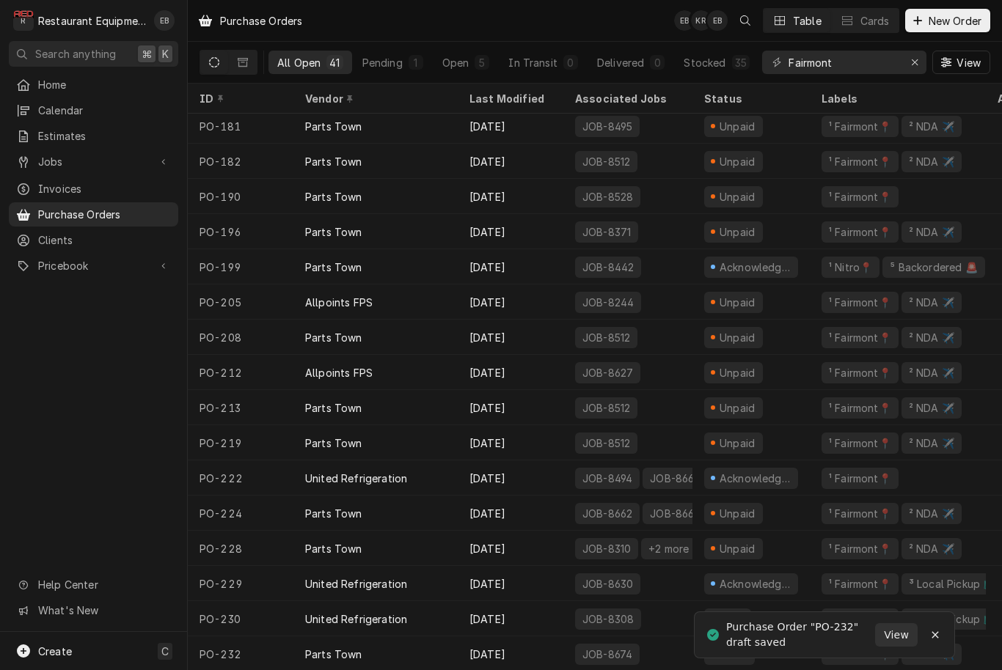
scroll to position [883, 0]
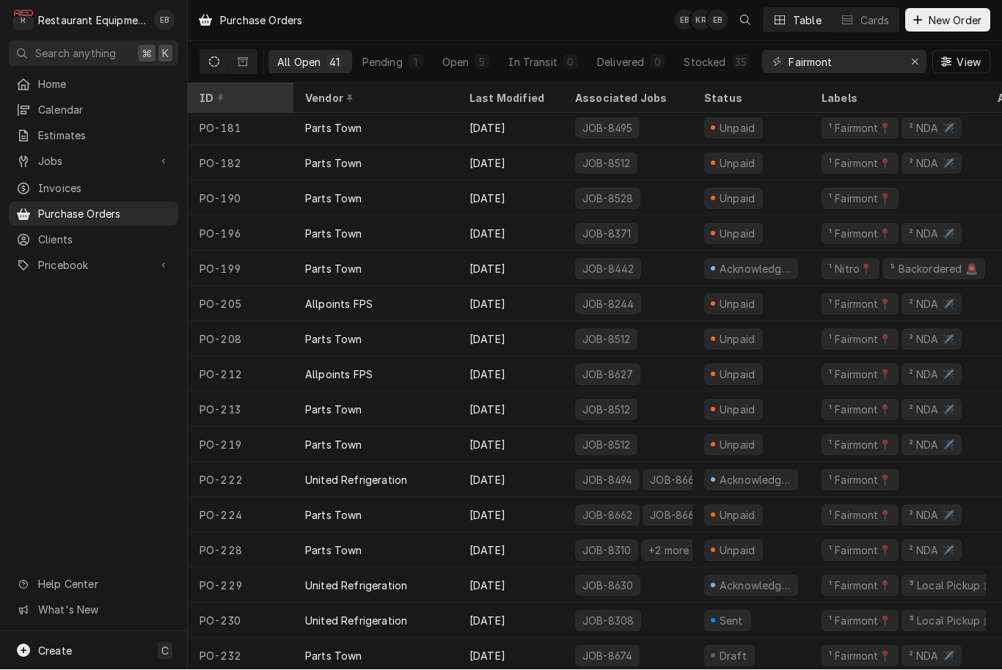
click at [232, 98] on div "ID" at bounding box center [238, 98] width 79 height 15
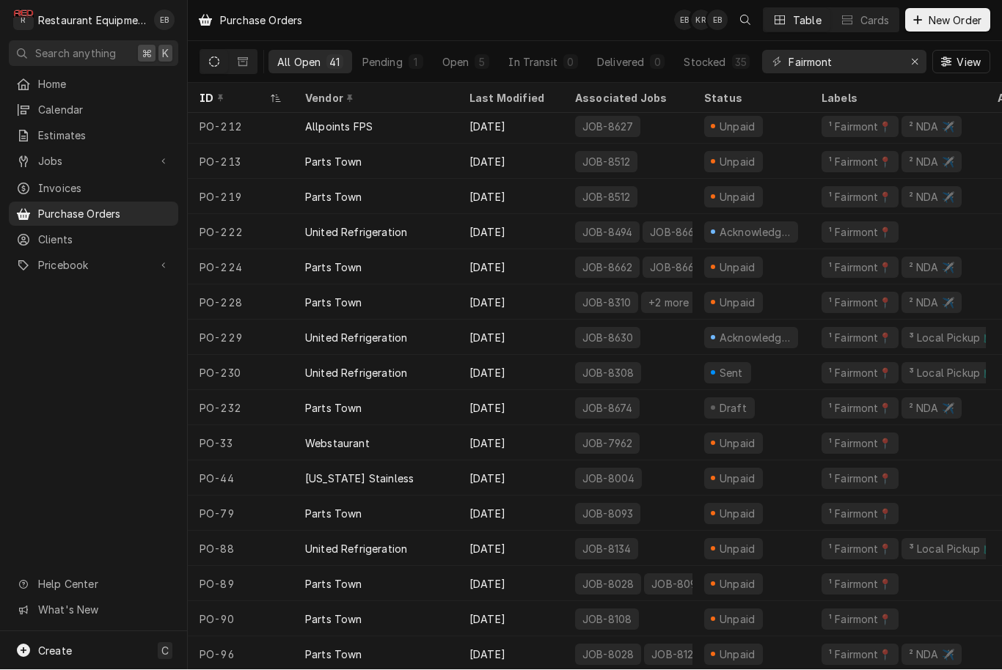
scroll to position [884, 0]
click at [276, 95] on icon "Dynamic Content Wrapper" at bounding box center [276, 99] width 10 height 9
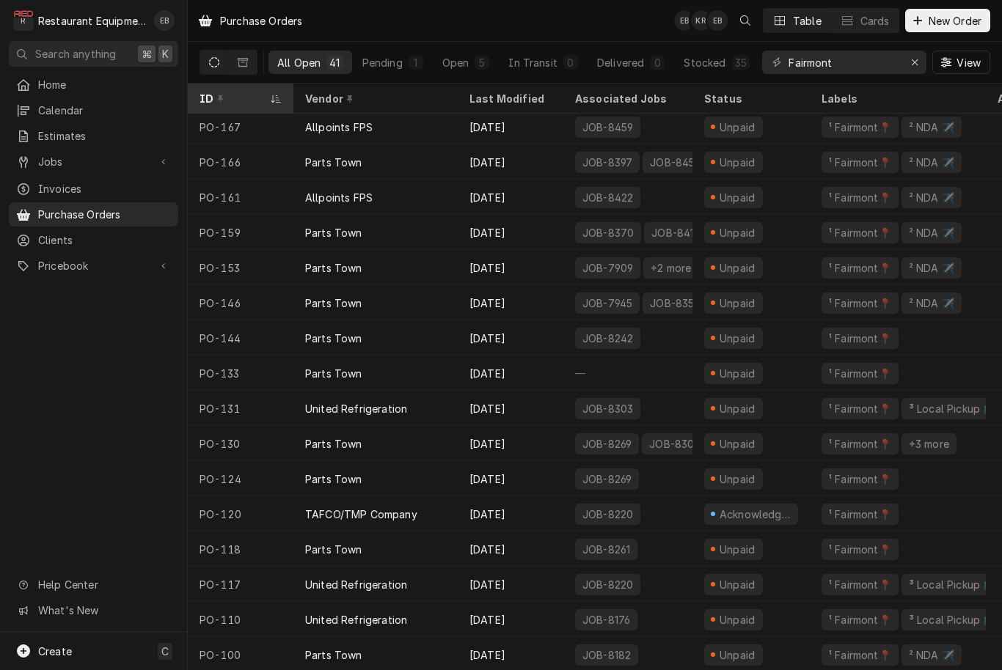
click at [268, 100] on div "ID" at bounding box center [241, 99] width 100 height 24
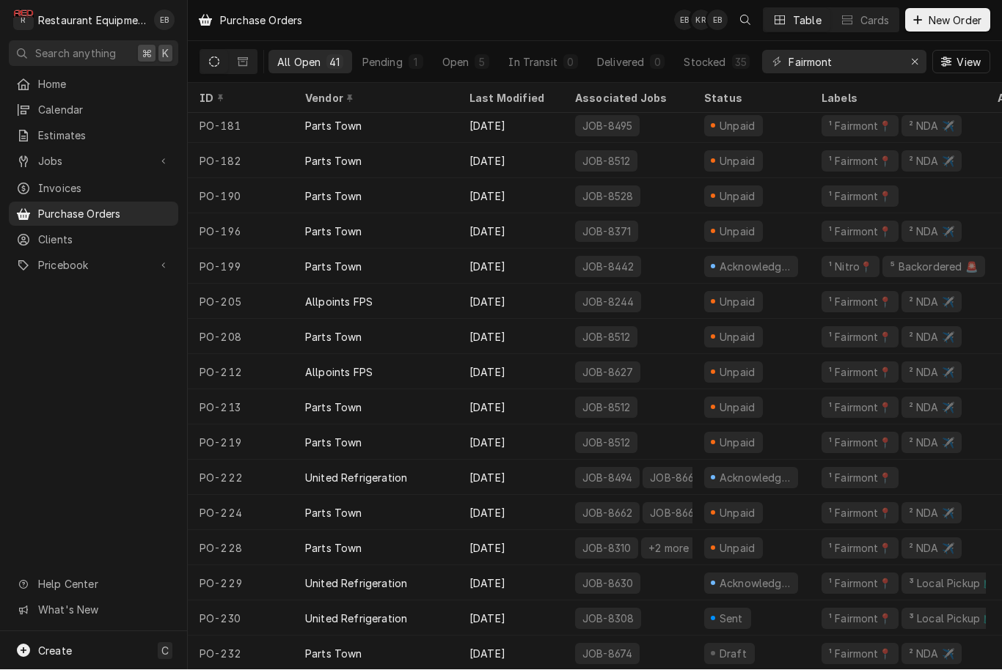
scroll to position [883, 0]
click at [953, 69] on button "View" at bounding box center [961, 62] width 58 height 23
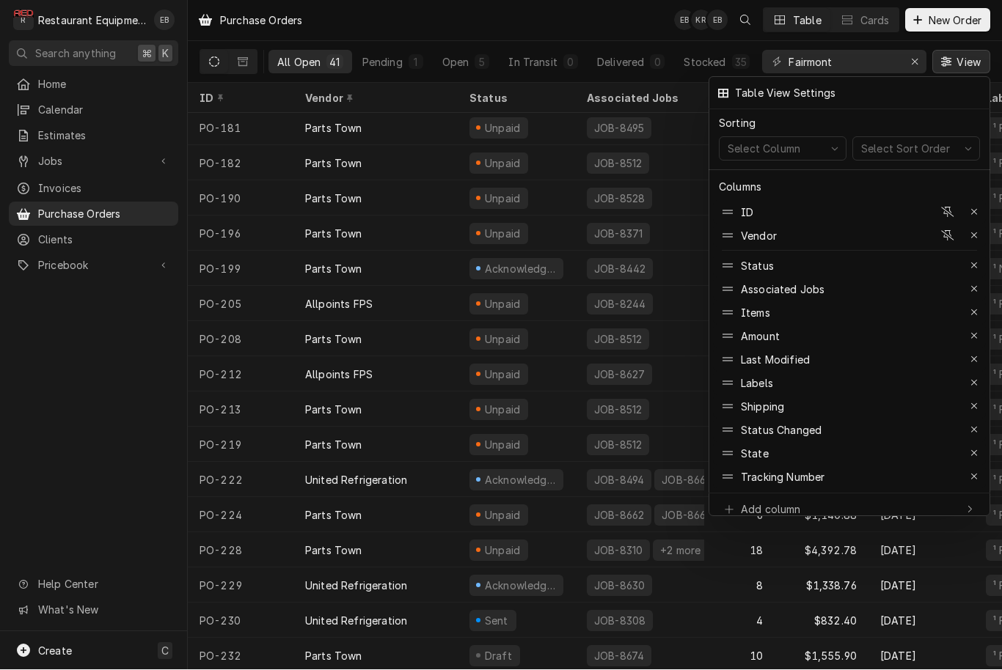
click at [973, 67] on div at bounding box center [501, 335] width 1002 height 670
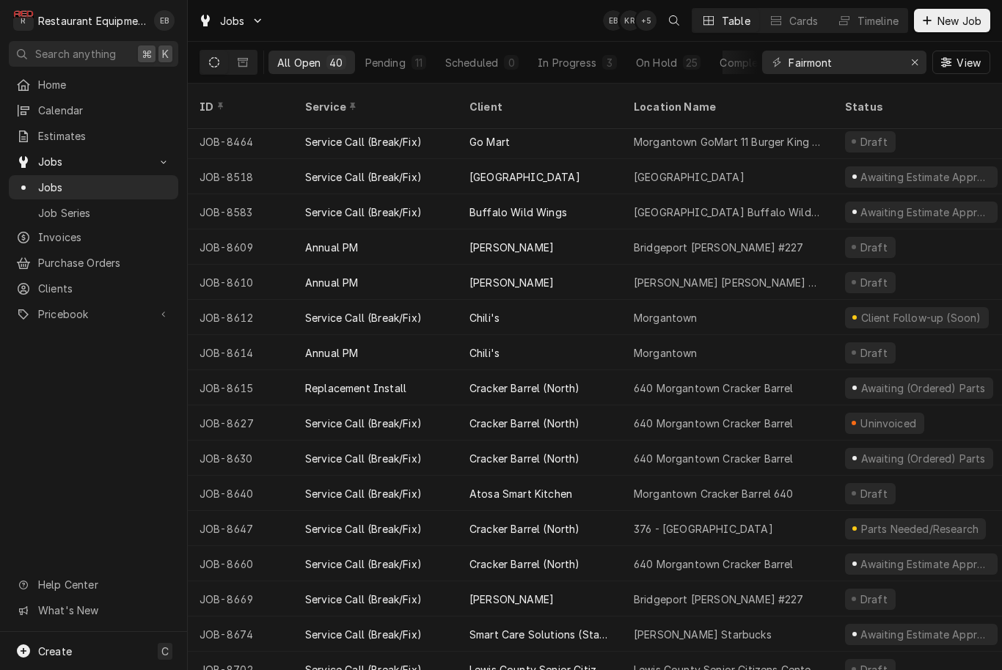
scroll to position [849, 0]
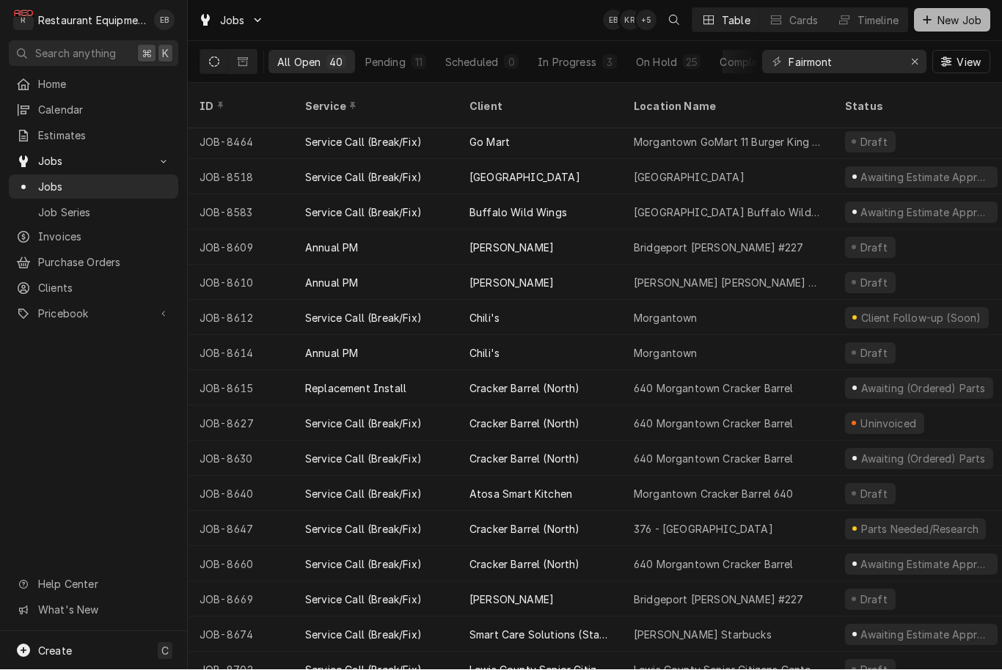
click at [949, 13] on span "New Job" at bounding box center [959, 20] width 50 height 15
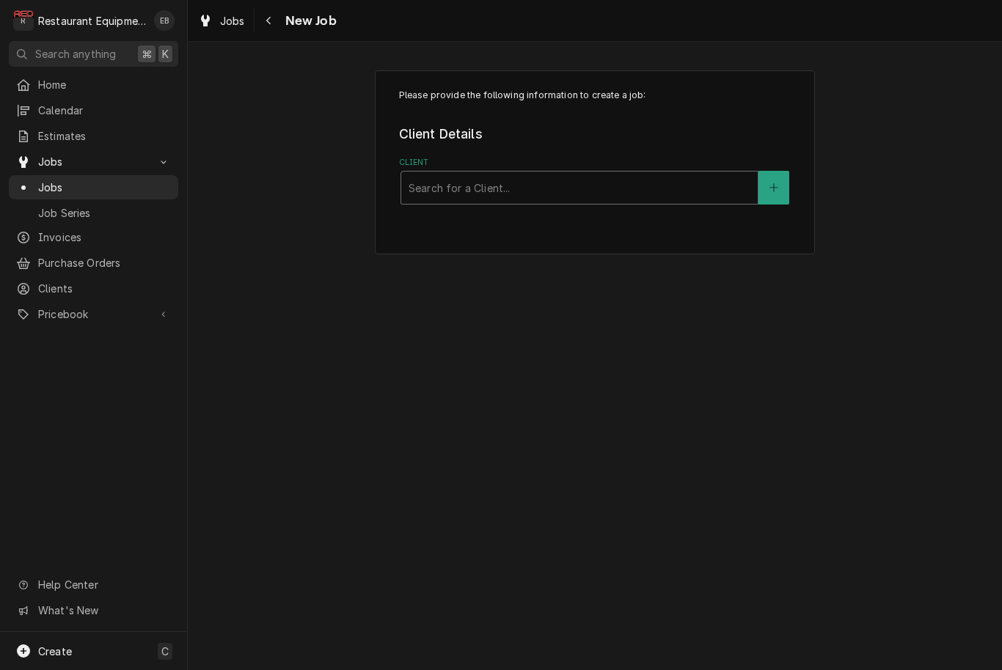
click at [539, 193] on div "Client" at bounding box center [580, 188] width 342 height 26
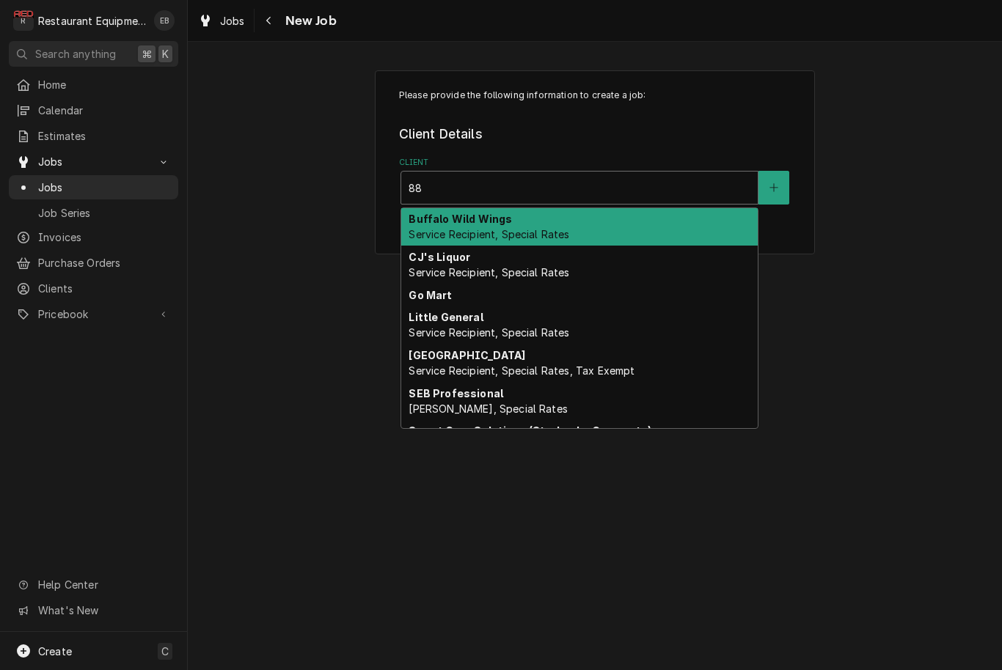
type input "8"
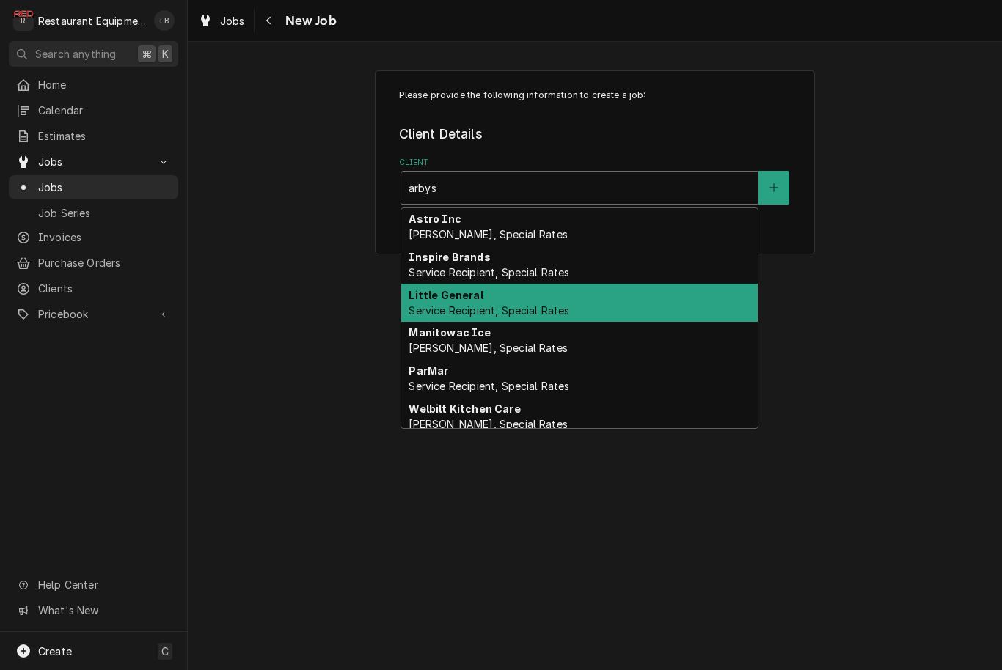
click at [514, 301] on div "Little General Service Recipient, Special Rates" at bounding box center [579, 303] width 356 height 38
type input "arbys"
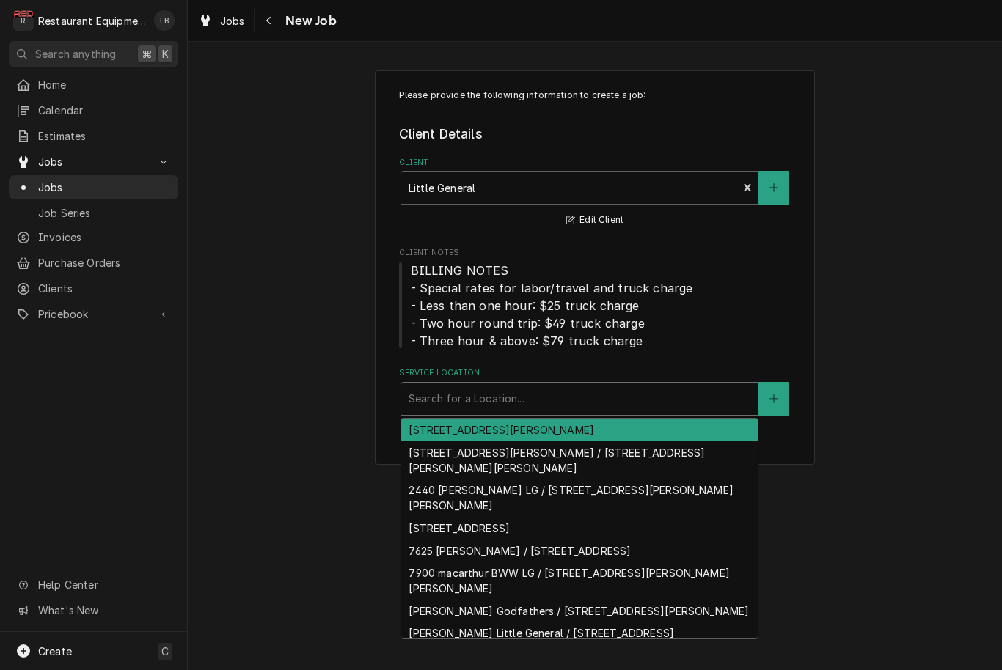
click at [532, 403] on div "Service Location" at bounding box center [580, 399] width 342 height 26
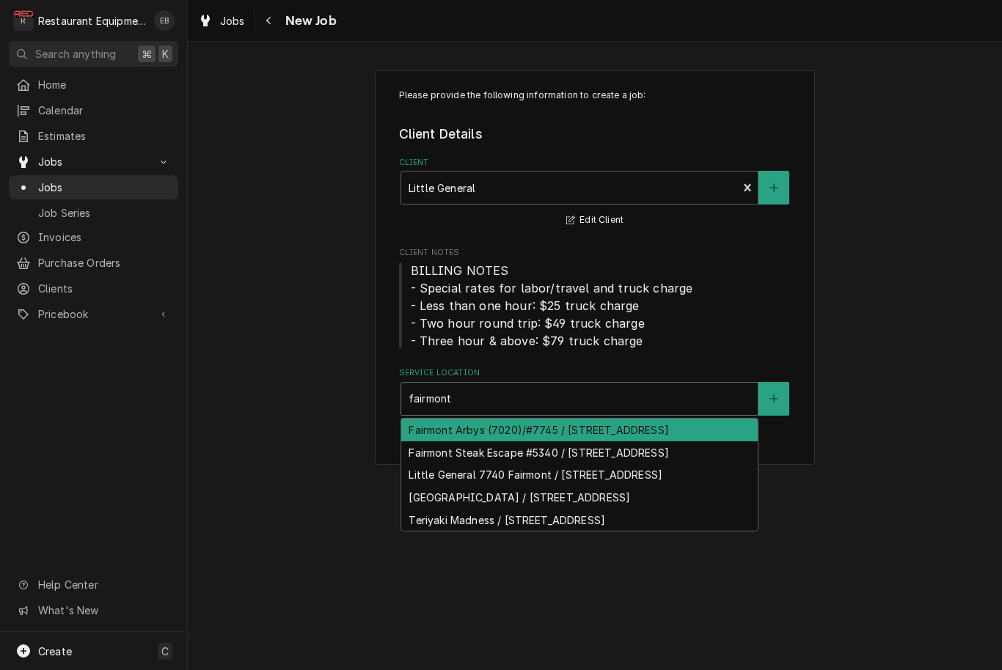
click at [519, 437] on div "Fairmont Arbys (7020)/#7745 / [STREET_ADDRESS]" at bounding box center [579, 430] width 356 height 23
type input "fairmont"
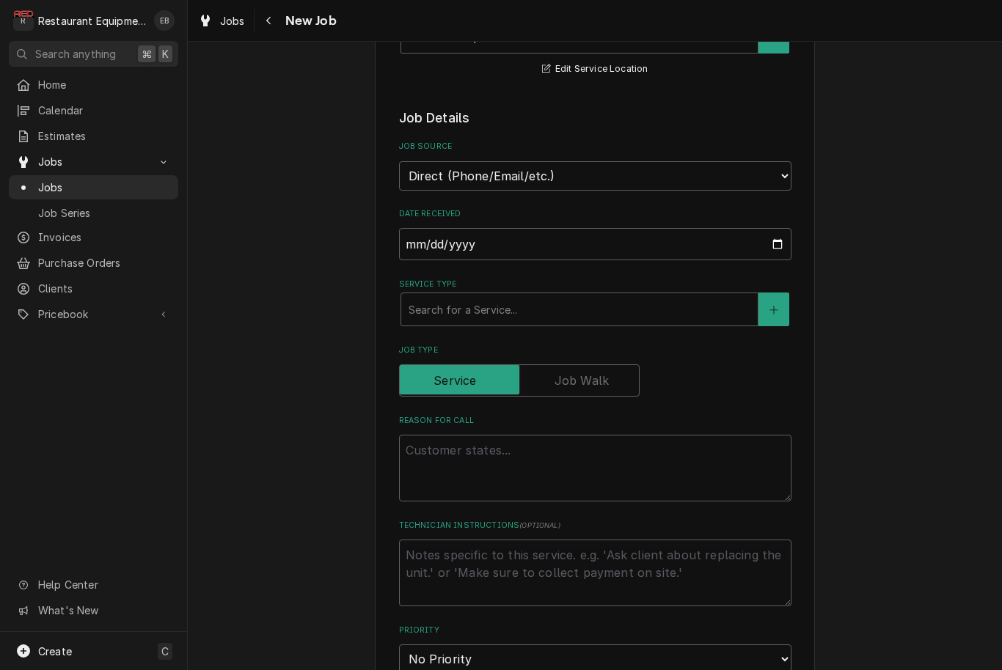
scroll to position [366, 0]
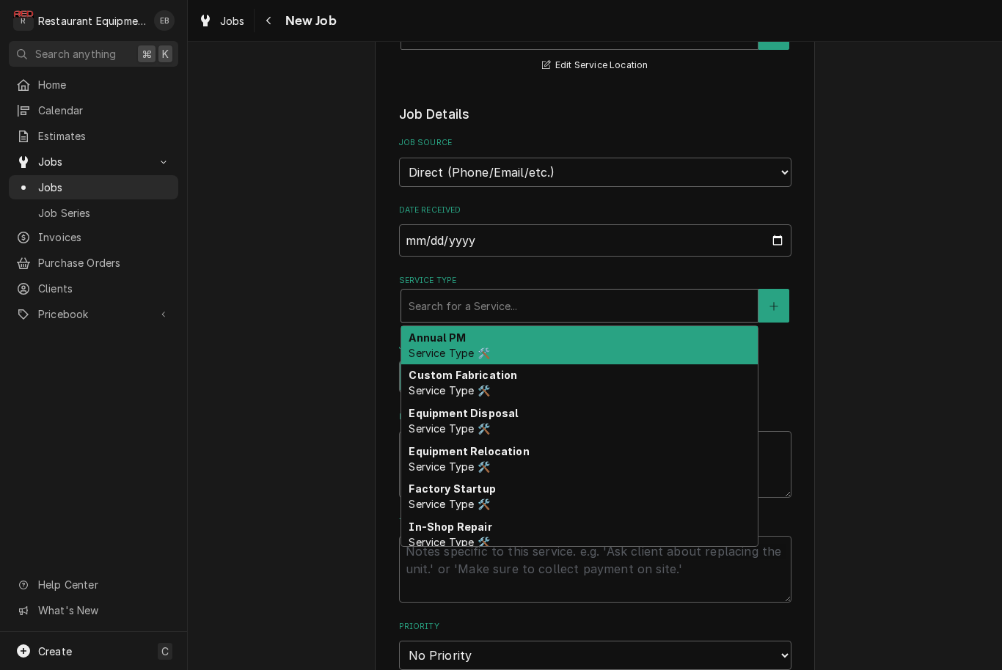
click at [499, 298] on div "Search for a Service..." at bounding box center [580, 305] width 342 height 15
type textarea "x"
type input "b"
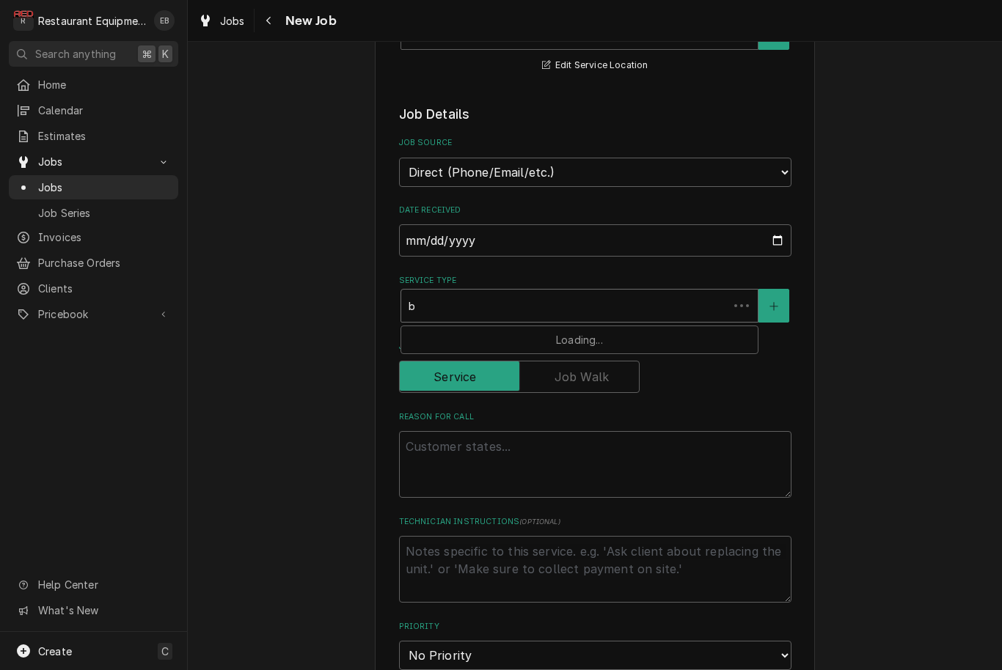
type textarea "x"
type input "be"
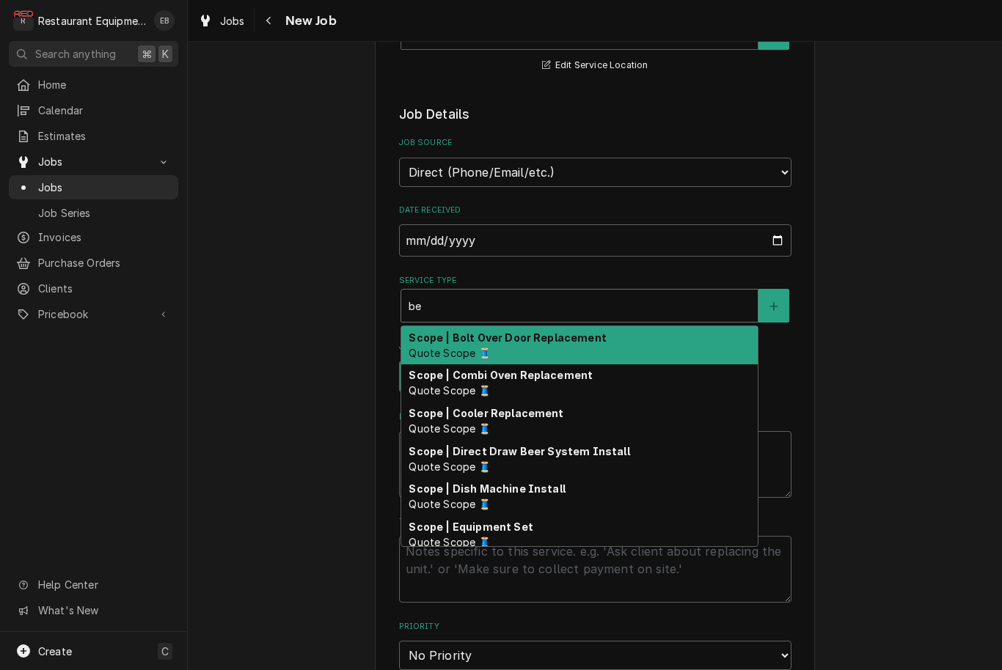
type textarea "x"
type input "b"
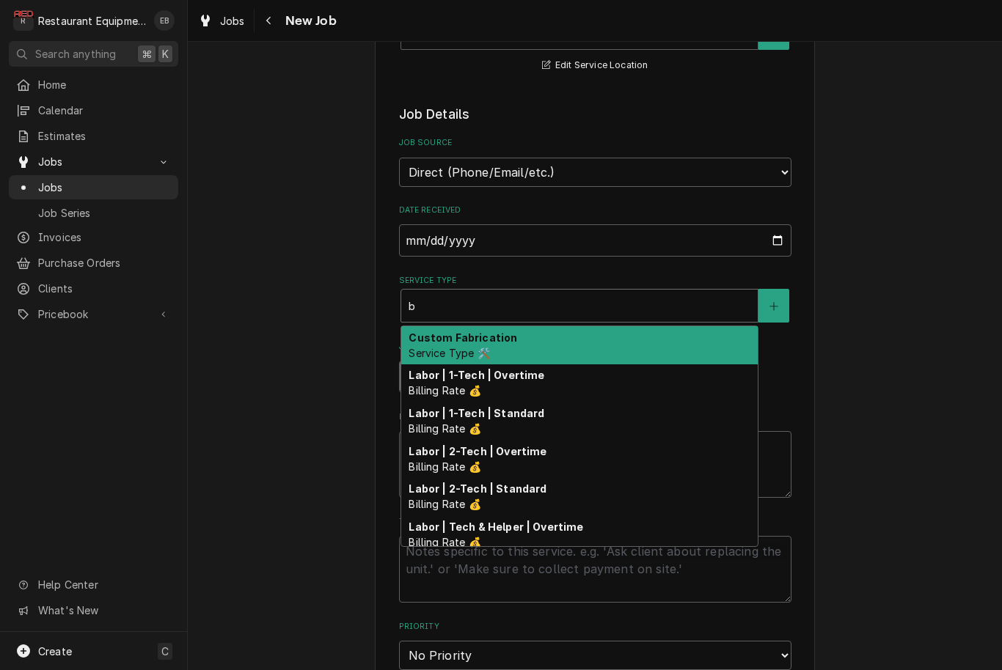
type textarea "x"
type input "br"
type textarea "x"
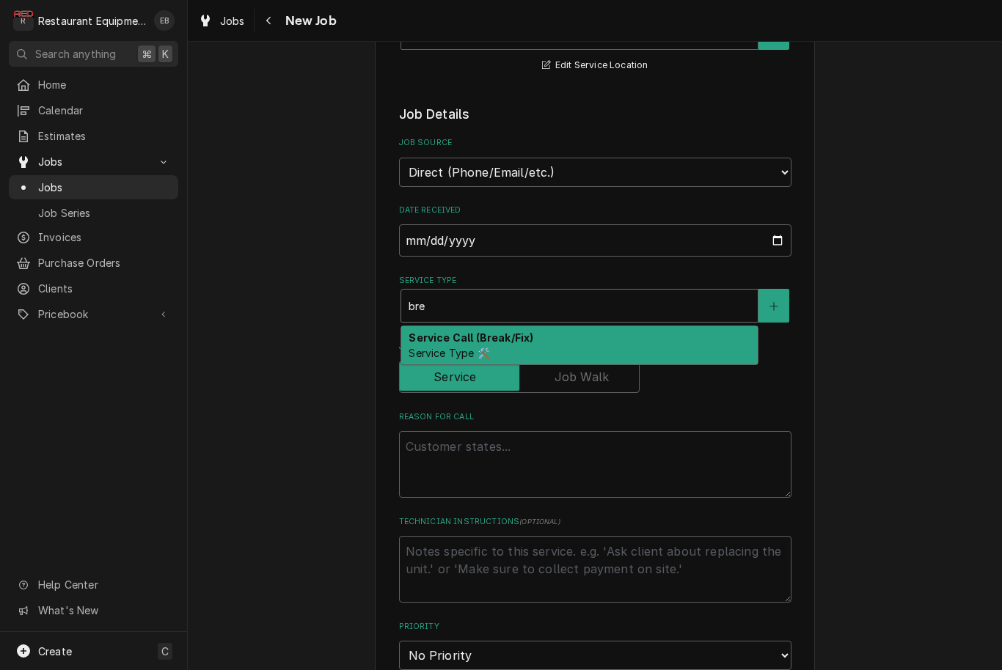
click at [503, 331] on strong "Service Call (Break/Fix)" at bounding box center [471, 337] width 125 height 12
type input "bre"
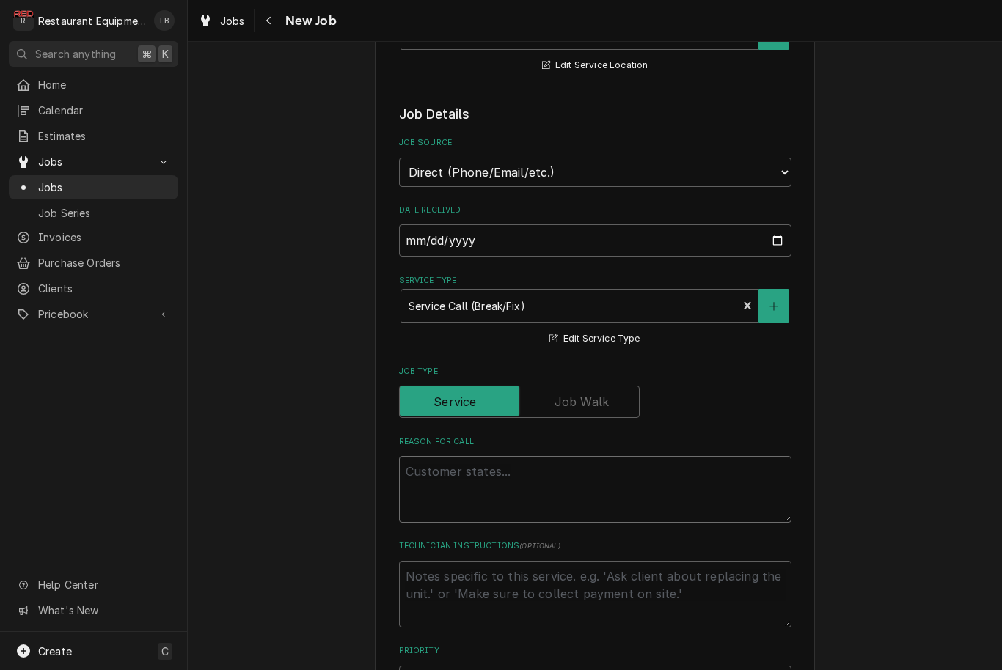
click at [486, 471] on textarea "Reason For Call" at bounding box center [595, 489] width 392 height 67
type textarea "x"
type textarea "C"
type textarea "x"
type textarea "Ca"
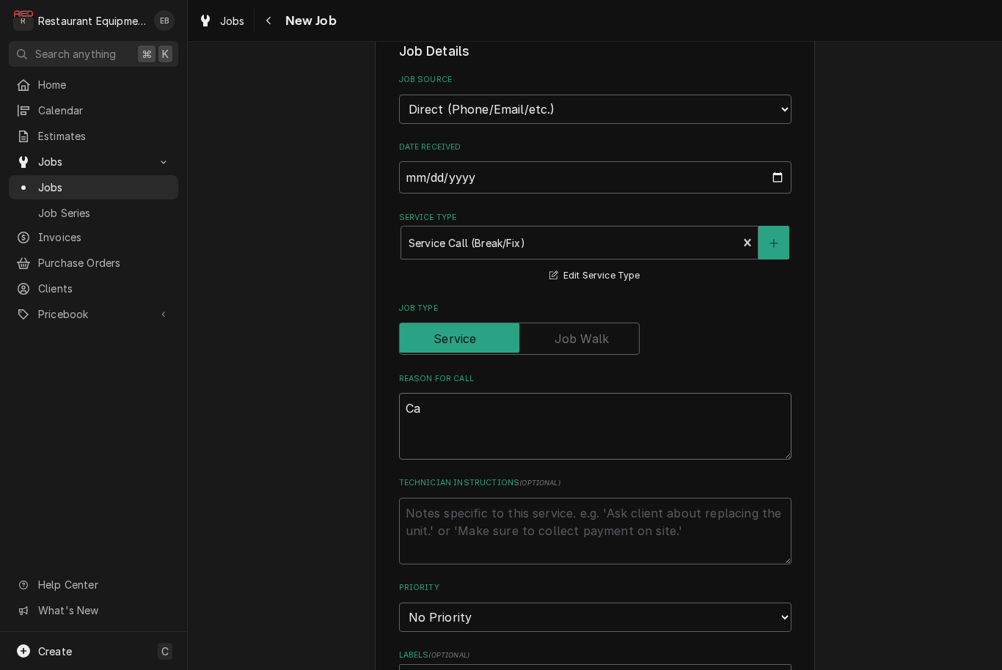
scroll to position [441, 0]
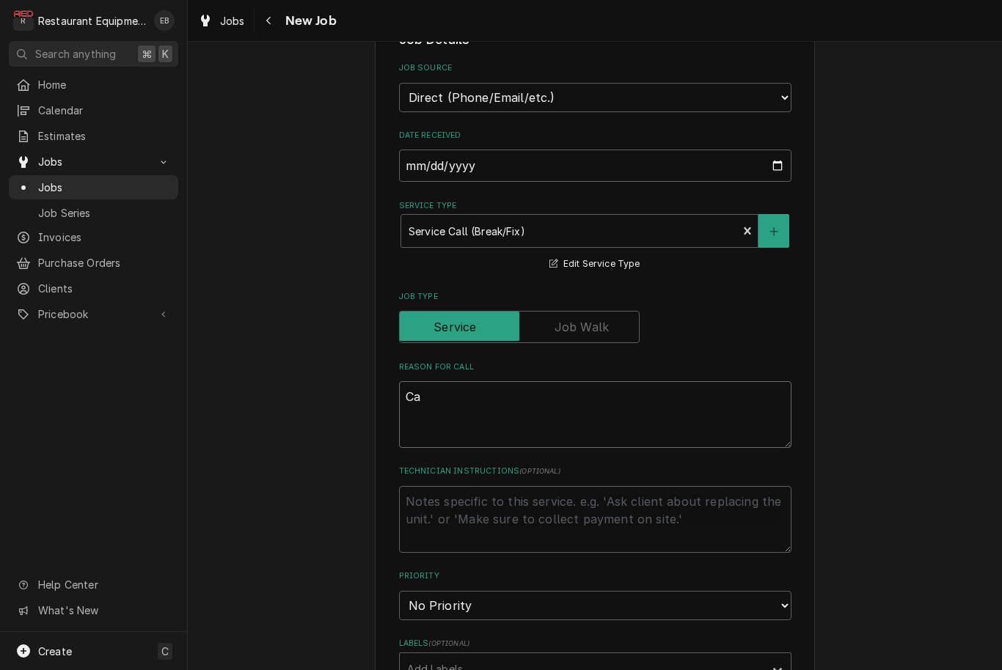
click at [526, 395] on textarea "Ca" at bounding box center [595, 414] width 392 height 67
paste textarea "Work Order #: 88076 Request number: 112505 arm guard of slicer hitting blade Th…"
type textarea "x"
type textarea "Ca Work Order #: 88076 Request number: 112505 arm guard of slicer hitting blade…"
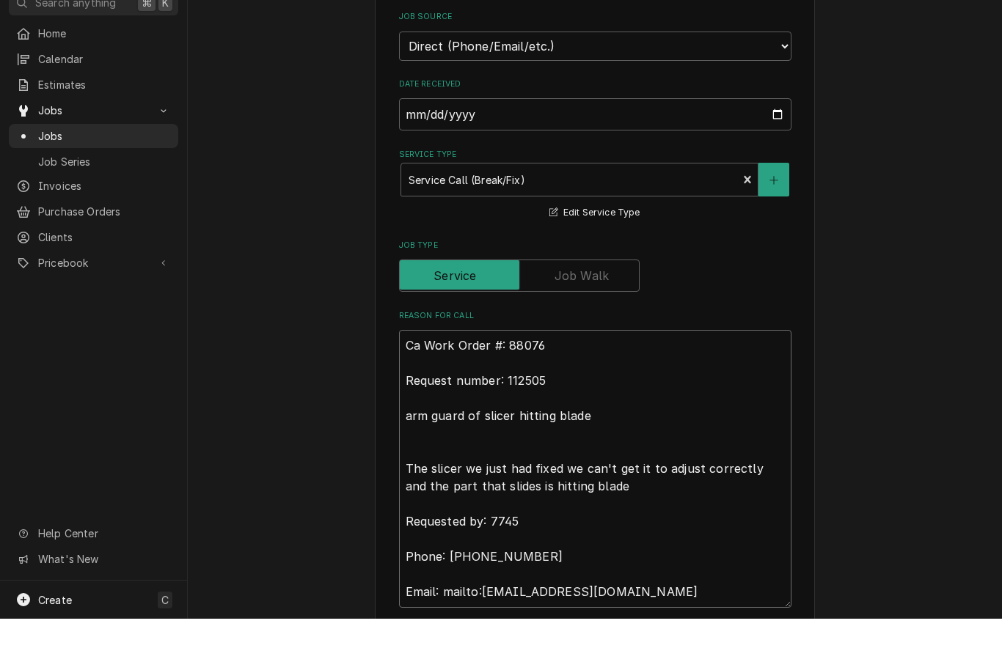
scroll to position [1, 0]
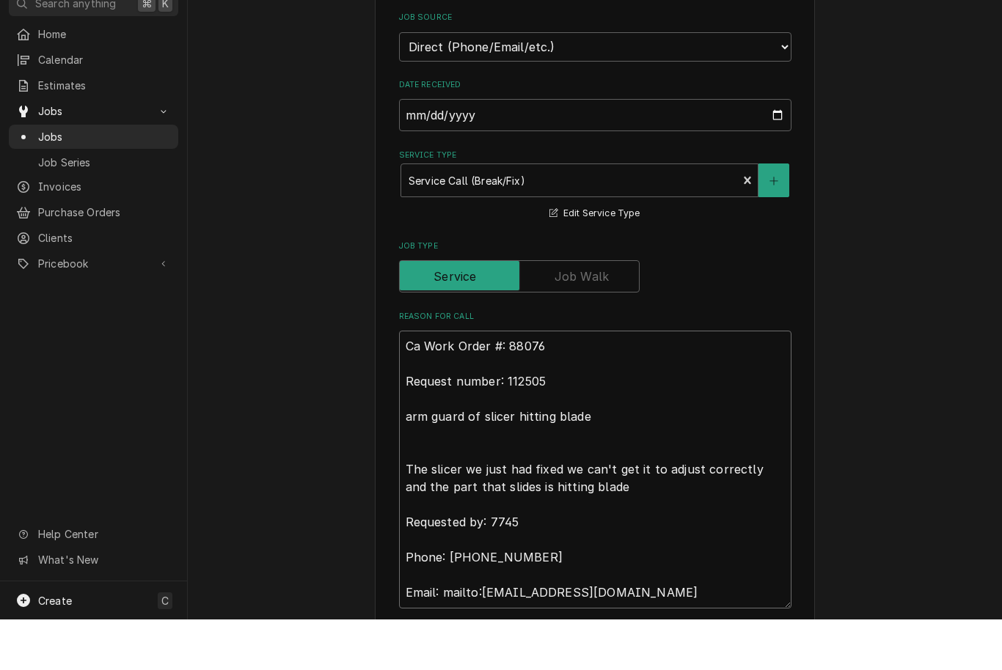
click at [425, 381] on textarea "Ca Work Order #: 88076 Request number: 112505 arm guard of slicer hitting blade…" at bounding box center [595, 520] width 392 height 278
type textarea "x"
type textarea "CaWork Order #: 88076 Request number: 112505 arm guard of slicer hitting blade …"
type textarea "x"
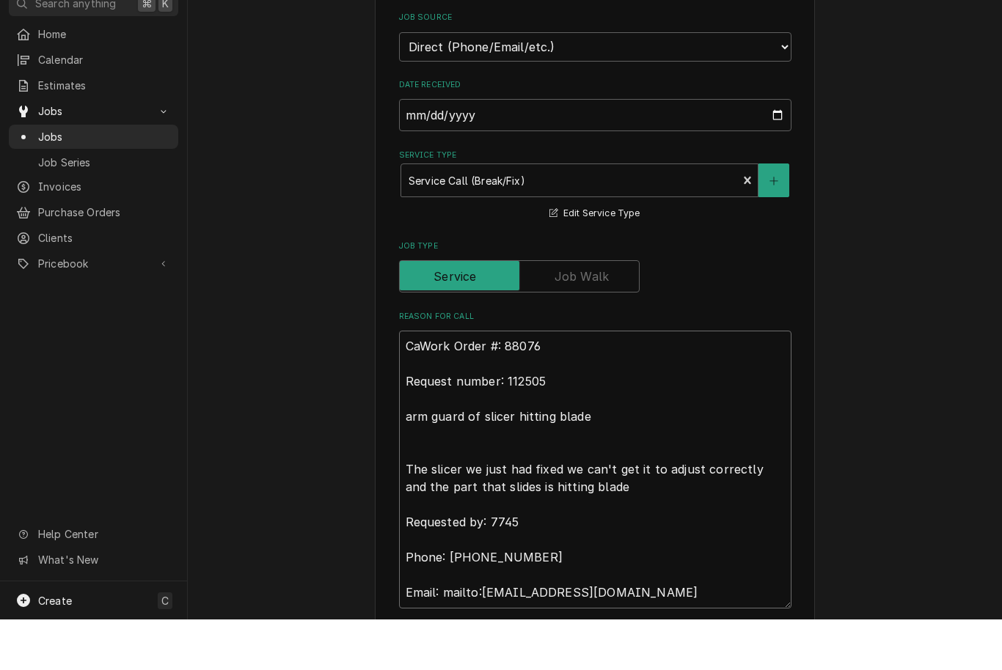
type textarea "CWork Order #: 88076 Request number: 112505 arm guard of slicer hitting blade T…"
type textarea "x"
type textarea "Work Order #: 88076 Request number: 112505 arm guard of slicer hitting blade Th…"
click at [473, 381] on textarea "Work Order #: 88076 Request number: 112505 arm guard of slicer hitting blade Th…" at bounding box center [595, 520] width 392 height 278
type textarea "x"
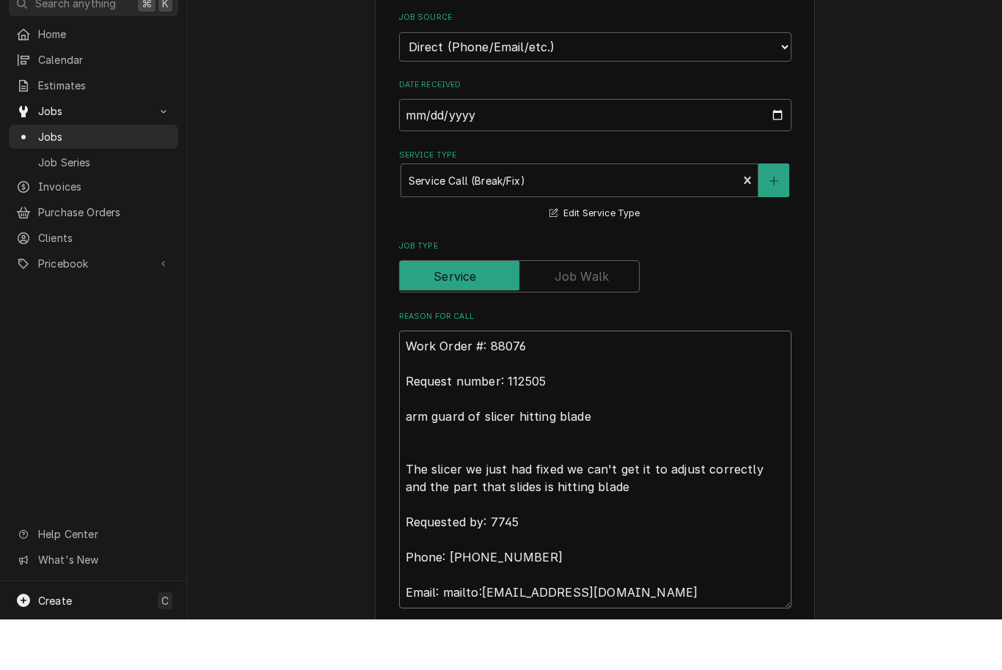
type textarea "Work Order#: 88076 Request number: 112505 arm guard of slicer hitting blade The…"
type textarea "x"
type textarea "Work Orde#: 88076 Request number: 112505 arm guard of slicer hitting blade The …"
type textarea "x"
type textarea "Work Ord#: 88076 Request number: 112505 arm guard of slicer hitting blade The s…"
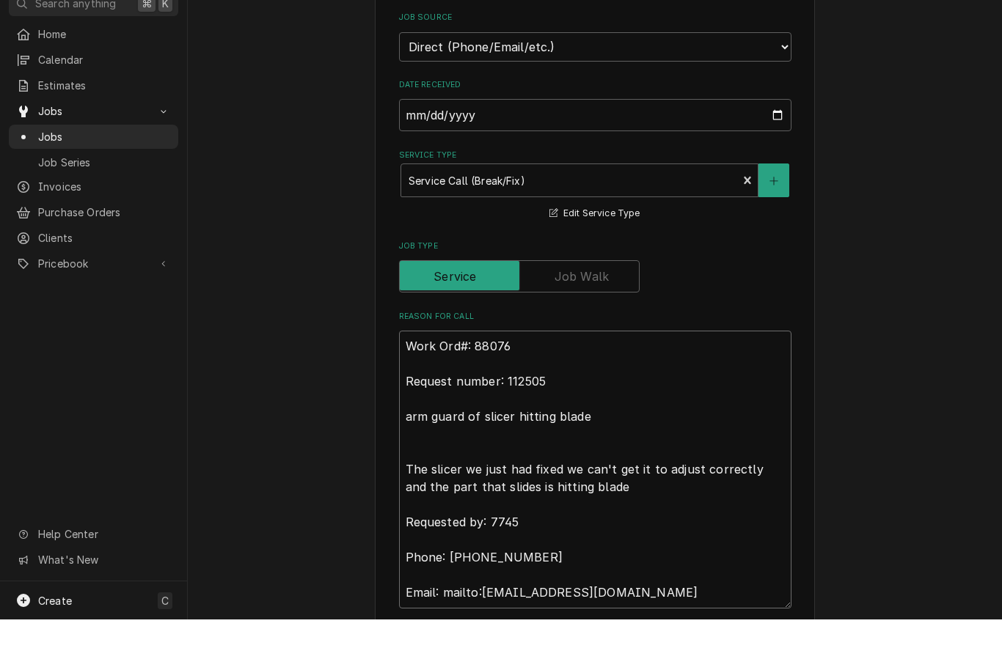
type textarea "x"
type textarea "Work Or#: 88076 Request number: 112505 arm guard of slicer hitting blade The sl…"
type textarea "x"
type textarea "Work O#: 88076 Request number: 112505 arm guard of slicer hitting blade The sli…"
type textarea "x"
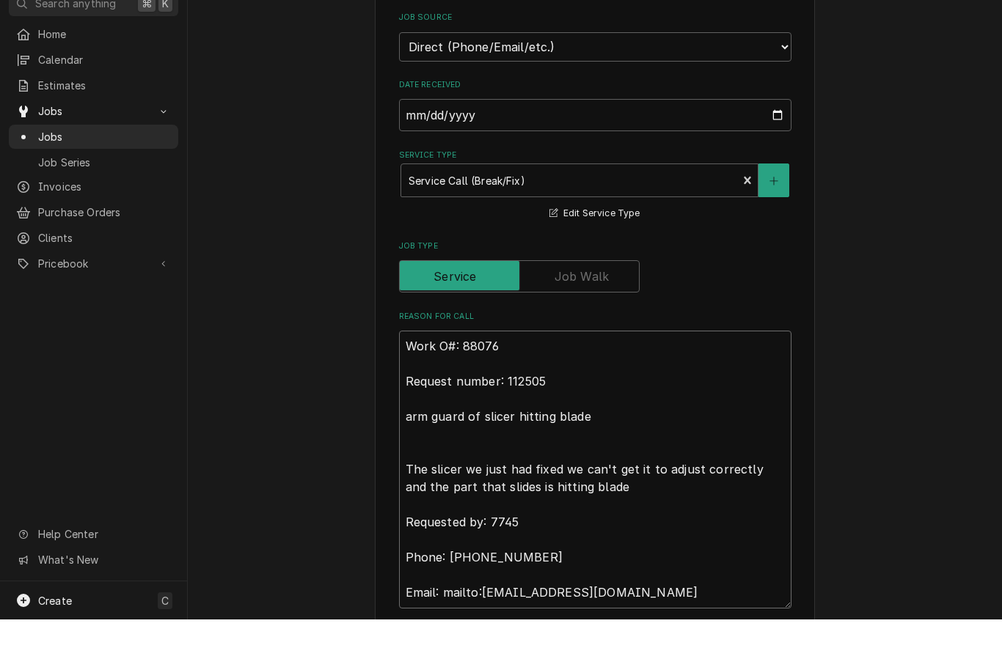
type textarea "Work #: 88076 Request number: 112505 arm guard of slicer hitting blade The slic…"
type textarea "x"
type textarea "Work#: 88076 Request number: 112505 arm guard of slicer hitting blade The slice…"
type textarea "x"
type textarea "Wor#: 88076 Request number: 112505 arm guard of slicer hitting blade The slicer…"
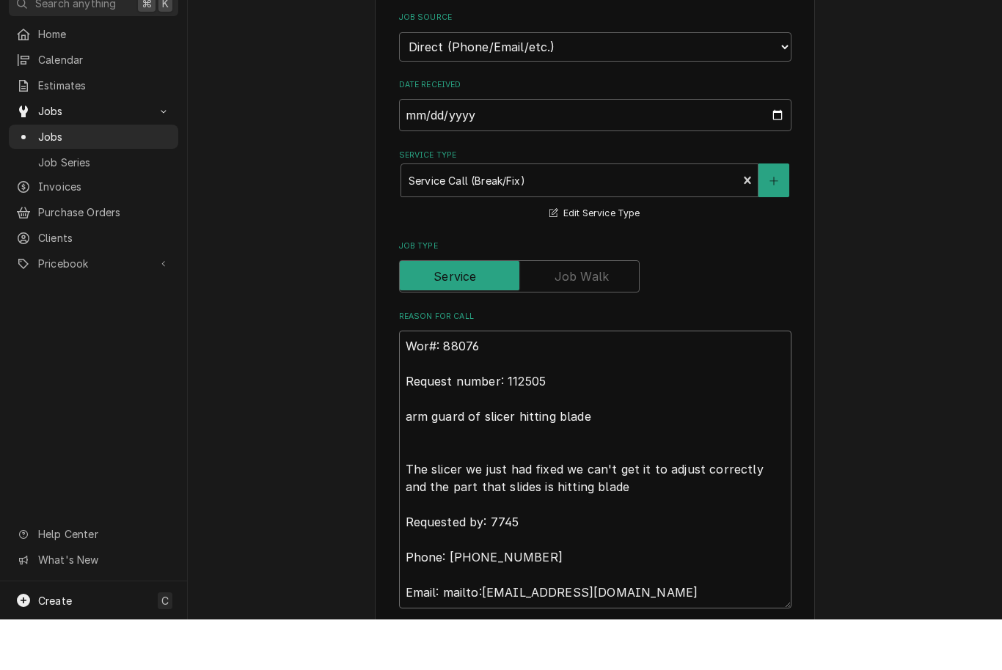
type textarea "x"
type textarea "Wo#: 88076 Request number: 112505 arm guard of slicer hitting blade The slicer …"
type textarea "x"
type textarea "W#: 88076 Request number: 112505 arm guard of slicer hitting blade The slicer w…"
type textarea "x"
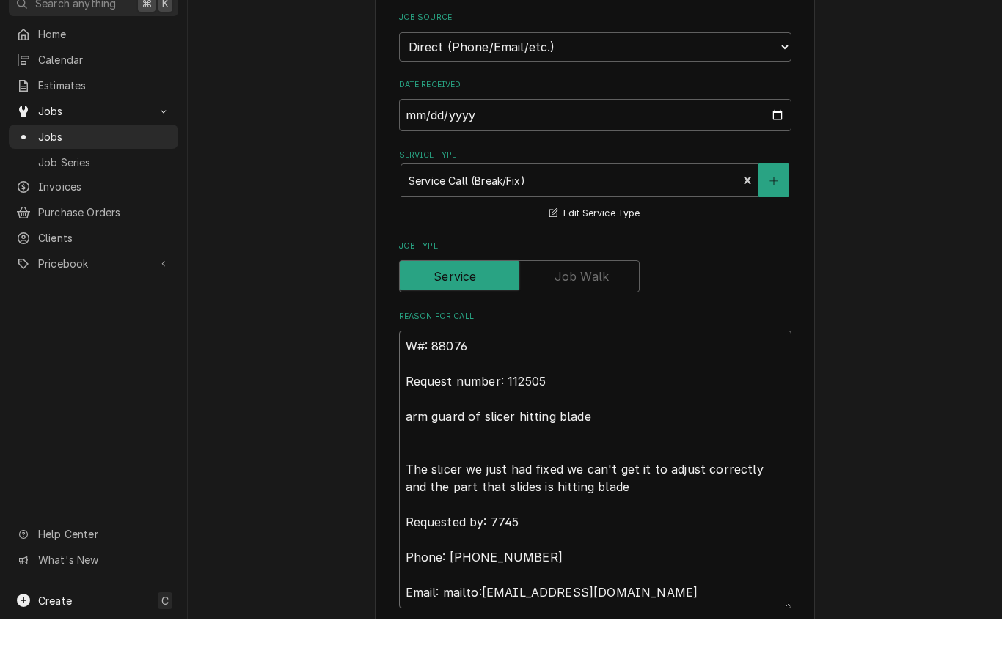
type textarea "WO#: 88076 Request number: 112505 arm guard of slicer hitting blade The slicer …"
click at [503, 381] on textarea "WO#: 88076 Request number: 112505 arm guard of slicer hitting blade The slicer …" at bounding box center [595, 520] width 392 height 278
click at [499, 381] on textarea "WO#: 88076 Request number: 112505 arm guard of slicer hitting blade The slicer …" at bounding box center [595, 520] width 392 height 278
type textarea "x"
type textarea "WO#: 88076 Request numbe: 112505 arm guard of slicer hitting blade The slicer w…"
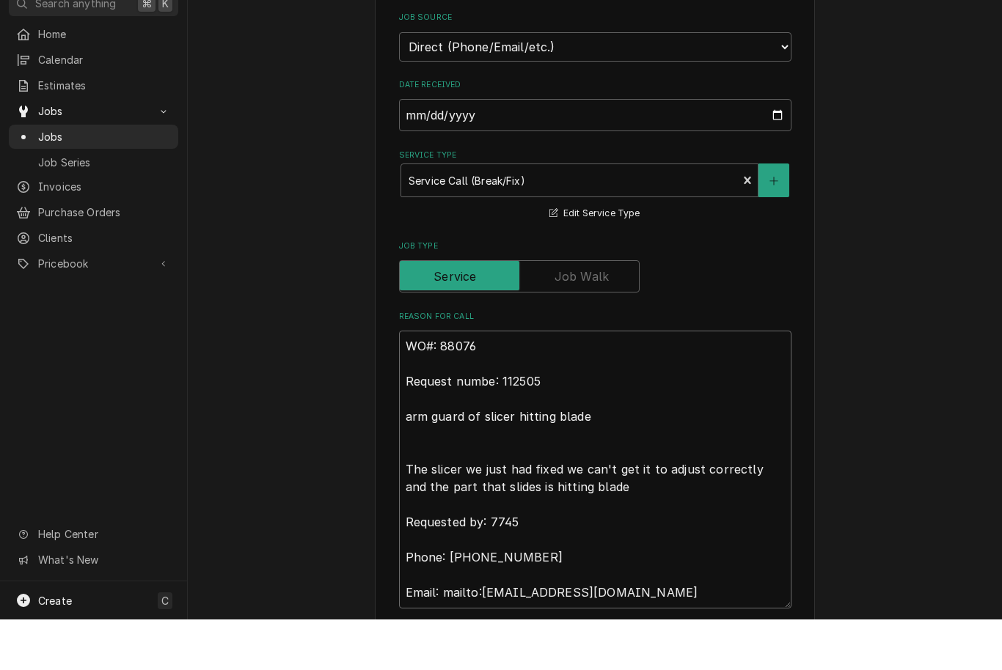
type textarea "x"
type textarea "WO#: 88076 Request numb: 112505 arm guard of slicer hitting blade The slicer we…"
type textarea "x"
type textarea "WO#: 88076 Request num: 112505 arm guard of slicer hitting blade The slicer we …"
type textarea "x"
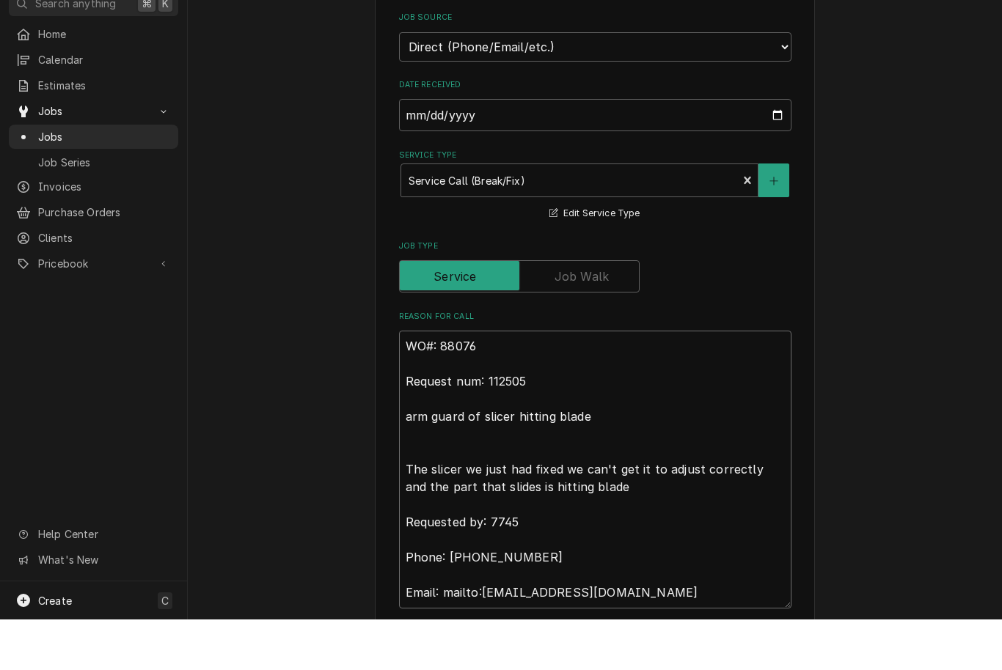
type textarea "WO#: 88076 Request nu: 112505 arm guard of slicer hitting blade The slicer we j…"
type textarea "x"
type textarea "WO#: 88076 Request n: 112505 arm guard of slicer hitting blade The slicer we ju…"
type textarea "x"
type textarea "WO#: 88076 Request : 112505 arm guard of slicer hitting blade The slicer we jus…"
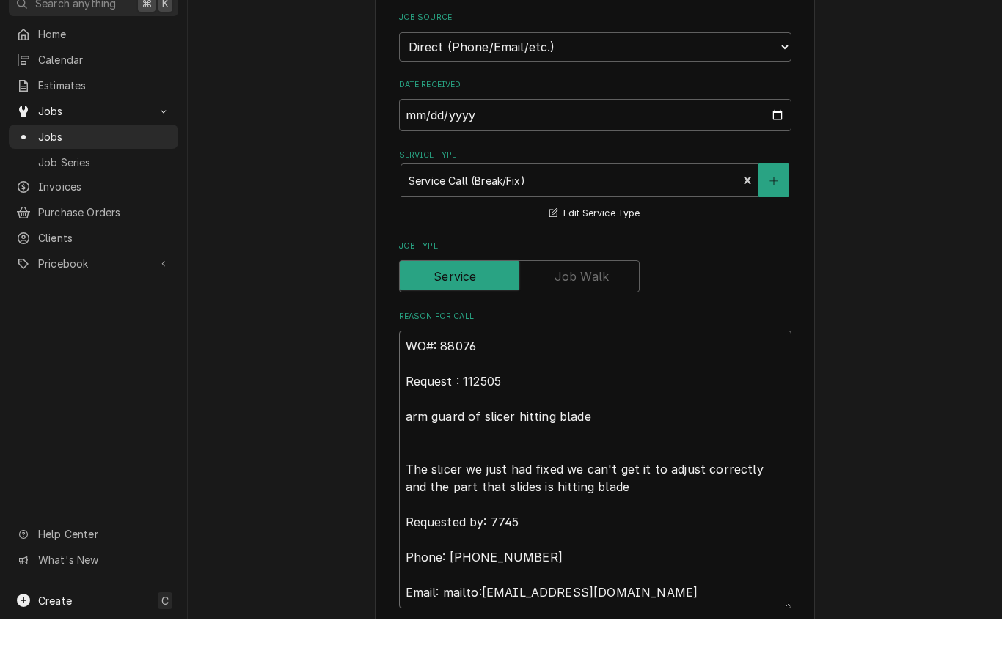
type textarea "x"
type textarea "WO#: 88076 Request: 112505 arm guard of slicer hitting blade The slicer we just…"
type textarea "x"
type textarea "WO#: 88076 Reques: 112505 arm guard of slicer hitting blade The slicer we just …"
type textarea "x"
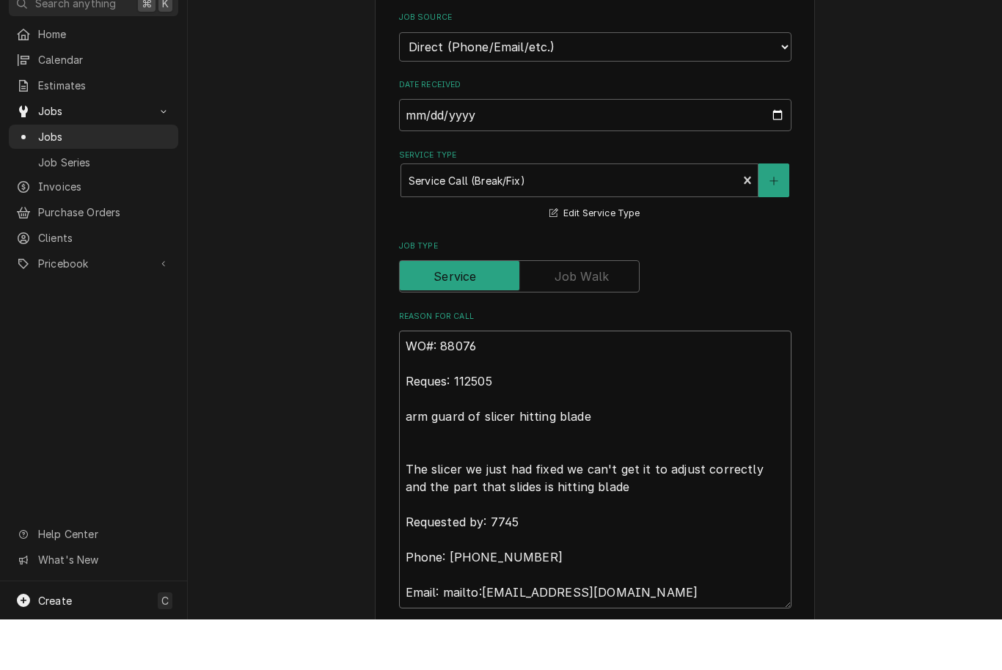
type textarea "WO#: 88076 Reque: 112505 arm guard of slicer hitting blade The slicer we just h…"
type textarea "x"
type textarea "WO#: 88076 Requ: 112505 arm guard of slicer hitting blade The slicer we just ha…"
type textarea "x"
type textarea "WO#: 88076 Req: 112505 arm guard of slicer hitting blade The slicer we just had…"
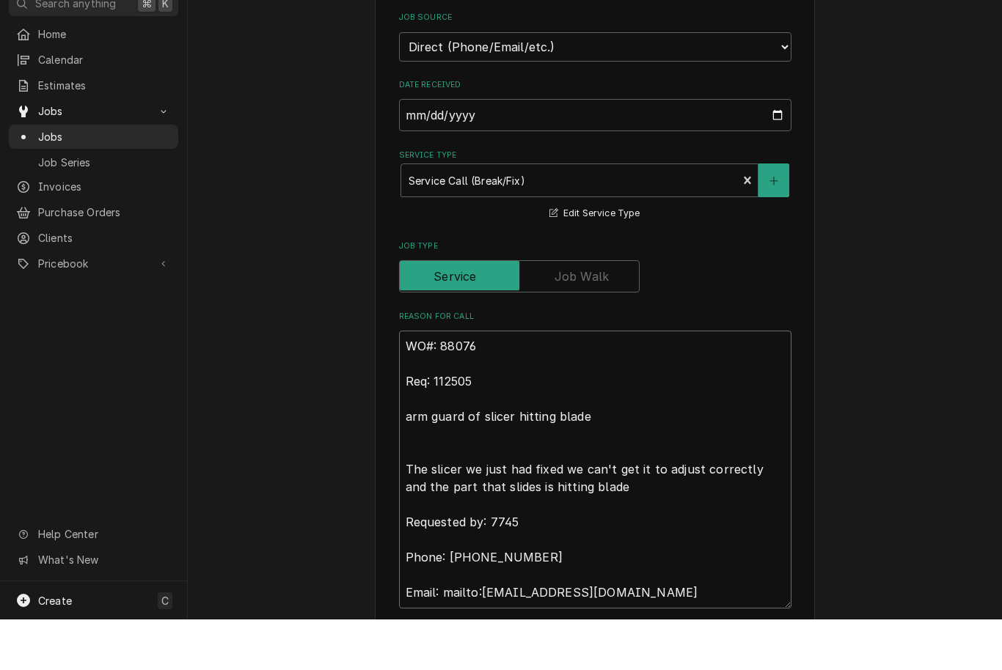
type textarea "x"
type textarea "WO#: 88076 Re: 112505 arm guard of slicer hitting blade The slicer we just had …"
type textarea "x"
type textarea "WO#: 88076 R: 112505 arm guard of slicer hitting blade The slicer we just had f…"
type textarea "x"
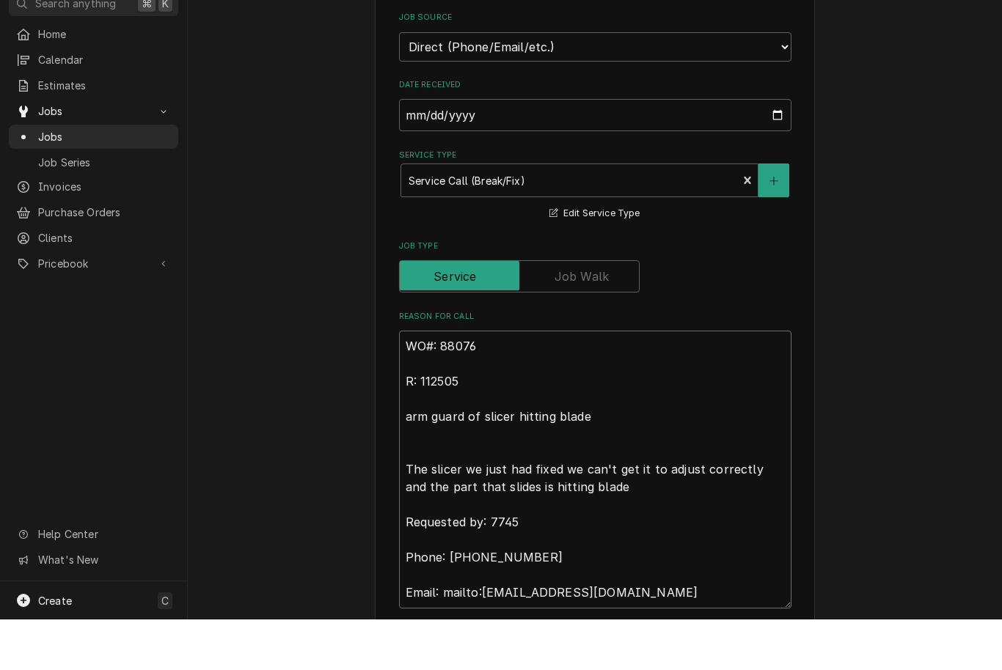
type textarea "WO#: 88076 RN: 112505 arm guard of slicer hitting blade The slicer we just had …"
click at [411, 411] on textarea "WO#: 88076 RN: 112505 arm guard of slicer hitting blade The slicer we just had …" at bounding box center [595, 520] width 392 height 278
type textarea "x"
type textarea "WO#: 88076 RN: 112505 rm guard of slicer hitting blade The slicer we just had f…"
type textarea "x"
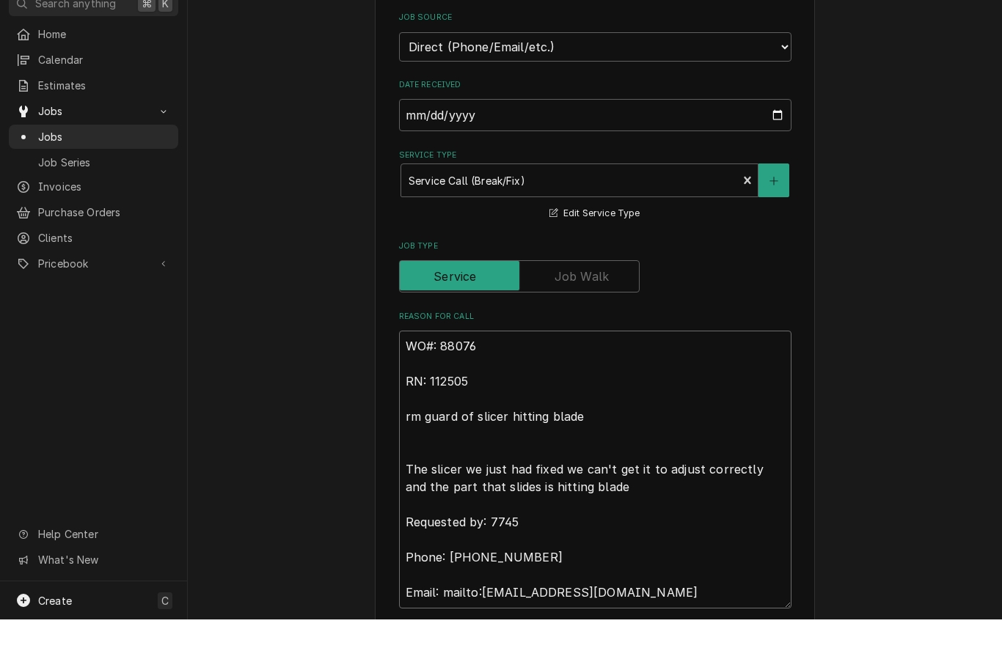
type textarea "WO#: 88076 RN: 112505 Arm guard of slicer hitting blade The slicer we just had …"
type textarea "x"
click at [586, 409] on textarea "WO#: 88076 RN: 112505 Arm guard of slicer hitting blade The slicer we just had …" at bounding box center [595, 520] width 392 height 278
type textarea "WO#: 88076 RN: 112505 Arm guard of slicer hitting blade. The slicer we just had…"
click at [409, 462] on textarea "WO#: 88076 RN: 112505 Arm guard of slicer hitting blade. The slicer we just had…" at bounding box center [595, 520] width 392 height 278
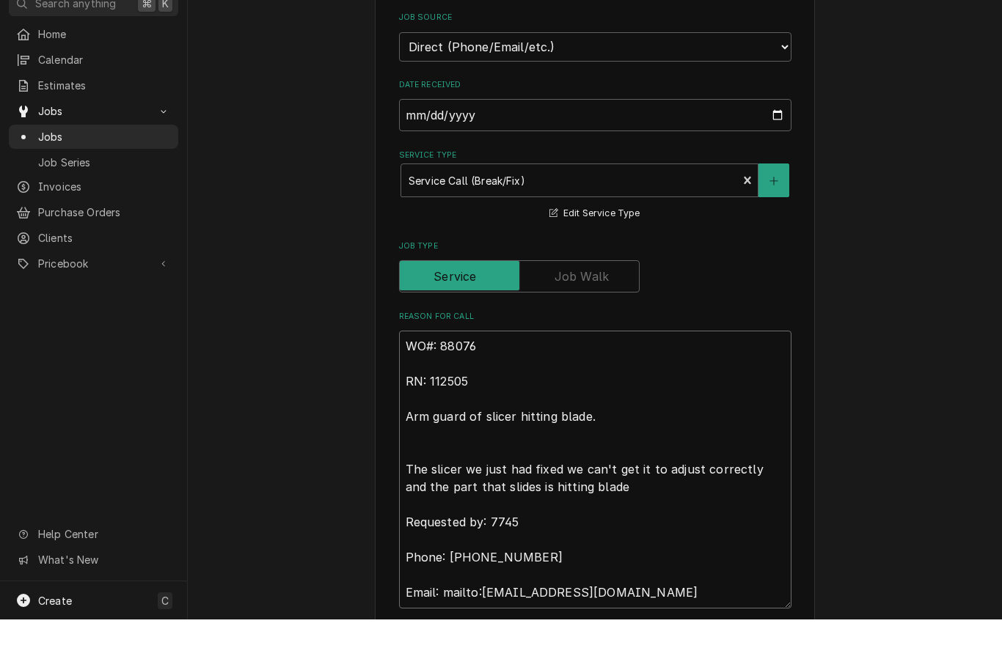
type textarea "x"
type textarea "WO#: 88076 RN: 112505 Arm guard of slicer hitting blade. The slicer we just had…"
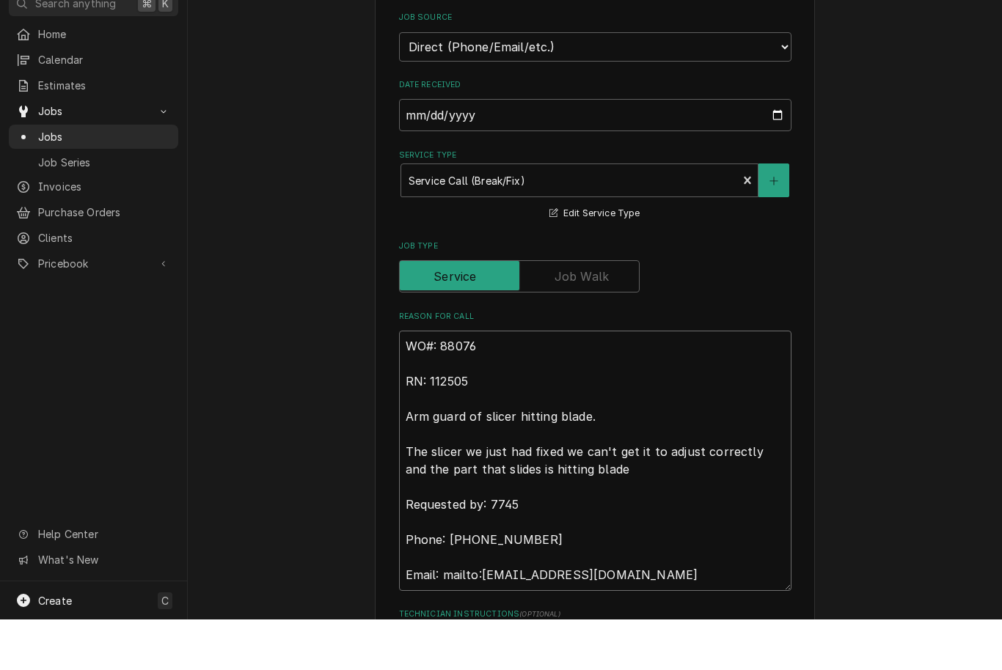
type textarea "x"
type textarea "WO#: 88076 RN: 112505 Arm guard of slicer hitting blade. The slicer we just had…"
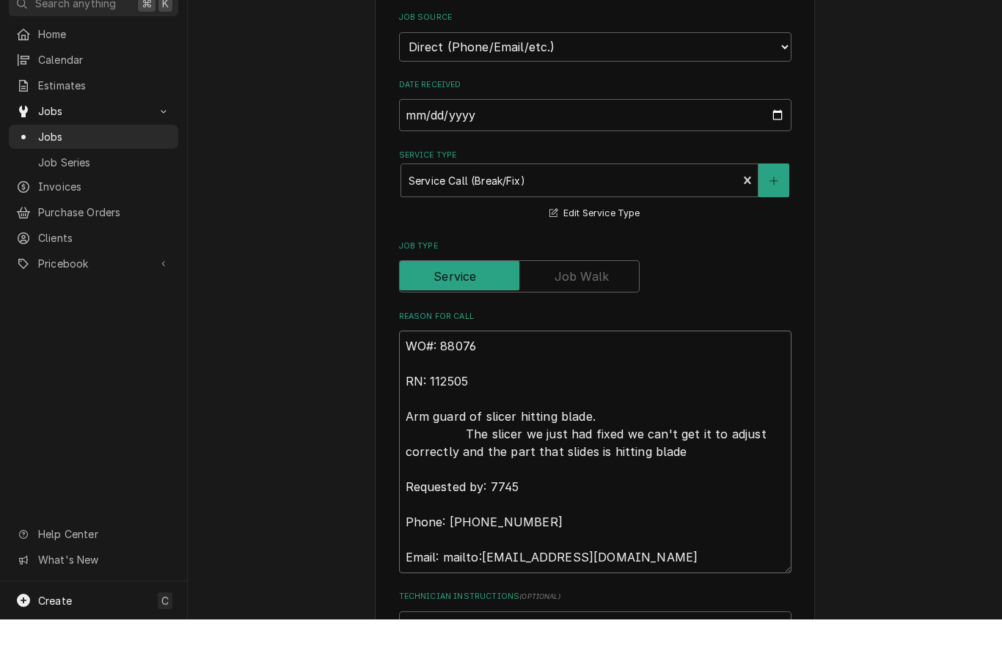
type textarea "x"
type textarea "WO#: 88076 RN: 112505 Arm guard of slicer hitting blade. The slicer we just had…"
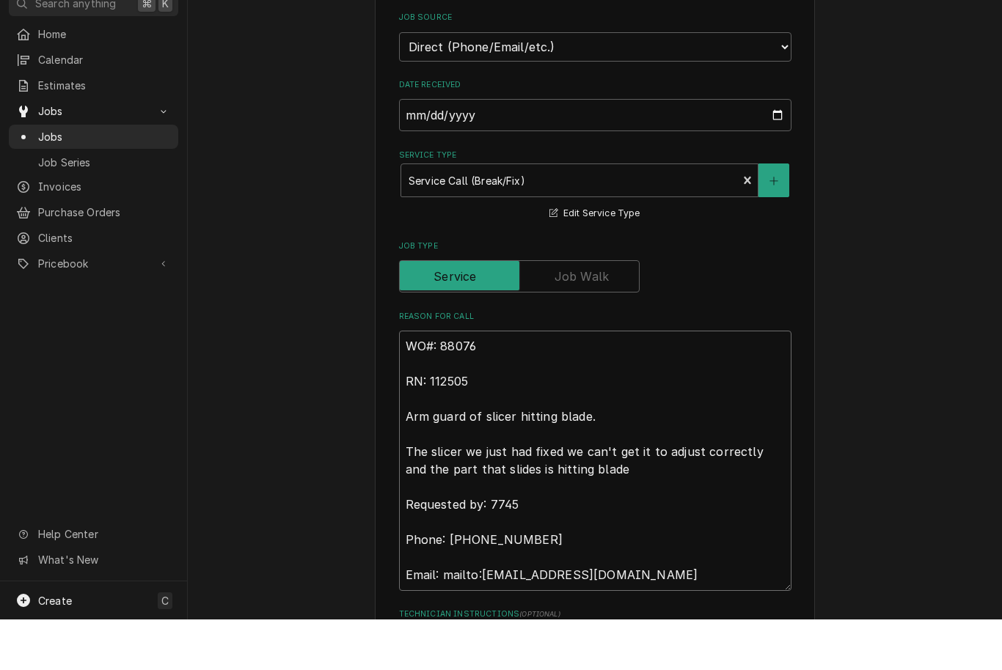
click at [406, 412] on textarea "WO#: 88076 RN: 112505 Arm guard of slicer hitting blade. The slicer we just had…" at bounding box center [595, 511] width 392 height 260
type textarea "x"
type textarea "WO#: 88076 RN: 112505 “Arm guard of slicer hitting blade. The slicer we just ha…"
click at [603, 458] on textarea "WO#: 88076 RN: 112505 “Arm guard of slicer hitting blade. The slicer we just ha…" at bounding box center [595, 511] width 392 height 260
type textarea "x"
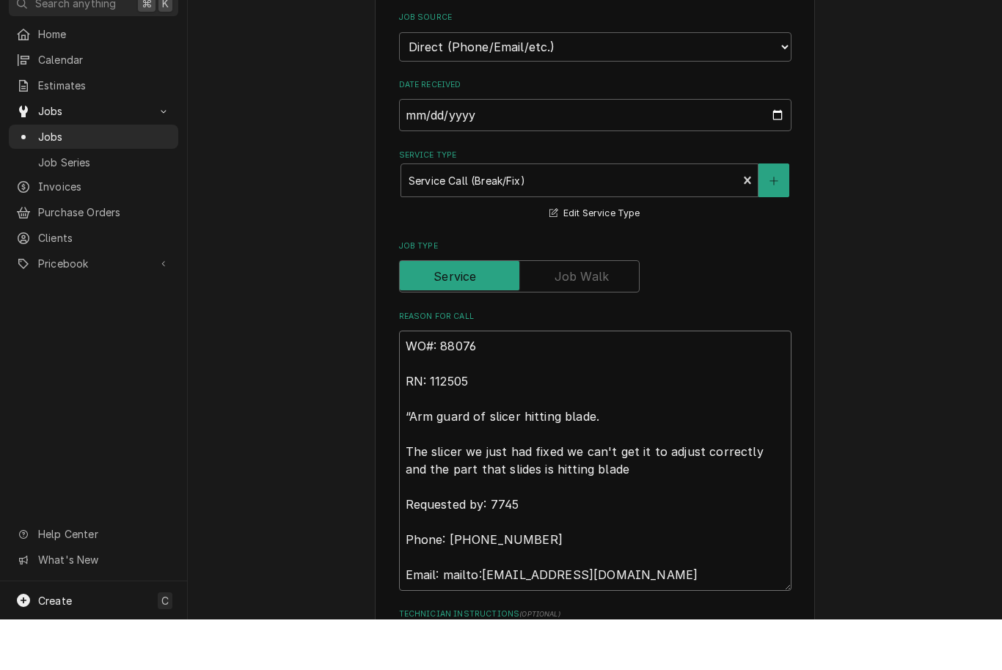
type textarea "WO#: 88076 RN: 112505 “Arm guard of slicer hitting blade. The slicer we just ha…"
click at [407, 497] on textarea "WO#: 88076 RN: 112505 “Arm guard of slicer hitting blade. The slicer we just ha…" at bounding box center [595, 511] width 392 height 260
drag, startPoint x: 652, startPoint y: 566, endPoint x: 403, endPoint y: 496, distance: 259.1
click at [403, 496] on textarea "WO#: 88076 RN: 112505 “Arm guard of slicer hitting blade. The slicer we just ha…" at bounding box center [595, 511] width 392 height 260
type textarea "x"
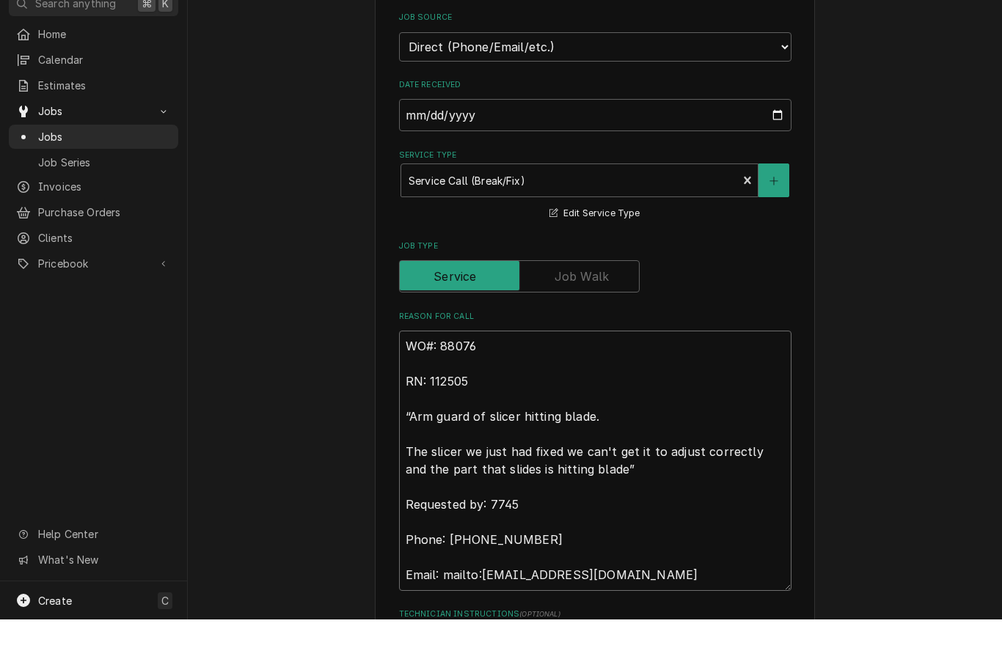
type textarea "WO#: 88076 RN: 112505 “Arm guard of slicer hitting blade. The slicer we just ha…"
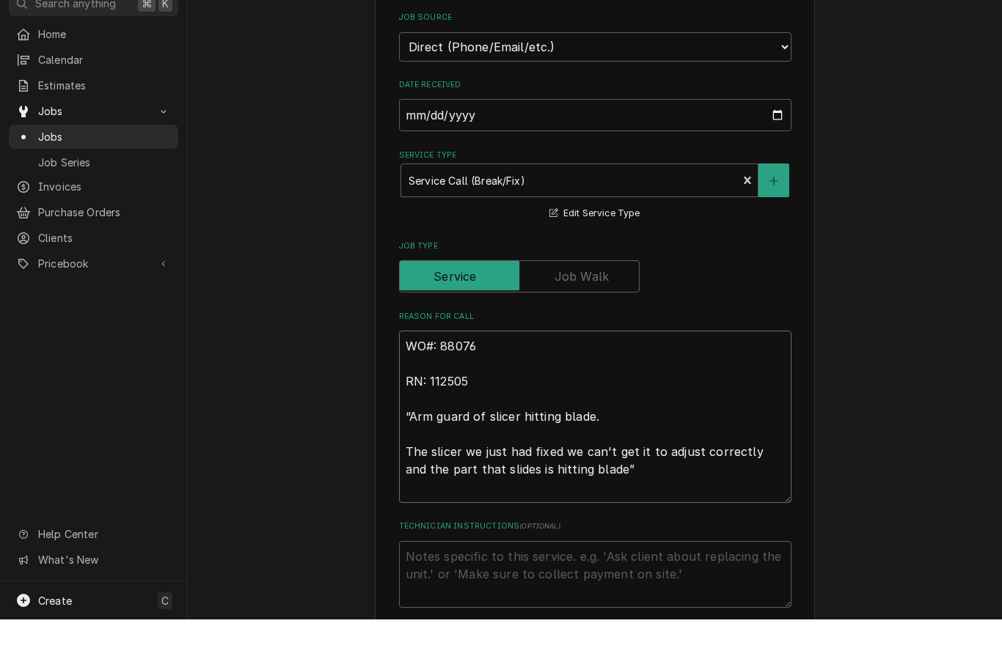
type textarea "x"
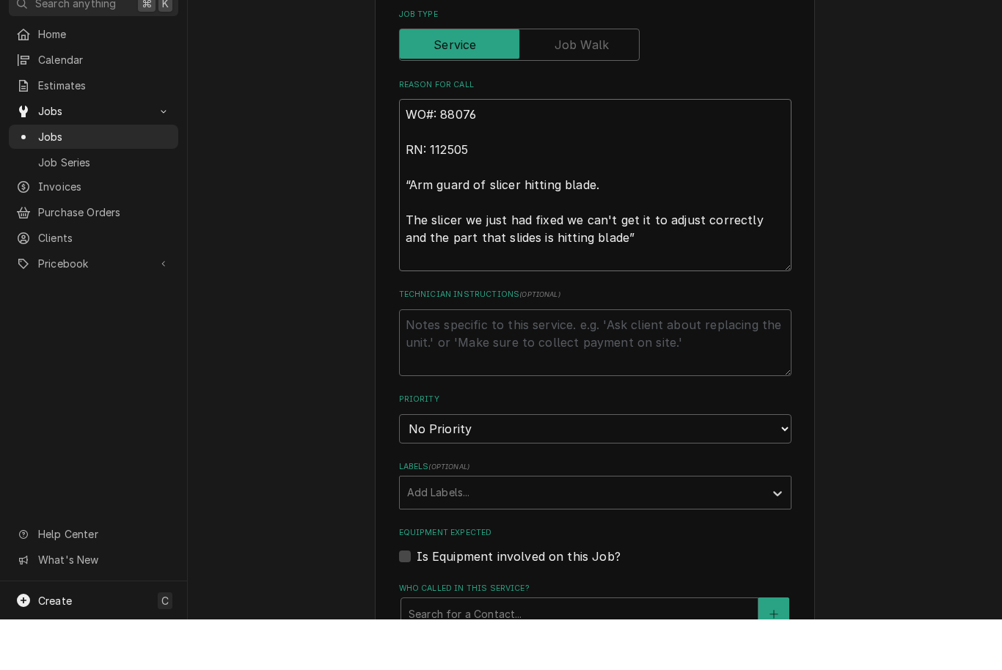
scroll to position [684, 0]
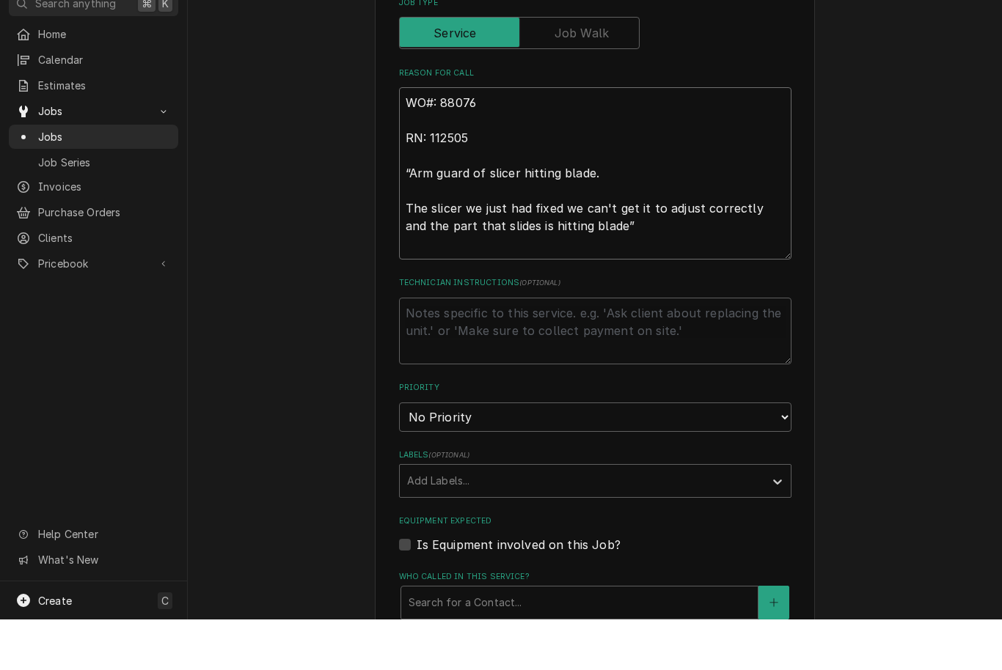
type textarea "WO#: 88076 RN: 112505 “Arm guard of slicer hitting blade. The slicer we just ha…"
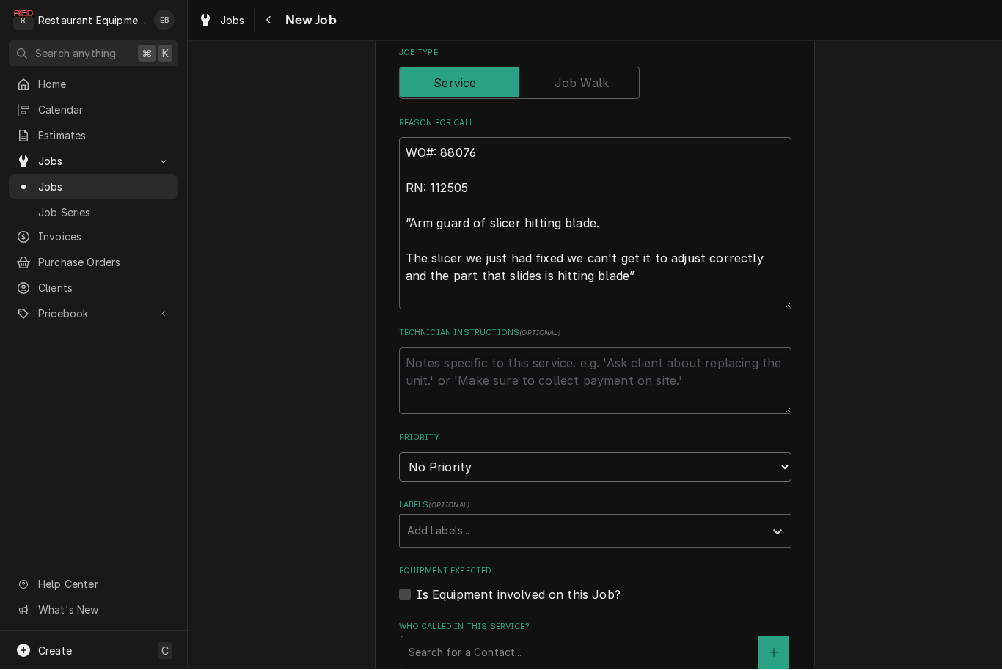
select select "2"
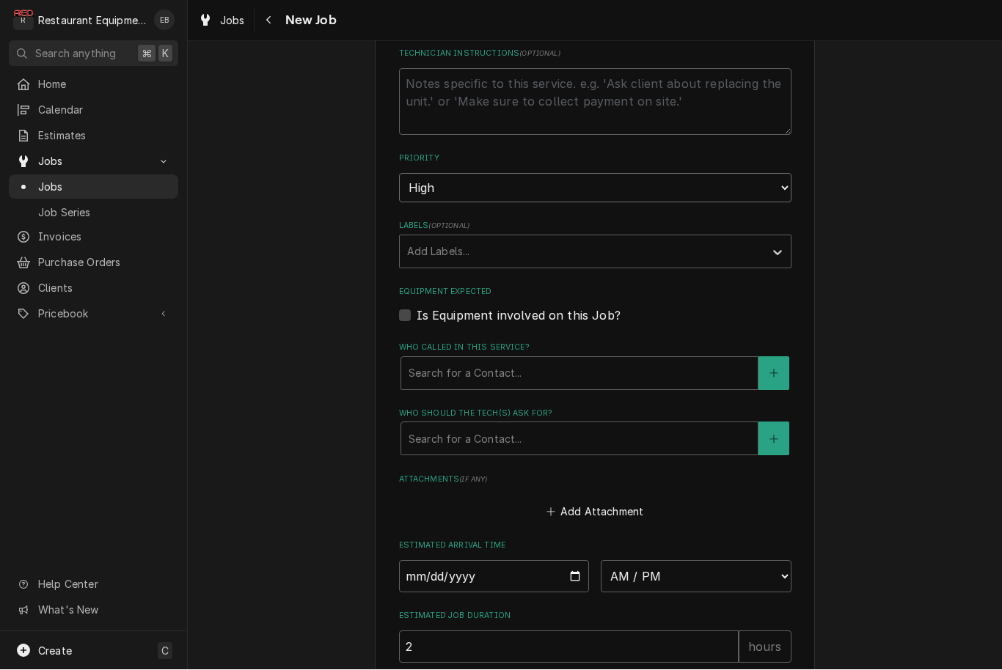
scroll to position [972, 0]
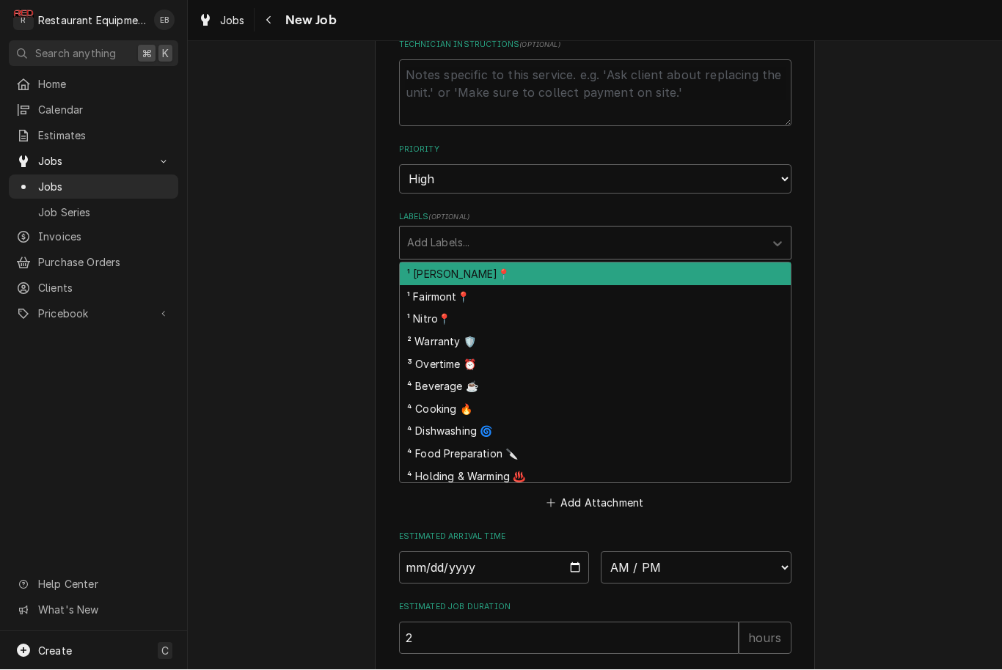
drag, startPoint x: 587, startPoint y: 226, endPoint x: 587, endPoint y: 272, distance: 46.2
click at [587, 230] on div "Labels" at bounding box center [582, 243] width 350 height 26
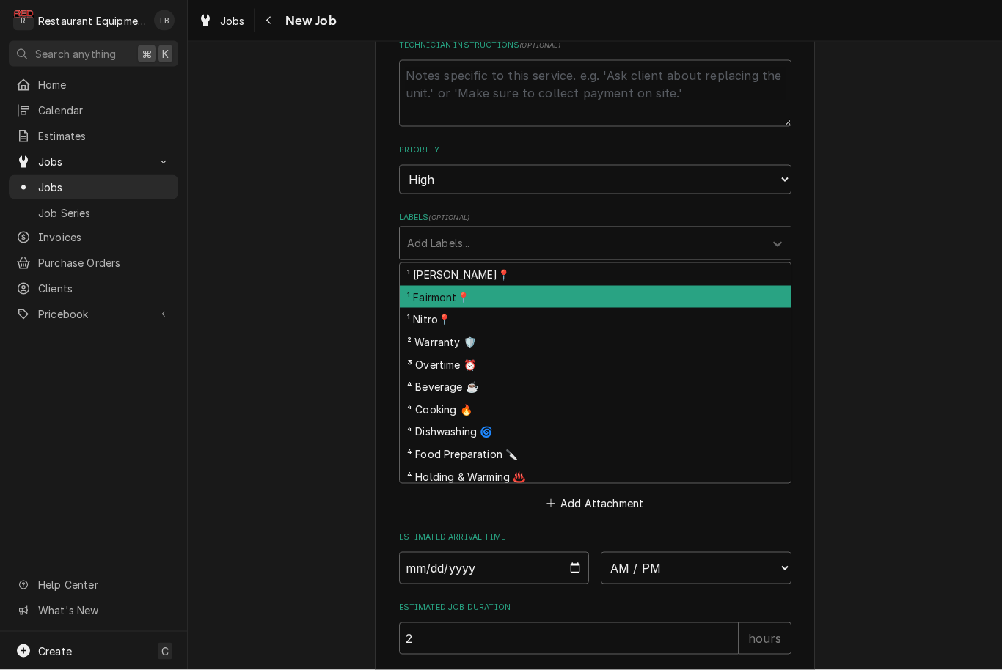
click at [571, 286] on div "¹ Fairmont📍" at bounding box center [595, 297] width 391 height 23
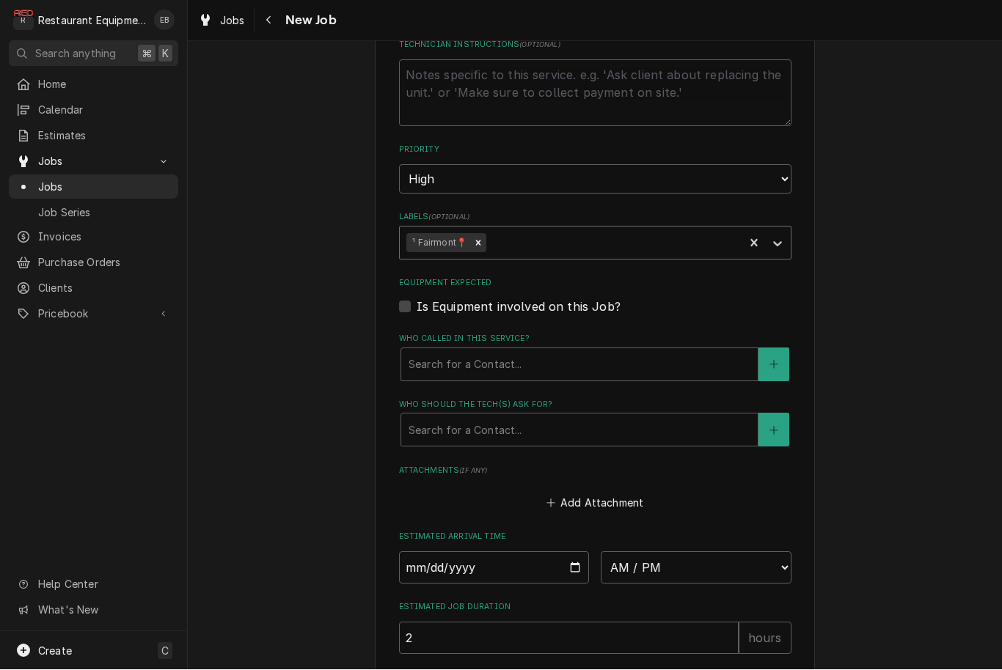
click at [621, 230] on div "Labels" at bounding box center [613, 243] width 248 height 26
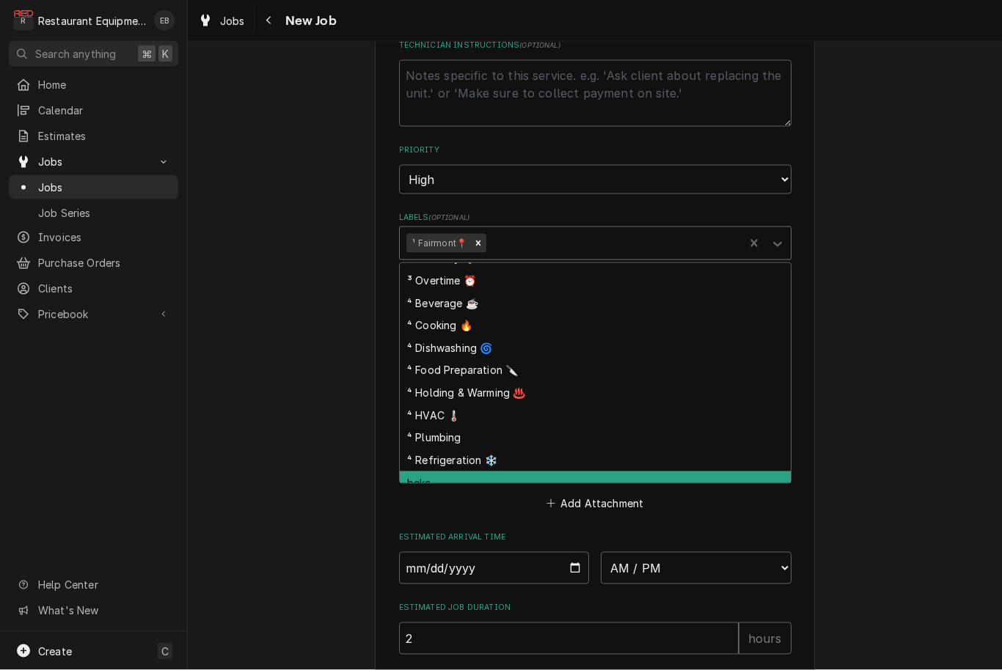
scroll to position [51, 0]
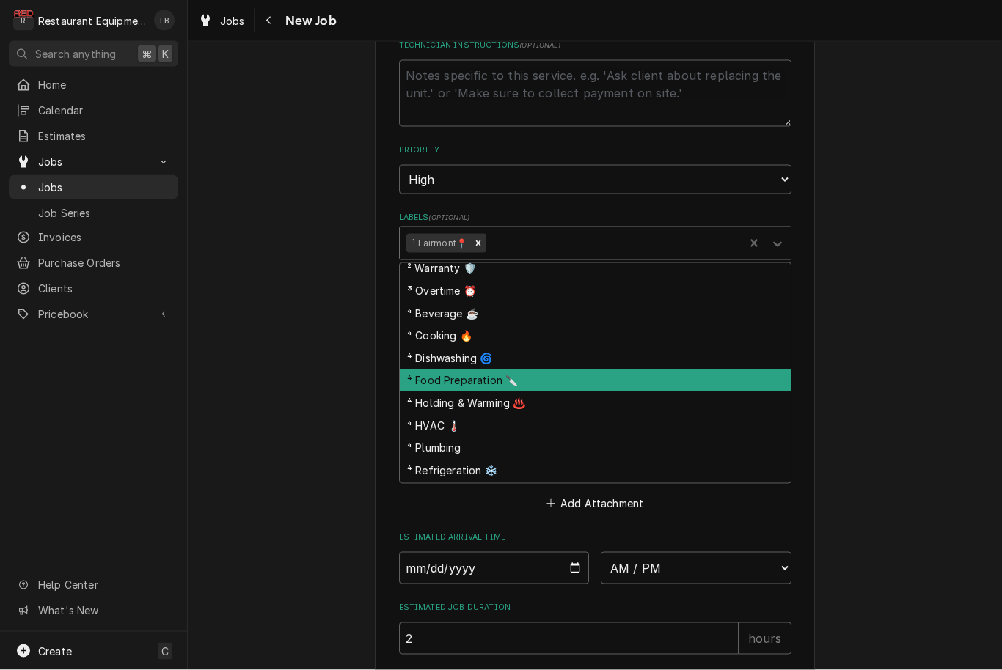
click at [513, 370] on div "⁴ Food Preparation 🔪" at bounding box center [595, 381] width 391 height 23
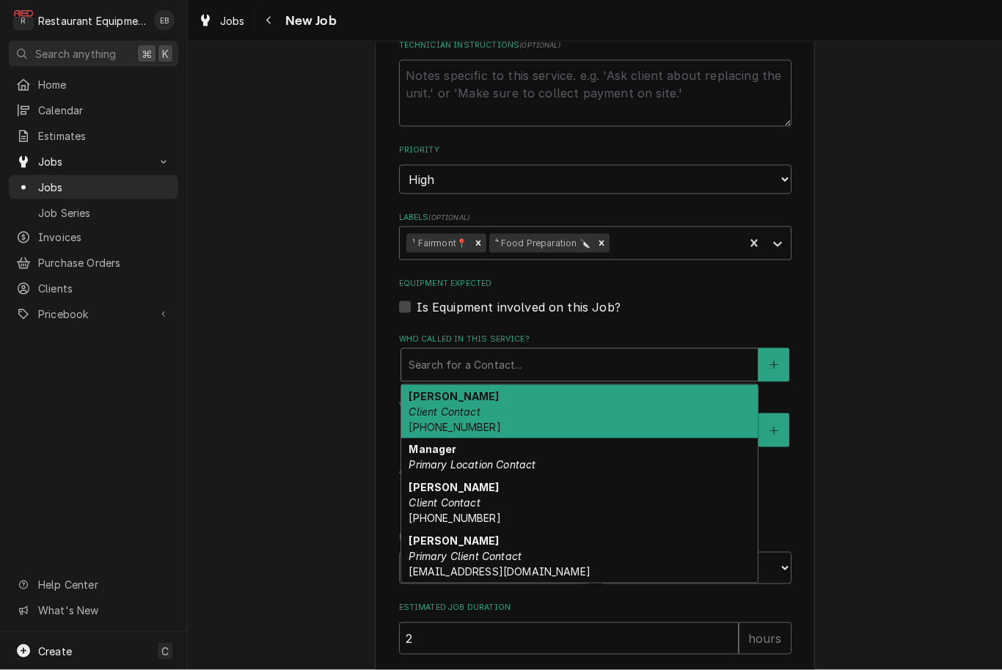
click at [593, 352] on div "Who called in this service?" at bounding box center [580, 365] width 342 height 26
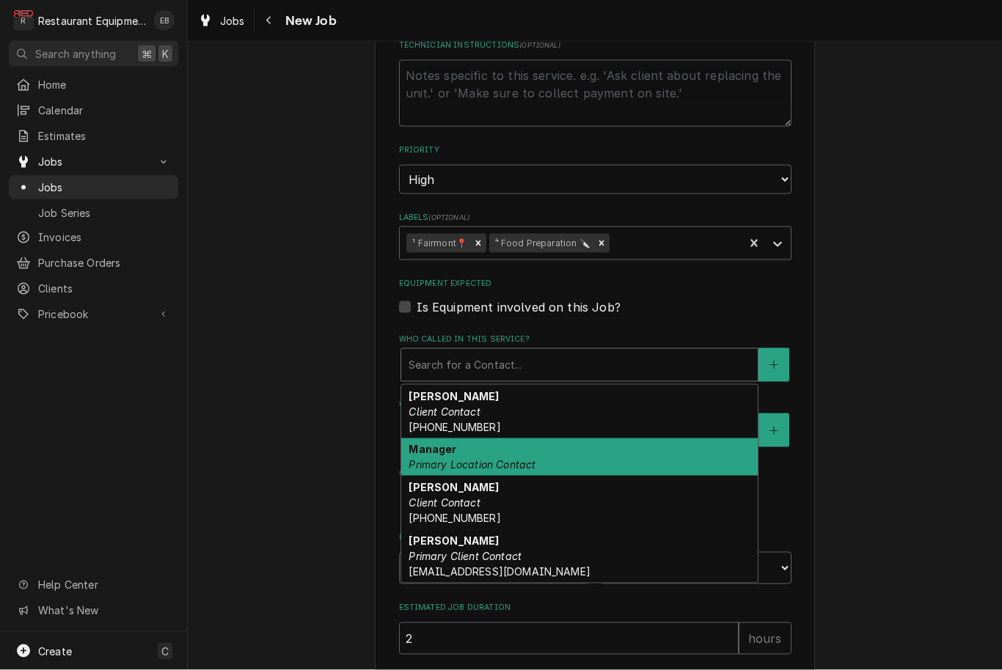
click at [512, 458] on em "Primary Location Contact" at bounding box center [472, 464] width 127 height 12
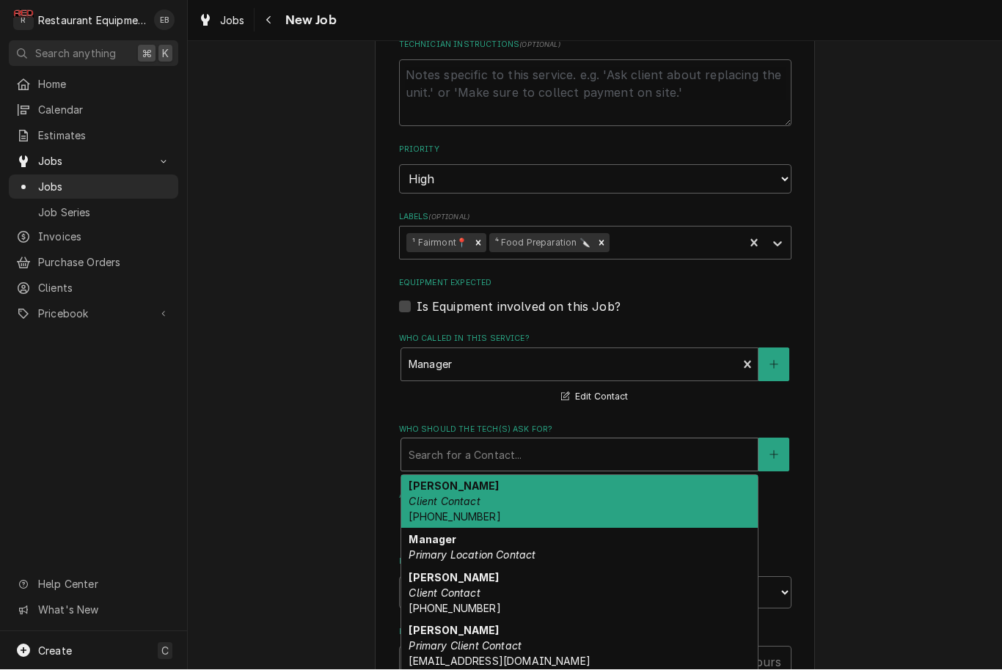
click at [528, 447] on div "Who should the tech(s) ask for?" at bounding box center [580, 455] width 342 height 26
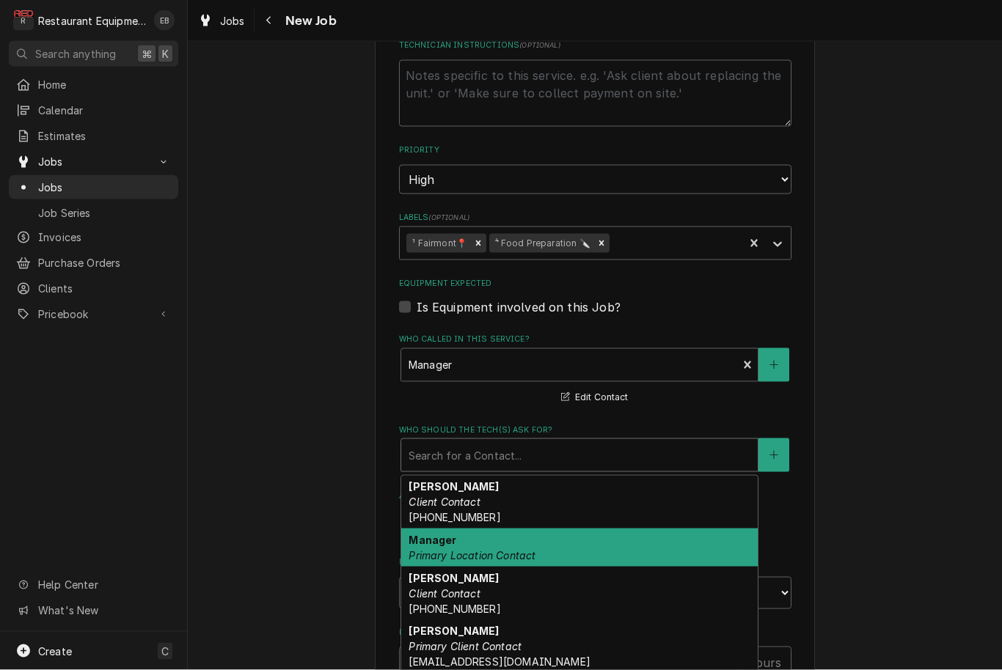
drag, startPoint x: 481, startPoint y: 535, endPoint x: 483, endPoint y: 528, distance: 7.7
click at [481, 549] on em "Primary Location Contact" at bounding box center [472, 555] width 127 height 12
type textarea "x"
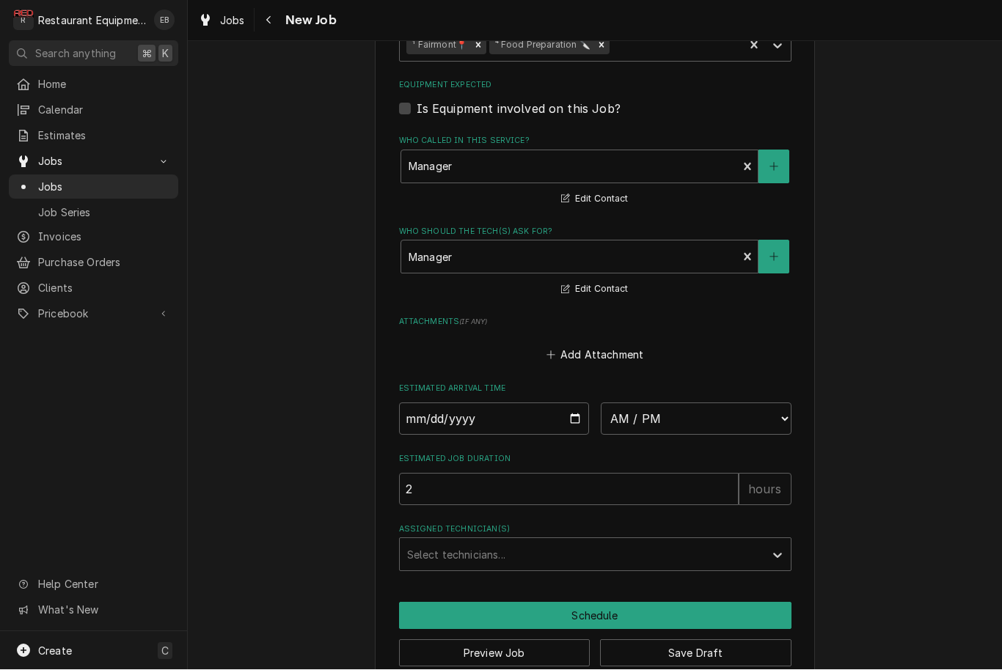
scroll to position [1173, 0]
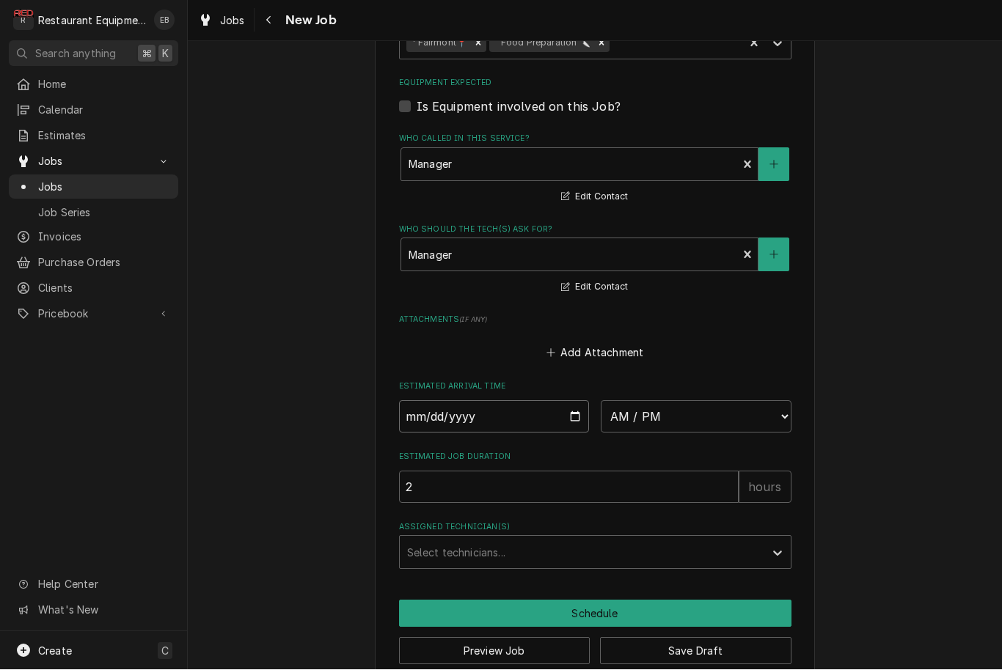
type input "2025-08-26"
click at [529, 401] on input "2025-08-26" at bounding box center [494, 417] width 191 height 32
click at [640, 641] on button "Save Draft" at bounding box center [695, 651] width 191 height 27
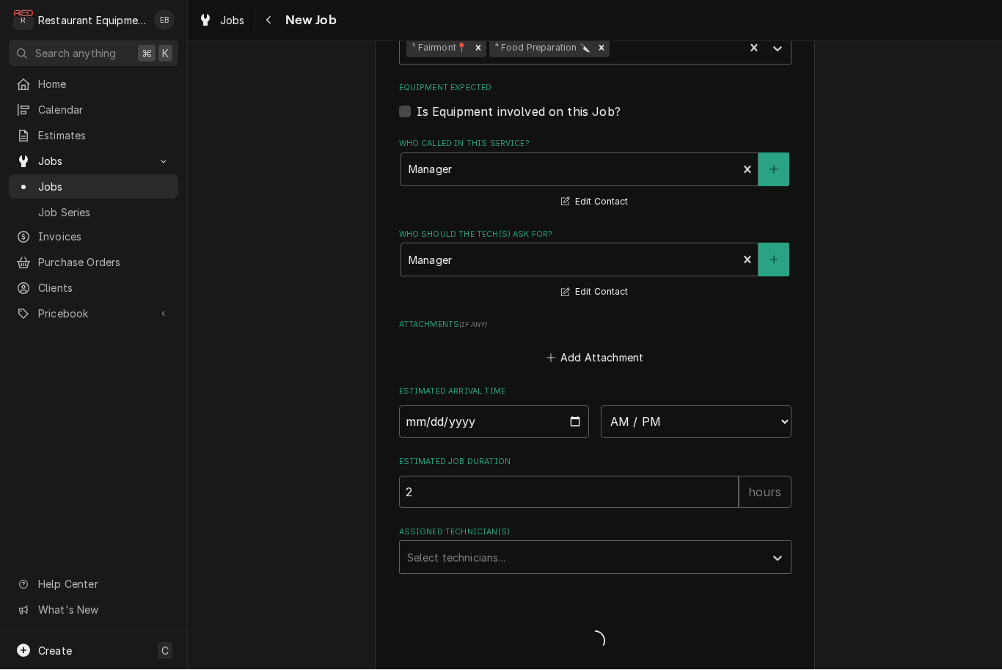
type textarea "x"
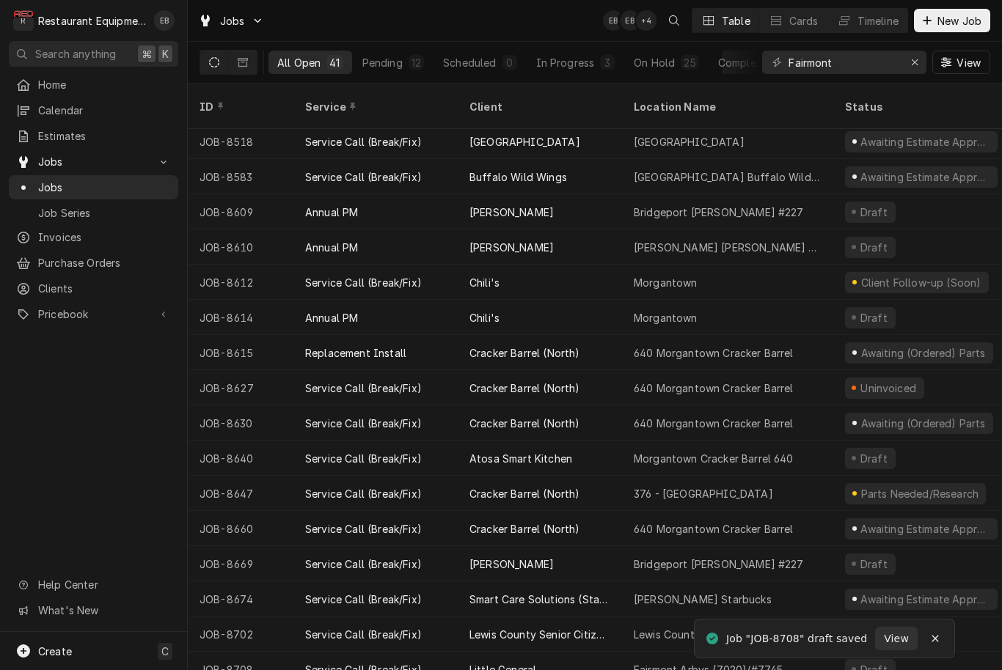
scroll to position [884, 0]
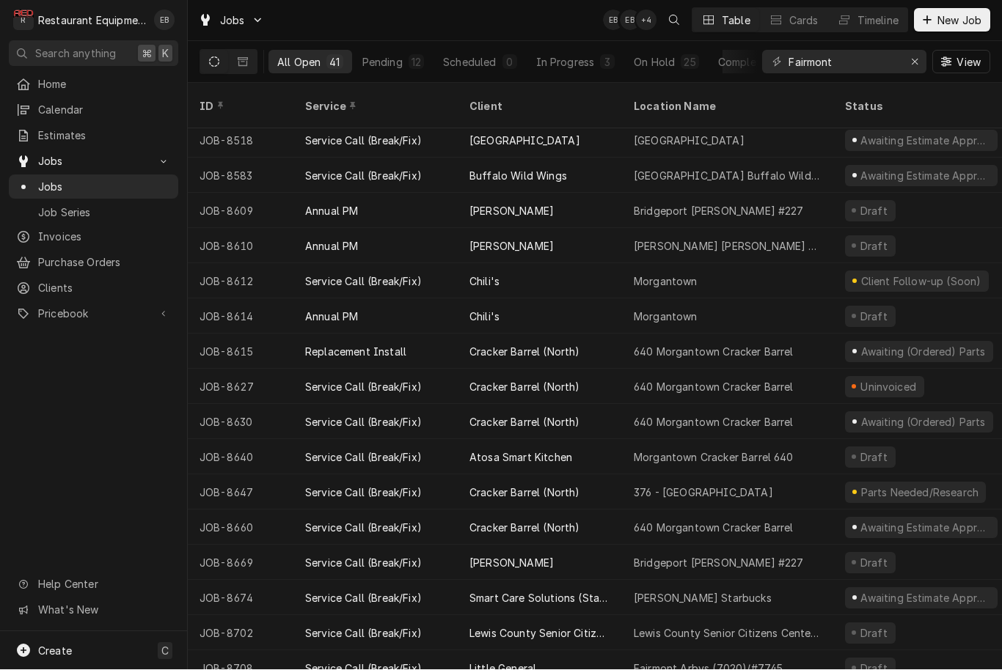
scroll to position [884, 0]
